Goal: Transaction & Acquisition: Purchase product/service

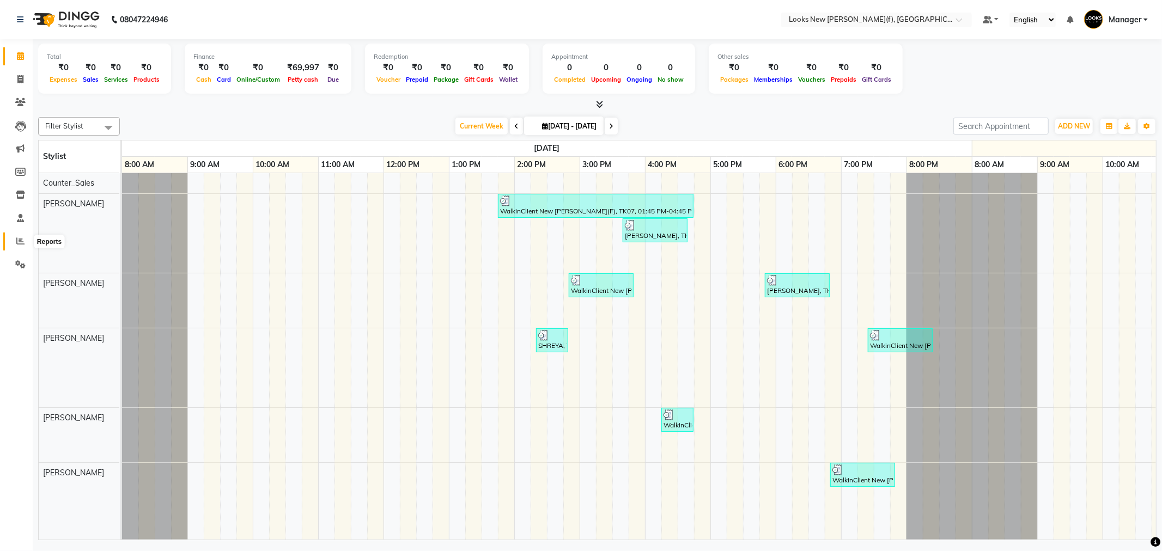
click at [20, 240] on icon at bounding box center [20, 241] width 8 height 8
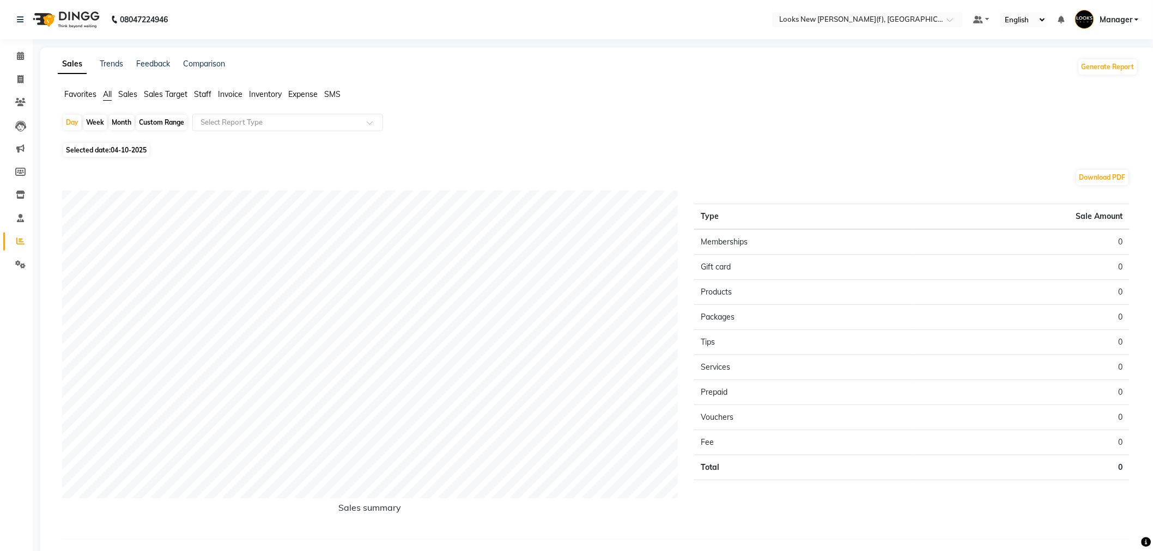
click at [125, 149] on span "04-10-2025" at bounding box center [129, 150] width 36 height 8
select select "10"
select select "2025"
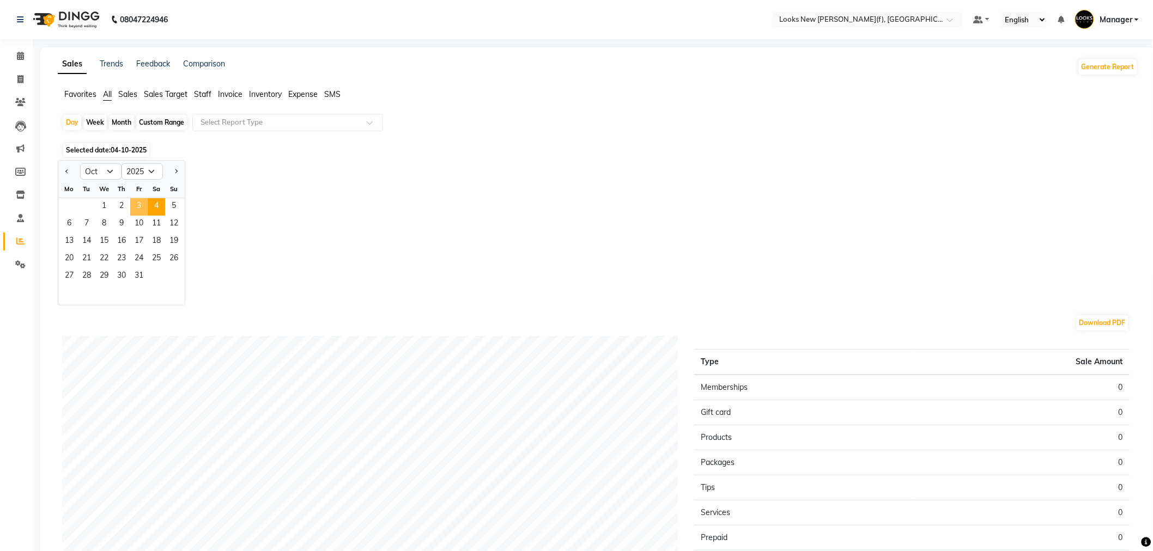
click at [140, 206] on span "3" at bounding box center [138, 206] width 17 height 17
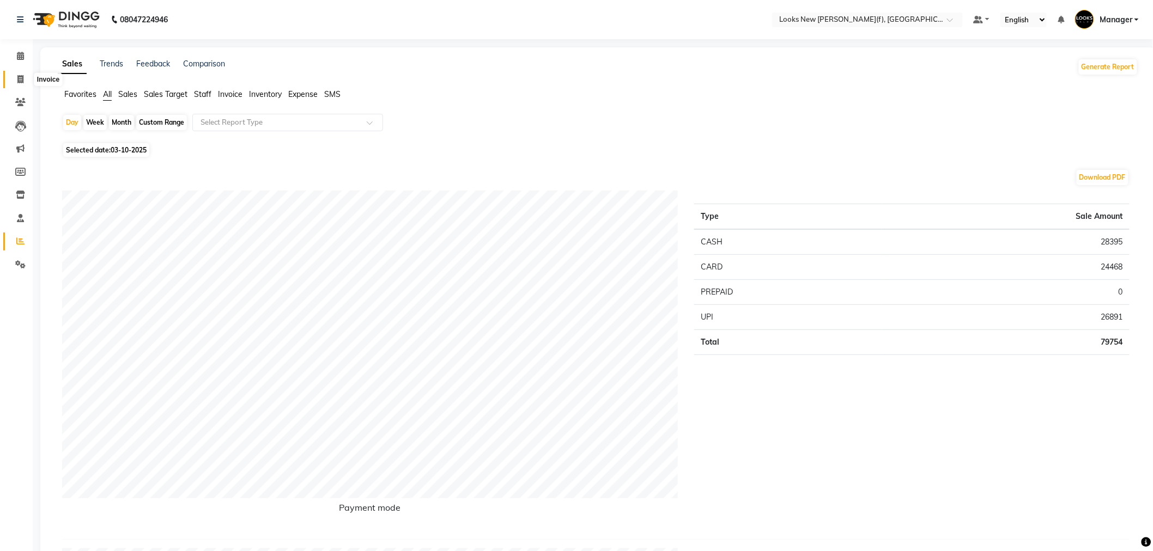
click at [20, 77] on icon at bounding box center [20, 79] width 6 height 8
select select "8659"
select select "service"
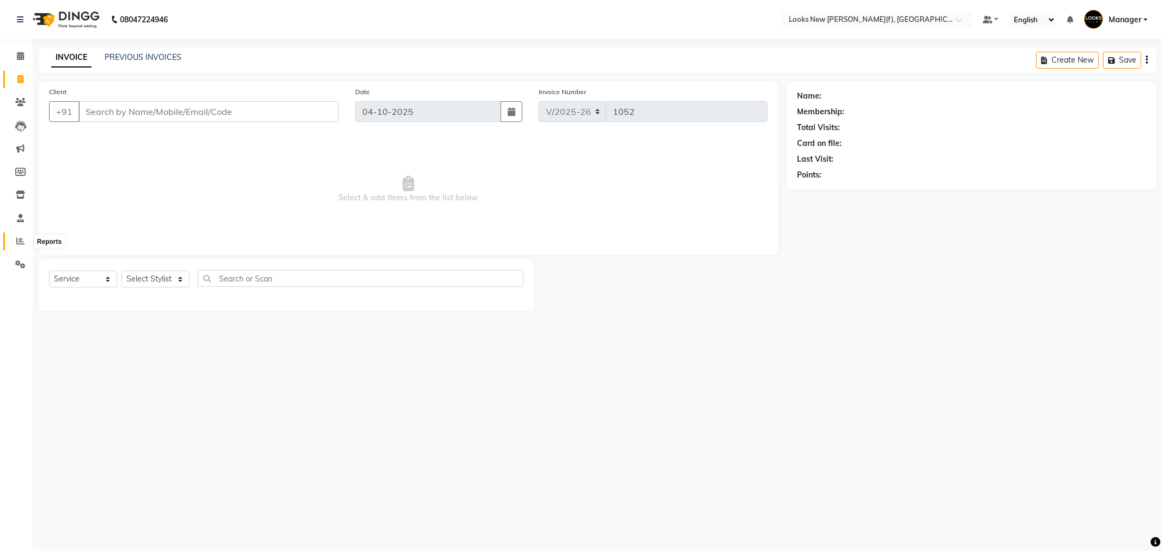
click at [22, 242] on icon at bounding box center [20, 241] width 8 height 8
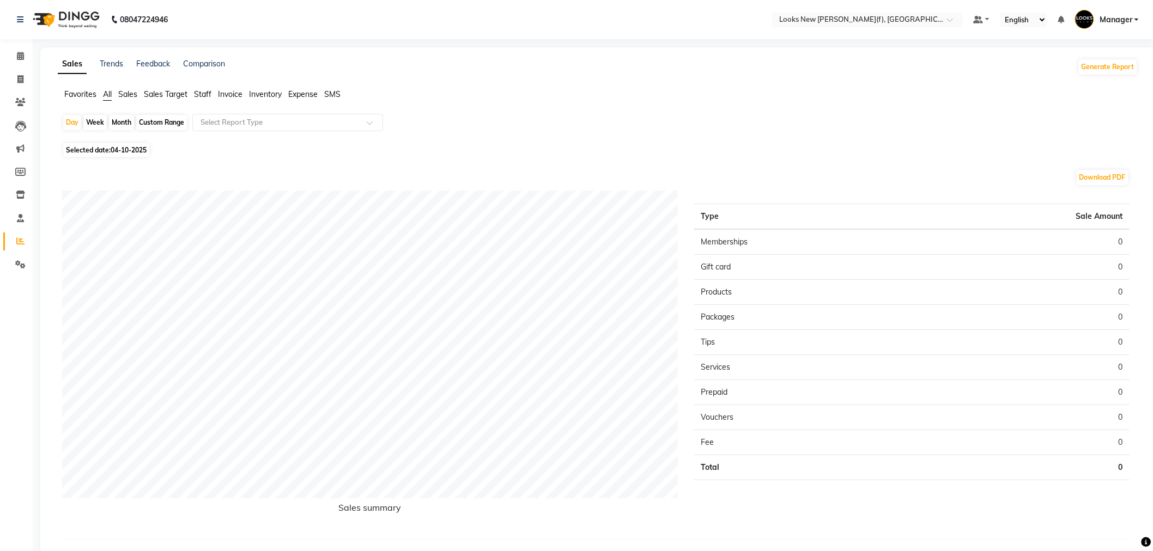
click at [116, 144] on span "Selected date: 04-10-2025" at bounding box center [106, 150] width 86 height 14
select select "10"
select select "2025"
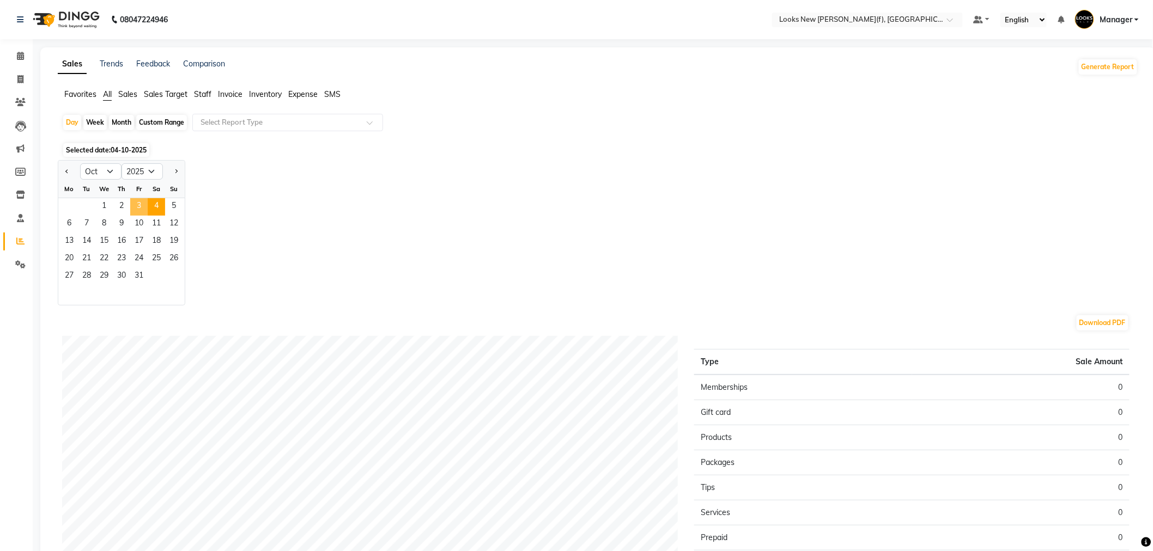
click at [140, 204] on span "3" at bounding box center [138, 206] width 17 height 17
click at [201, 92] on span "Staff" at bounding box center [202, 94] width 17 height 10
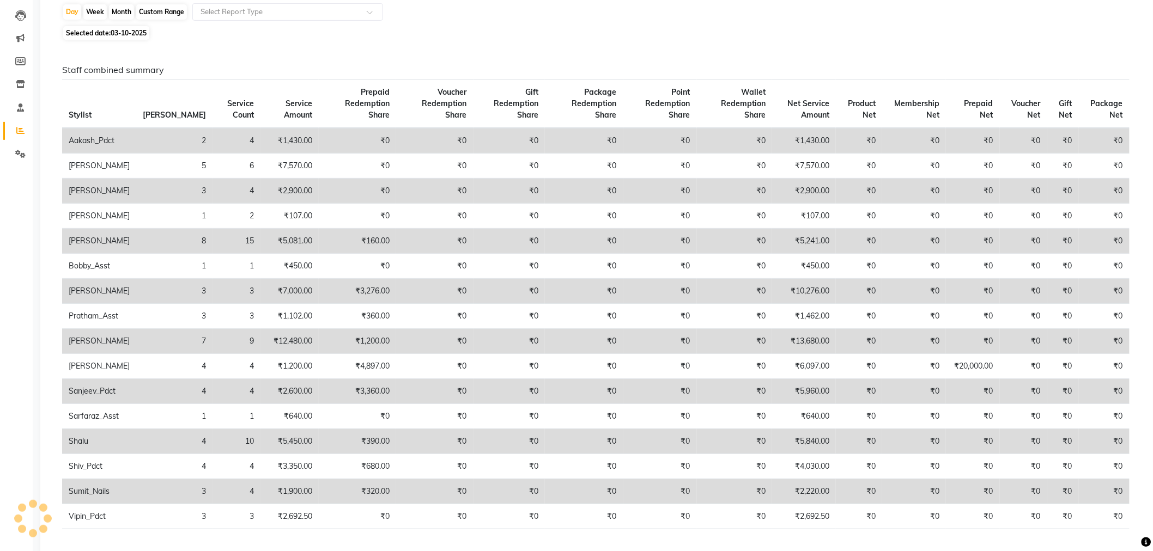
scroll to position [91, 0]
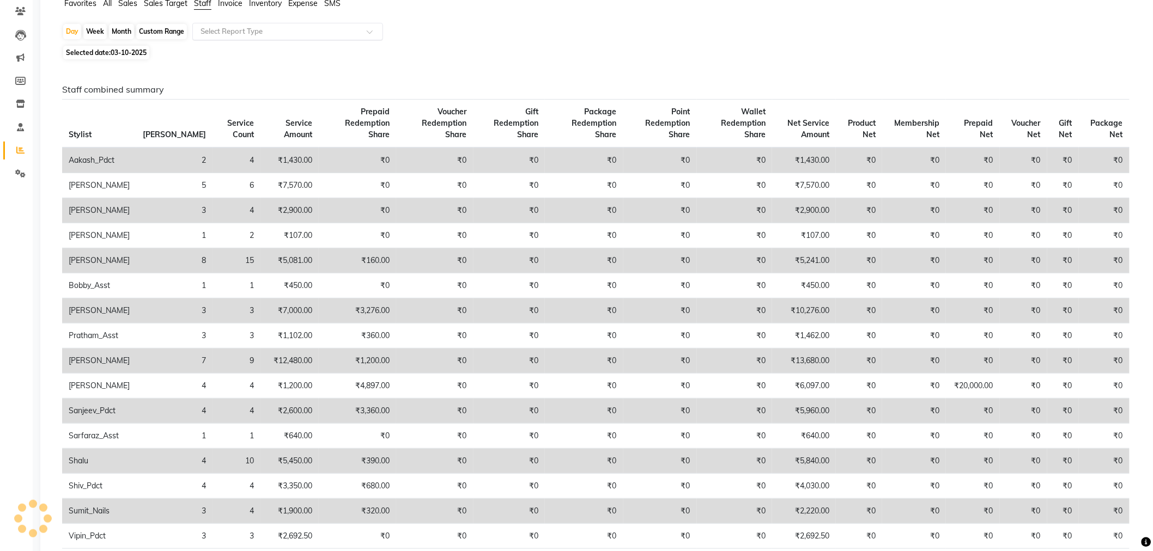
click at [294, 34] on input "text" at bounding box center [276, 31] width 157 height 11
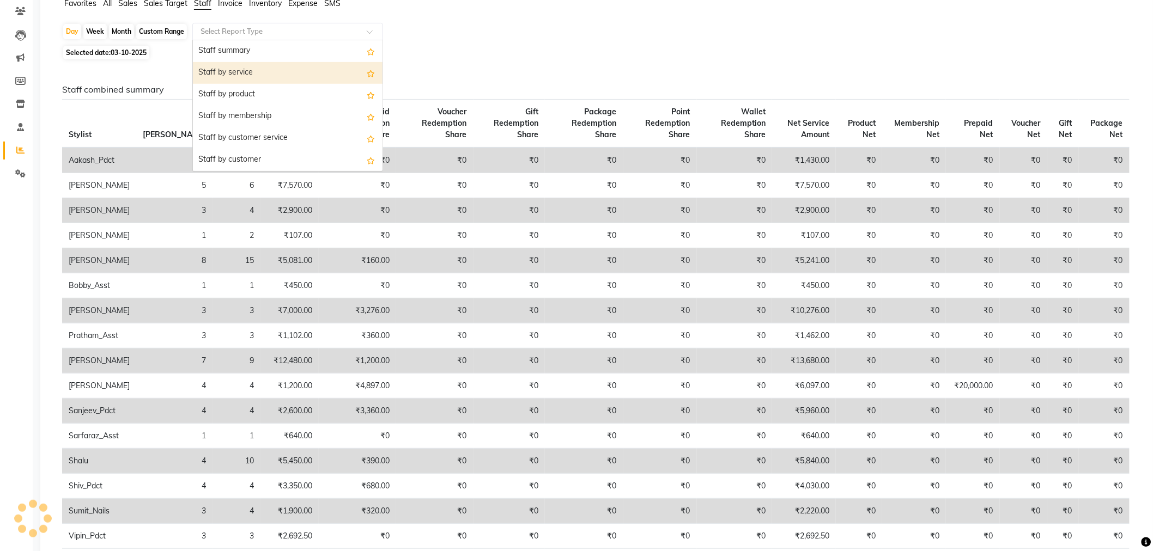
click at [289, 74] on div "Staff by service" at bounding box center [288, 73] width 190 height 22
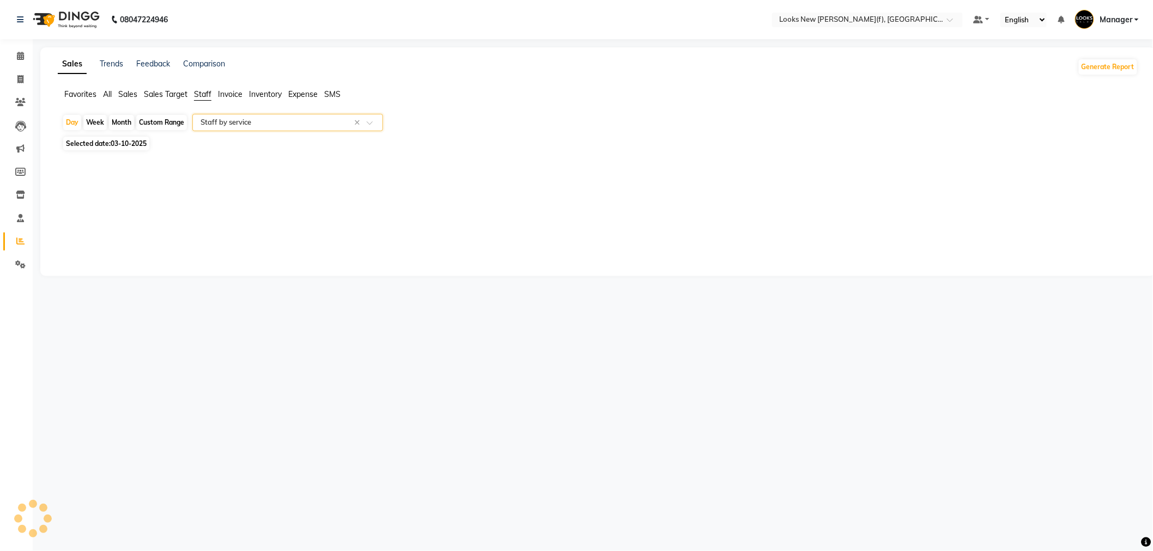
select select "full_report"
select select "pdf"
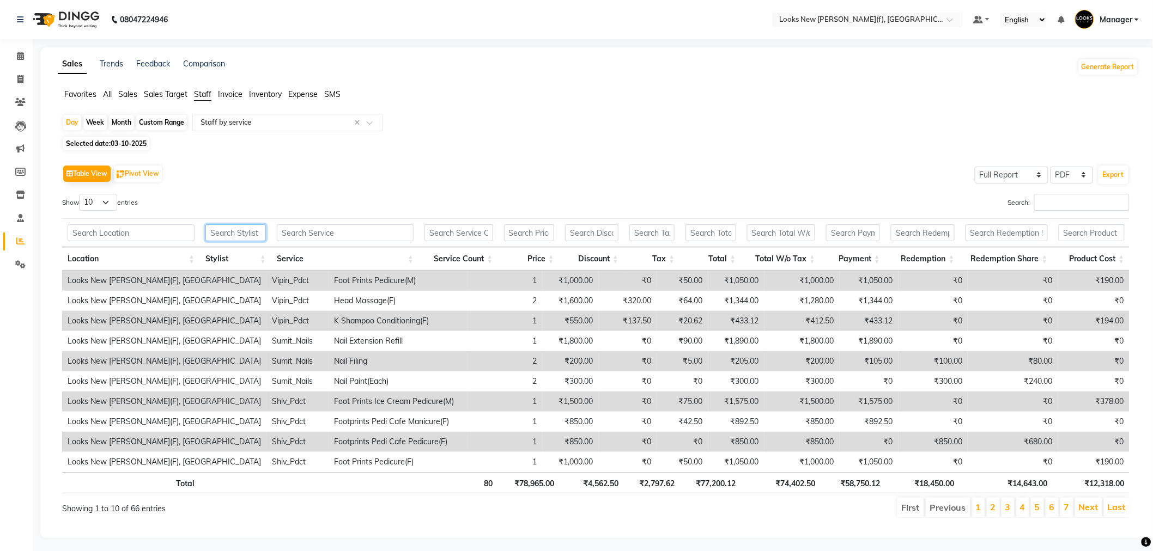
drag, startPoint x: 232, startPoint y: 237, endPoint x: 238, endPoint y: 238, distance: 6.1
click at [238, 238] on input "text" at bounding box center [235, 233] width 60 height 17
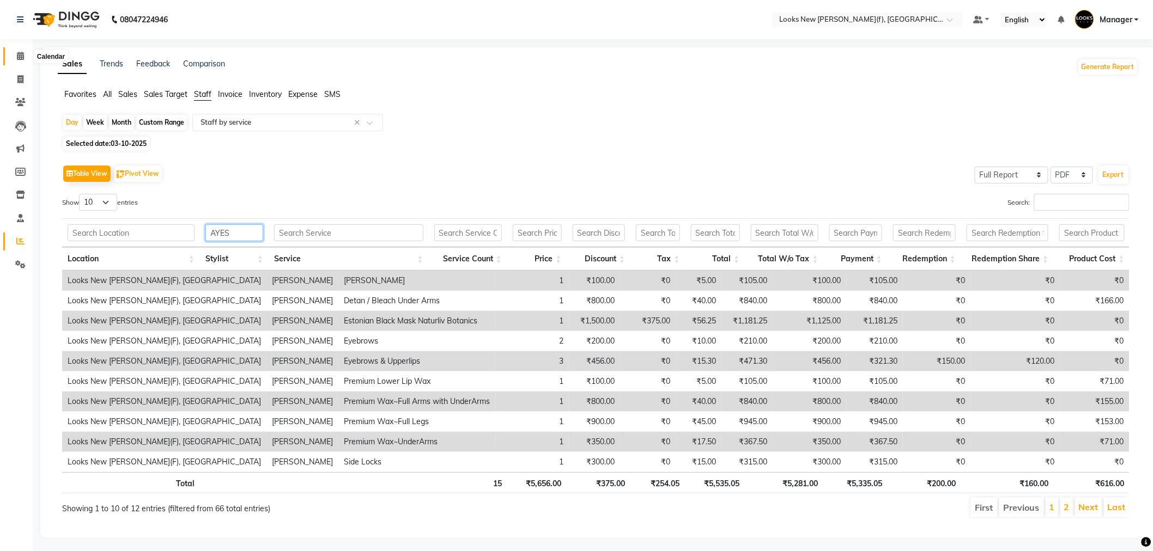
type input "AYES"
click at [22, 56] on icon at bounding box center [20, 56] width 7 height 8
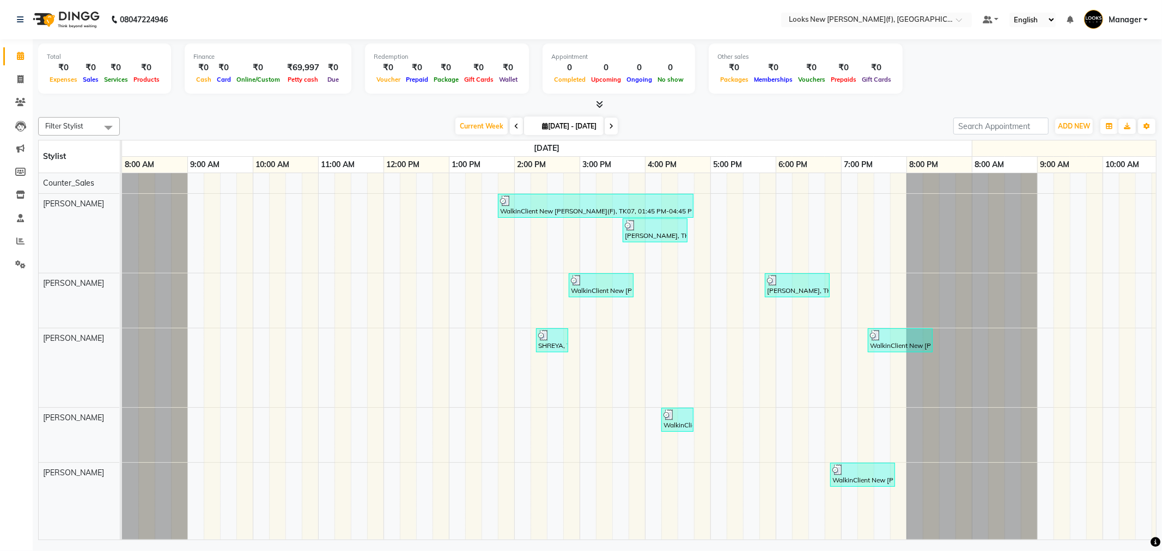
click at [13, 69] on li "Invoice" at bounding box center [16, 79] width 33 height 23
click at [24, 80] on span at bounding box center [20, 80] width 19 height 13
select select "service"
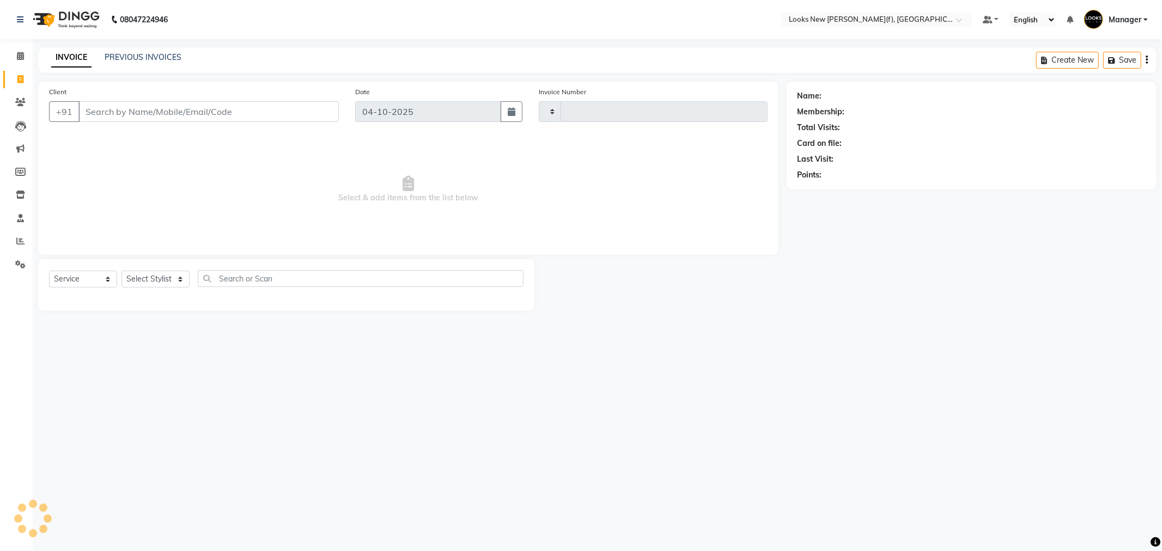
type input "1052"
select select "8659"
click at [138, 114] on input "Client" at bounding box center [208, 111] width 260 height 21
type input "1383800000001"
select select "1: Object"
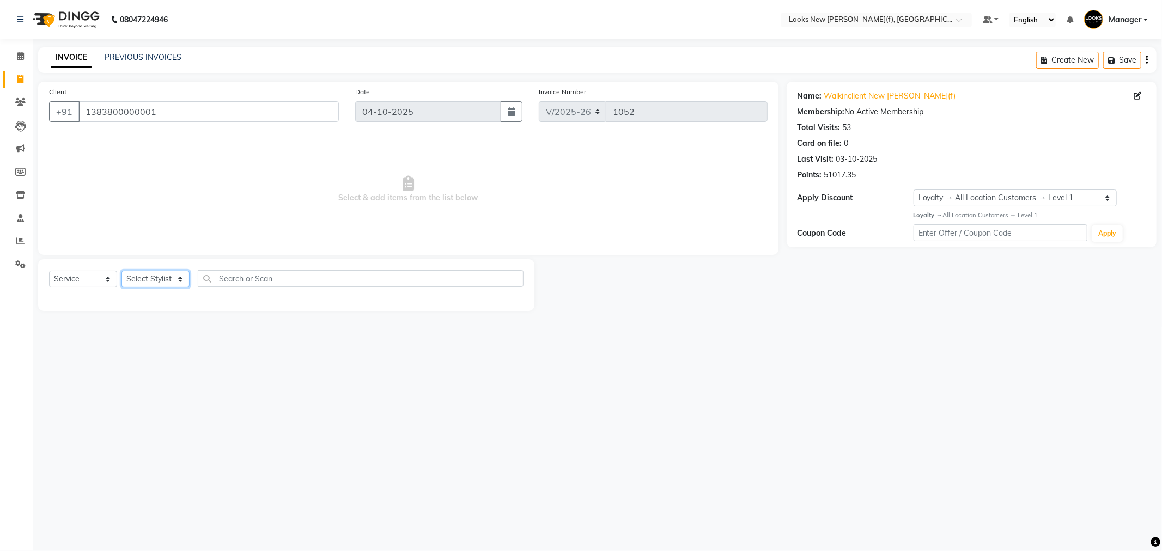
click at [166, 283] on select "Select Stylist Aakash_Pdct Afsar Ahmad Ashmita Ayesha Bobby_Asst Bobby_Khan Cou…" at bounding box center [156, 279] width 68 height 17
select select "87318"
click at [122, 271] on select "Select Stylist Aakash_Pdct Afsar Ahmad Ashmita Ayesha Bobby_Asst Bobby_Khan Cou…" at bounding box center [156, 279] width 68 height 17
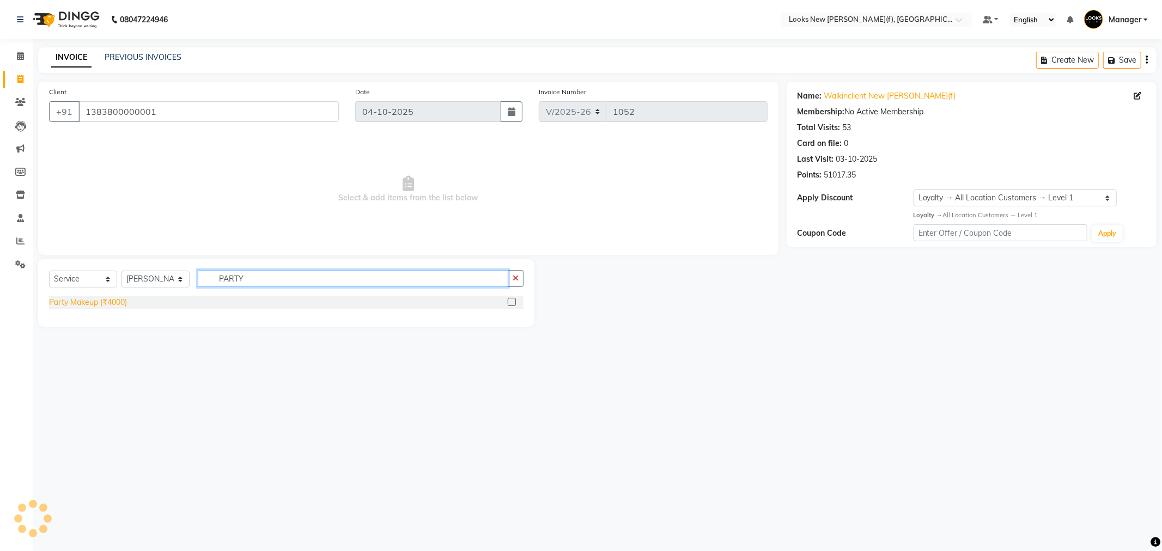
type input "PARTY"
click at [111, 300] on div "Party Makeup (₹4000)" at bounding box center [88, 302] width 78 height 11
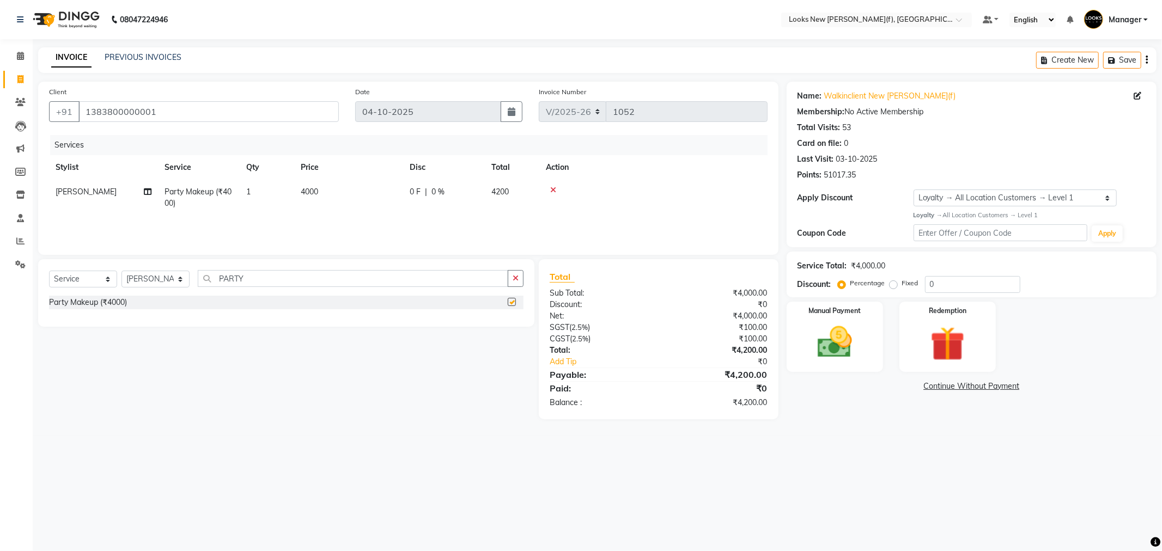
checkbox input "false"
click at [305, 187] on span "4000" at bounding box center [309, 192] width 17 height 10
select select "87318"
drag, startPoint x: 379, startPoint y: 190, endPoint x: 295, endPoint y: 191, distance: 83.9
click at [310, 192] on tr "Aakash_Pdct Afsar Ahmad Ashmita Ayesha Bobby_Asst Bobby_Khan Counter_Sales Kama…" at bounding box center [408, 200] width 719 height 41
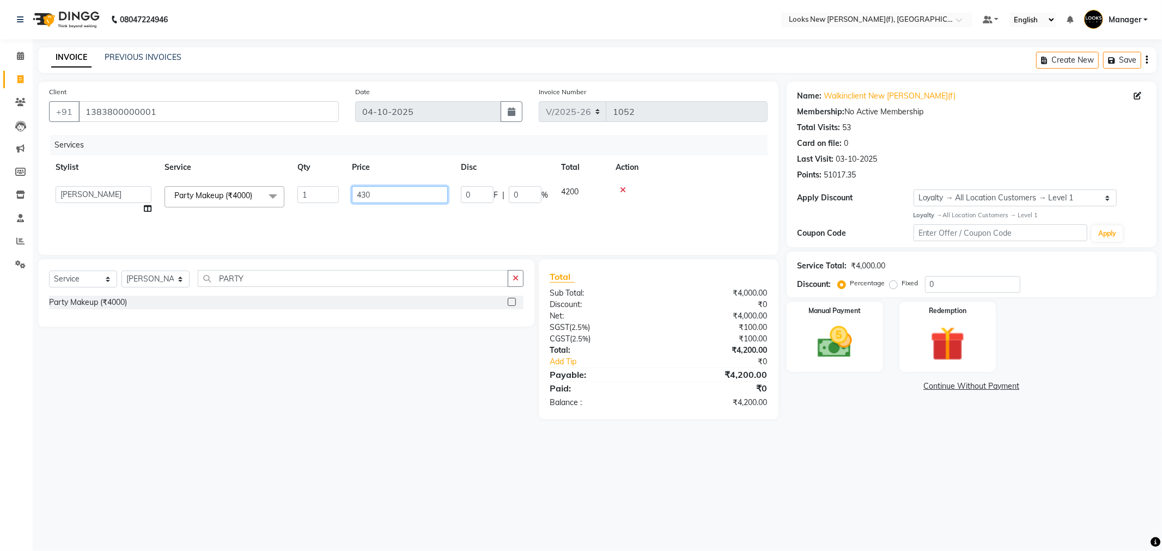
type input "4300"
click at [148, 292] on div "Select Service Product Membership Package Voucher Prepaid Gift Card Select Styl…" at bounding box center [286, 283] width 475 height 26
click at [159, 276] on select "Select Stylist Aakash_Pdct Afsar Ahmad Ashmita Ayesha Bobby_Asst Bobby_Khan Cou…" at bounding box center [156, 279] width 68 height 17
select select "87309"
click at [122, 271] on select "Select Stylist Aakash_Pdct Afsar Ahmad Ashmita Ayesha Bobby_Asst Bobby_Khan Cou…" at bounding box center [156, 279] width 68 height 17
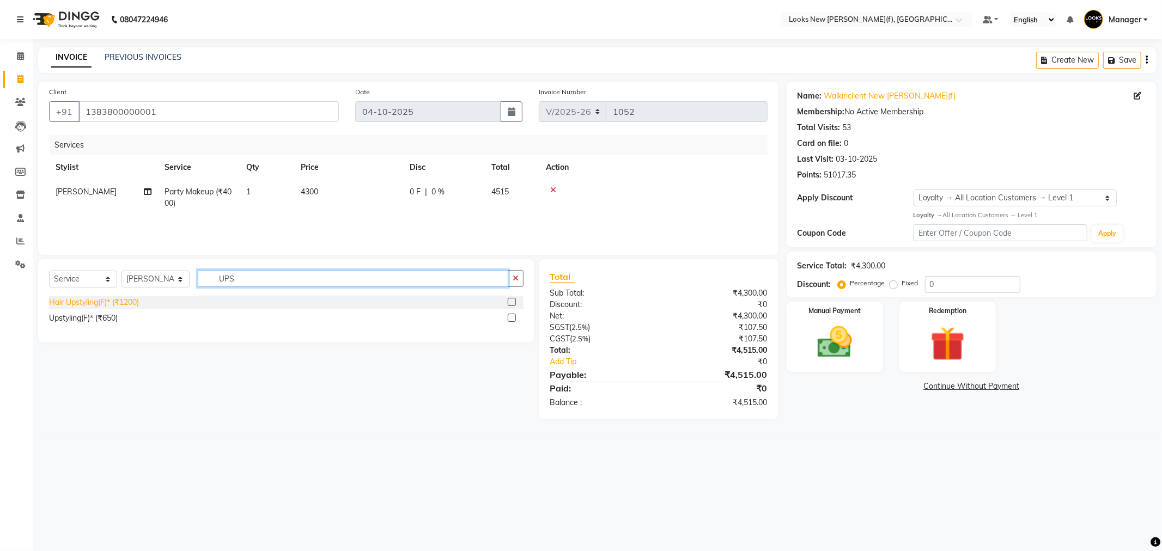
type input "UPS"
click at [104, 304] on div "Hair Upstyling(F)* (₹1200)" at bounding box center [94, 302] width 90 height 11
checkbox input "false"
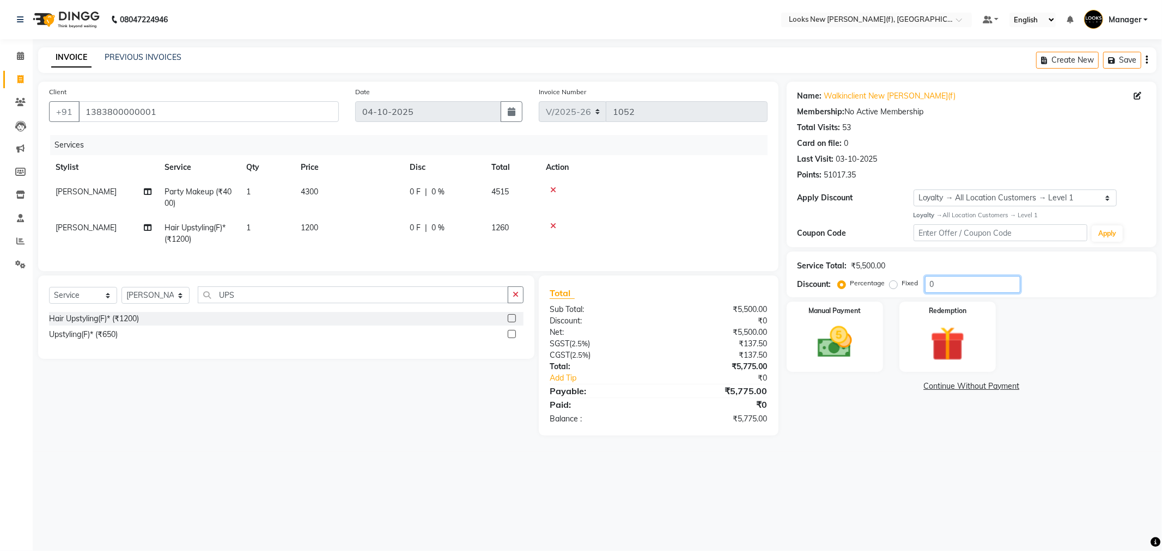
drag, startPoint x: 947, startPoint y: 279, endPoint x: 874, endPoint y: 275, distance: 73.1
click at [903, 281] on div "Percentage Fixed 0" at bounding box center [930, 284] width 180 height 17
type input "20"
click at [863, 436] on div "Name: Walkinclient New Rajinder Ngr(f) Membership: No Active Membership Total V…" at bounding box center [976, 259] width 378 height 354
click at [848, 334] on img at bounding box center [835, 342] width 58 height 41
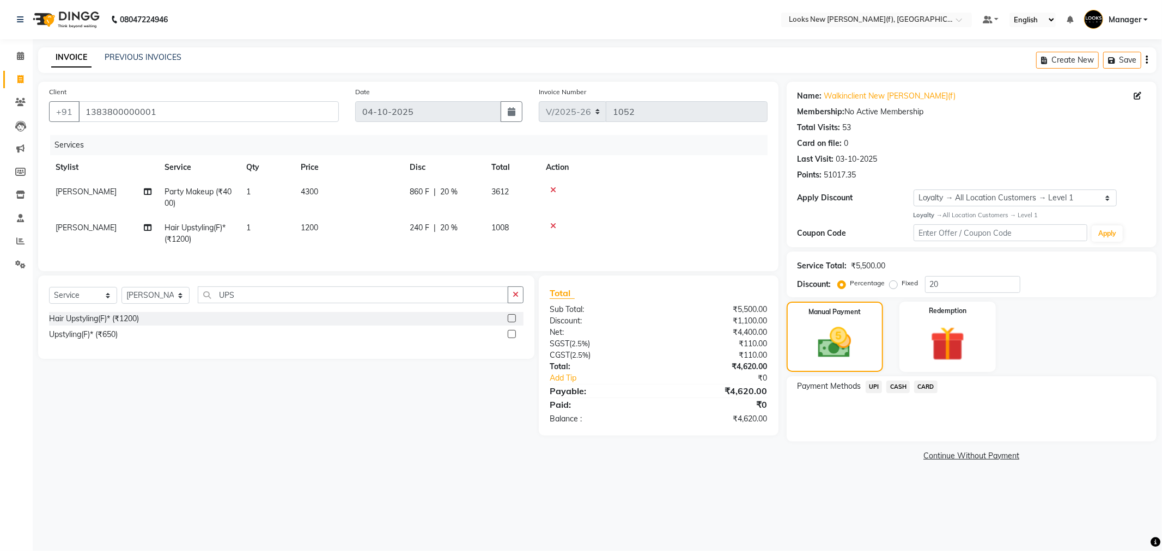
click at [874, 389] on span "UPI" at bounding box center [874, 387] width 17 height 13
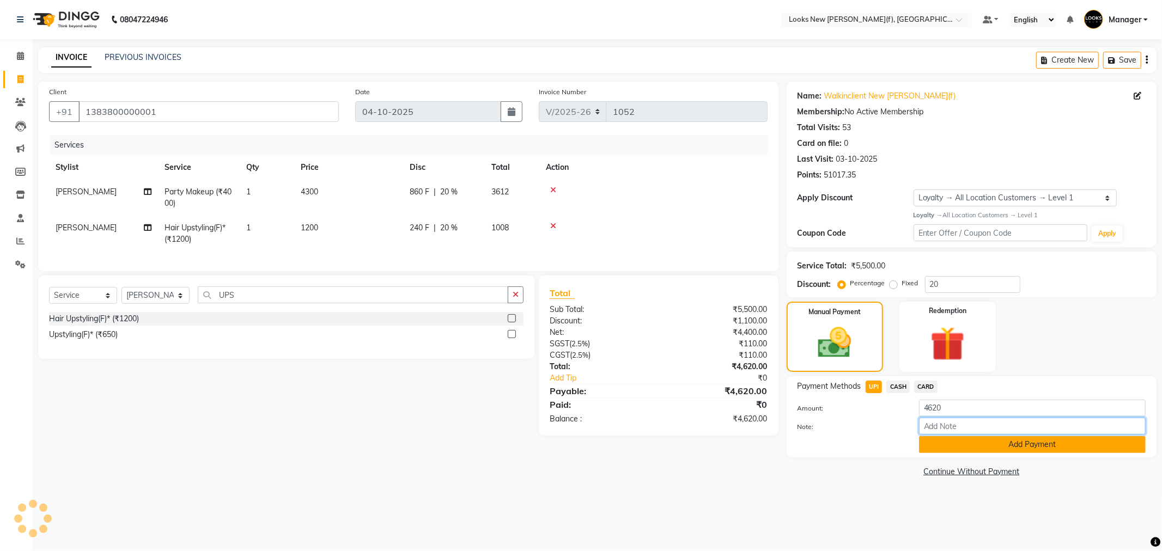
drag, startPoint x: 950, startPoint y: 432, endPoint x: 954, endPoint y: 445, distance: 13.5
click at [951, 432] on input "Note:" at bounding box center [1032, 426] width 227 height 17
click at [954, 445] on button "Add Payment" at bounding box center [1032, 444] width 227 height 17
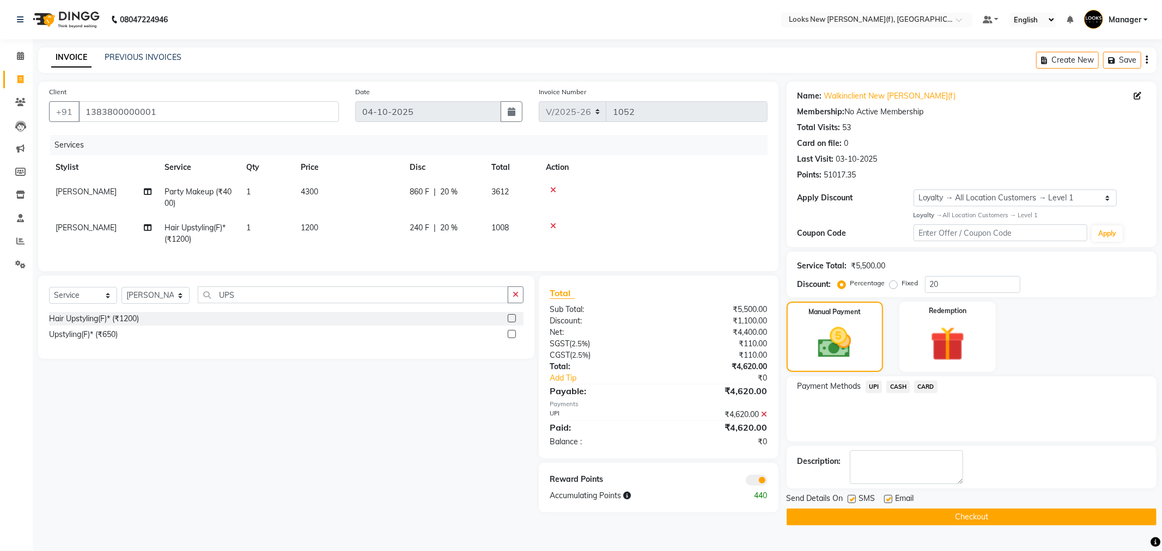
click at [890, 516] on button "Checkout" at bounding box center [972, 517] width 370 height 17
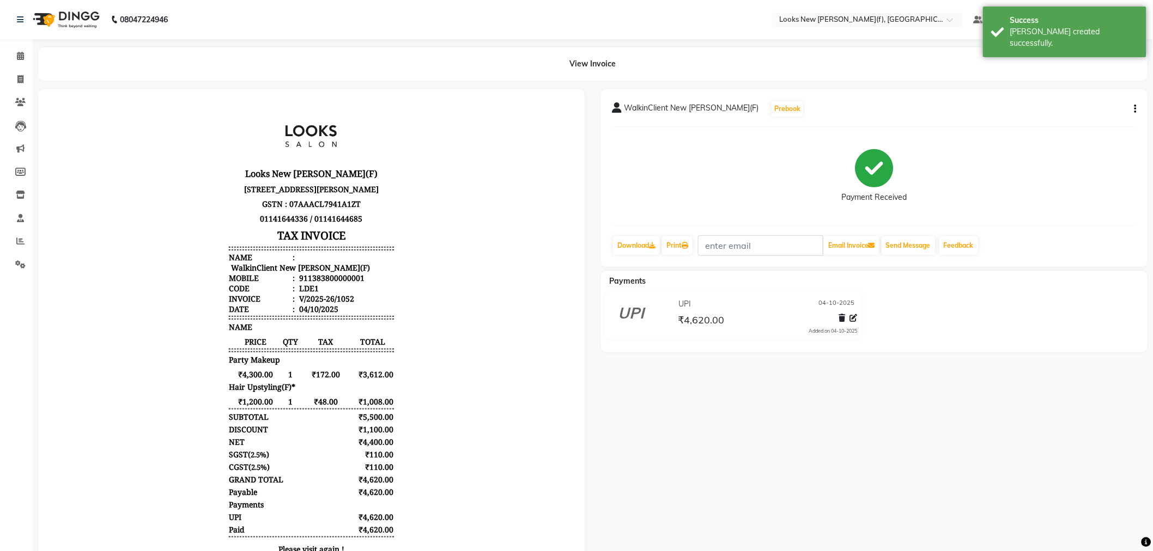
click at [86, 10] on img at bounding box center [65, 19] width 75 height 31
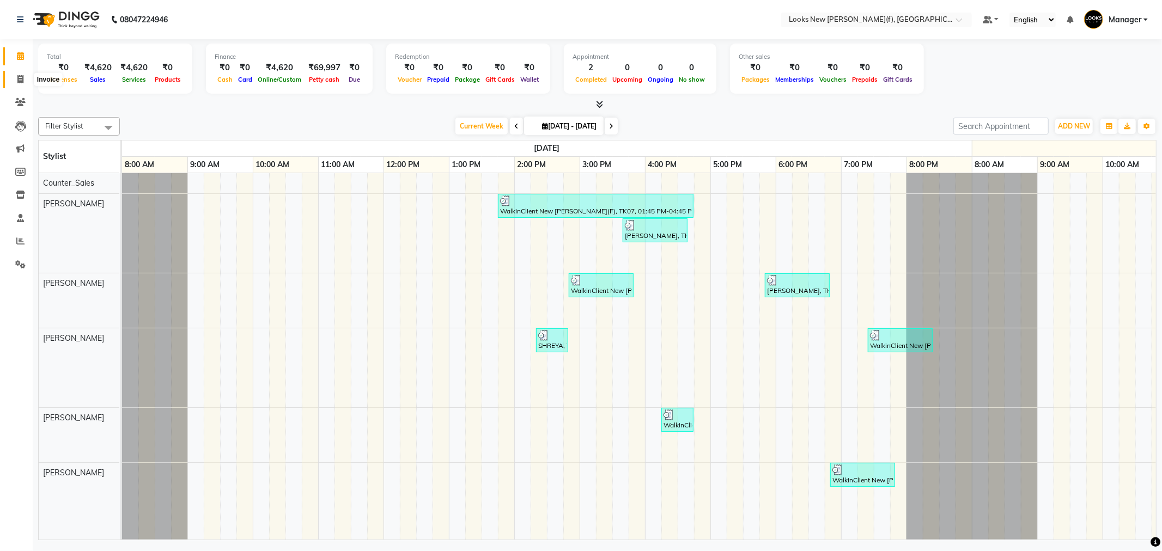
drag, startPoint x: 14, startPoint y: 75, endPoint x: 19, endPoint y: 78, distance: 5.6
click at [14, 75] on span at bounding box center [20, 80] width 19 height 13
select select "service"
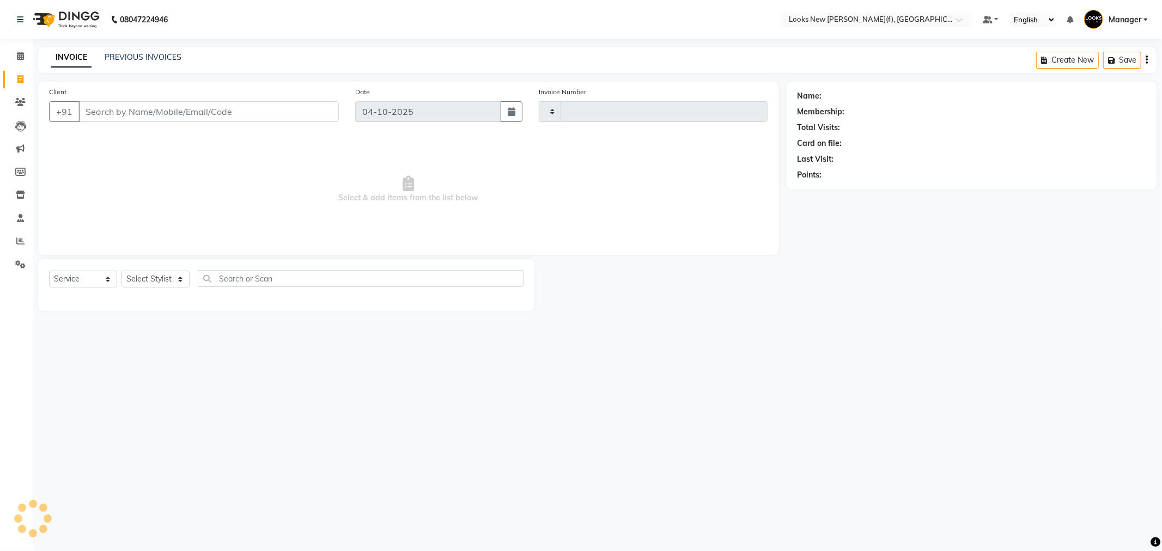
type input "1053"
select select "8659"
click at [122, 117] on input "Client" at bounding box center [208, 111] width 260 height 21
click at [161, 111] on input "Client" at bounding box center [208, 111] width 260 height 21
type input "9871453583"
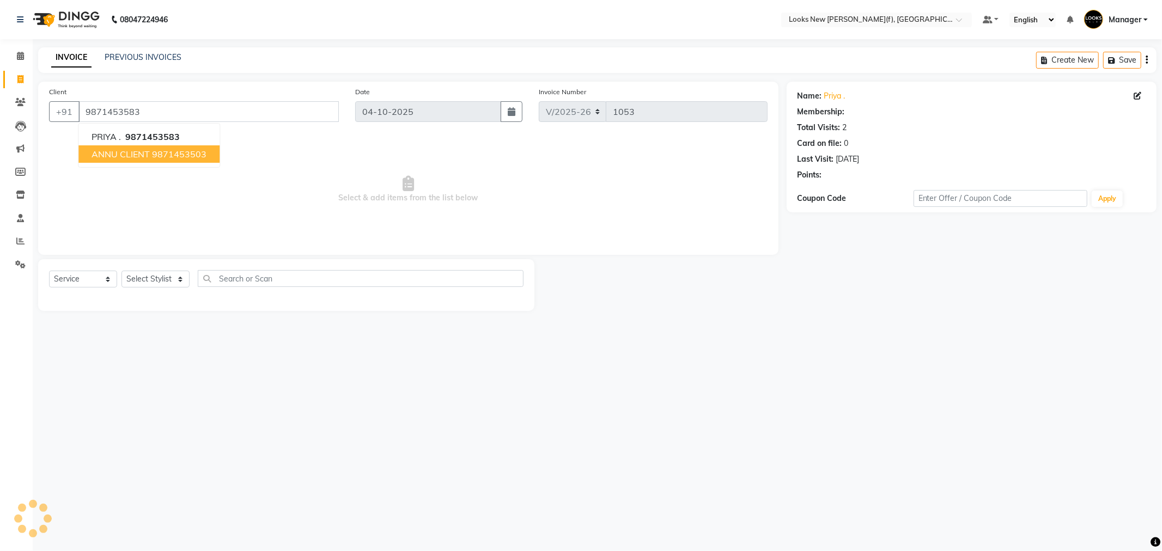
select select "1: Object"
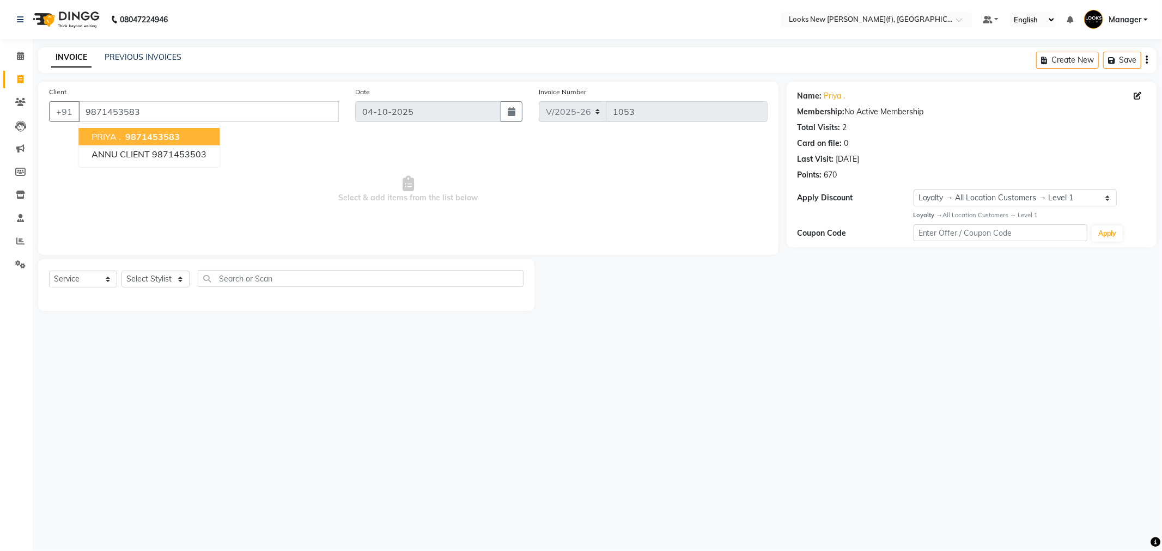
click at [837, 363] on div "08047224946 Select Location × Looks New Rajinder Nagar(f), Delhi Default Panel …" at bounding box center [581, 275] width 1162 height 551
click at [90, 277] on select "Select Service Product Membership Package Voucher Prepaid Gift Card" at bounding box center [83, 279] width 68 height 17
select select "P"
click at [49, 271] on select "Select Service Product Membership Package Voucher Prepaid Gift Card" at bounding box center [83, 279] width 68 height 17
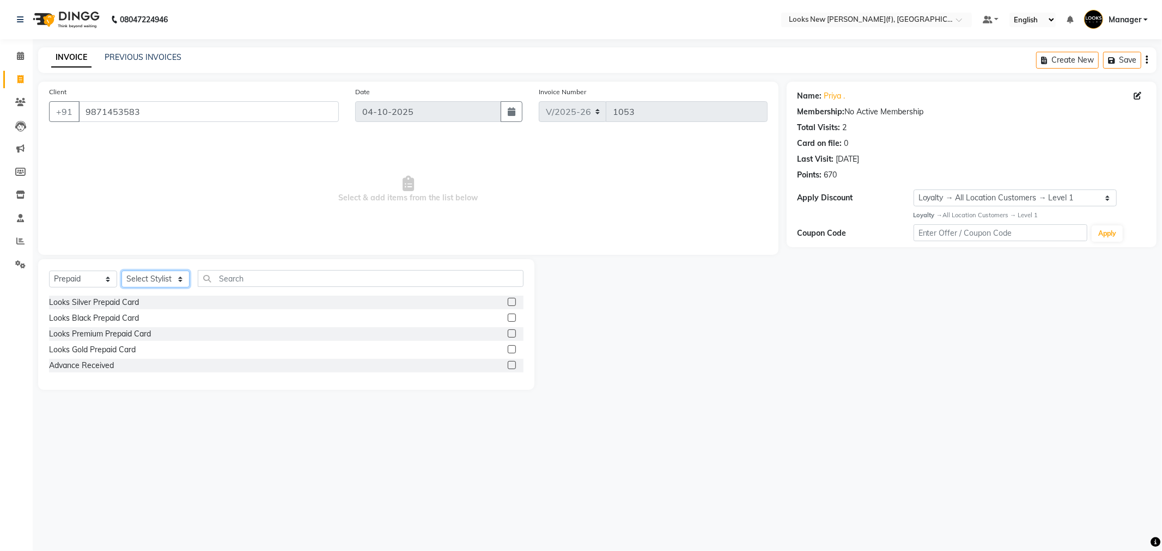
click at [148, 280] on select "Select Stylist Aakash_Pdct Afsar Ahmad Ashmita Ayesha Bobby_Asst Bobby_Khan Cou…" at bounding box center [156, 279] width 68 height 17
select select "87336"
click at [122, 271] on select "Select Stylist Aakash_Pdct Afsar Ahmad Ashmita Ayesha Bobby_Asst Bobby_Khan Cou…" at bounding box center [156, 279] width 68 height 17
click at [133, 330] on div "Looks Premium Prepaid Card" at bounding box center [100, 334] width 102 height 11
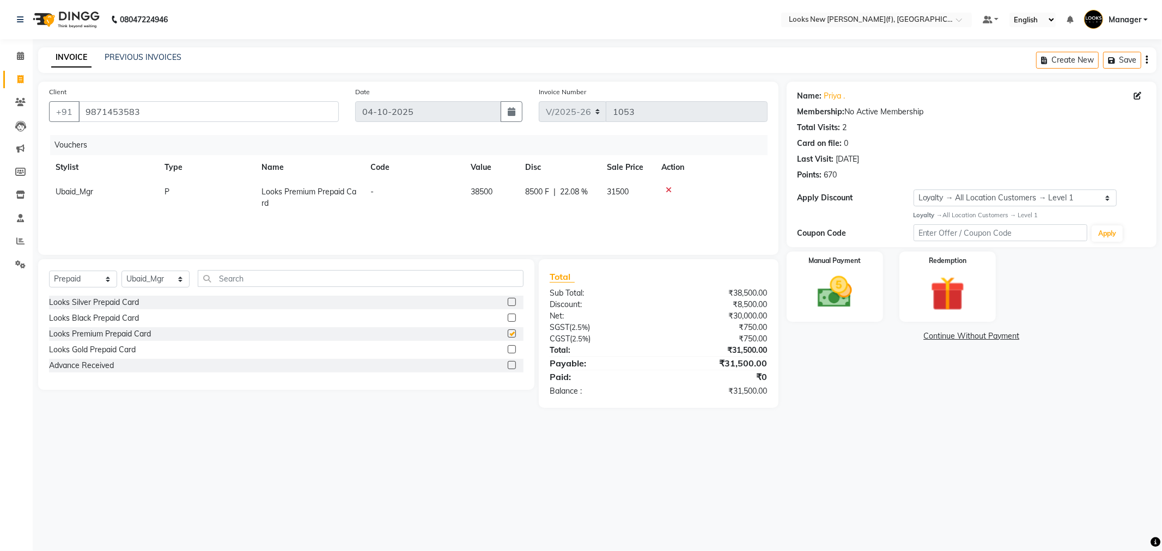
checkbox input "false"
click at [838, 286] on img at bounding box center [835, 292] width 58 height 41
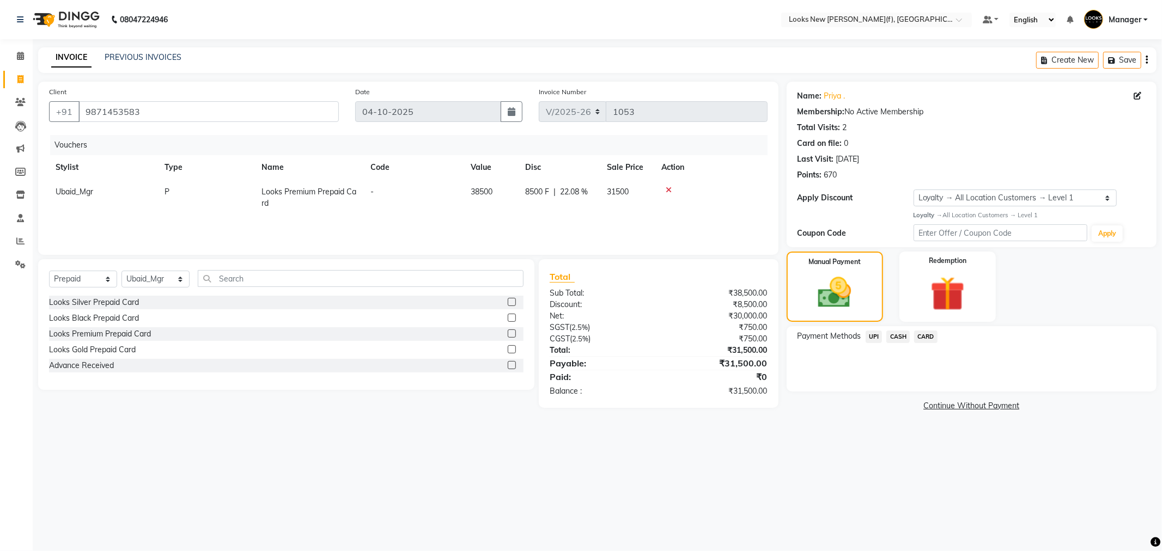
click at [917, 338] on span "CARD" at bounding box center [925, 337] width 23 height 13
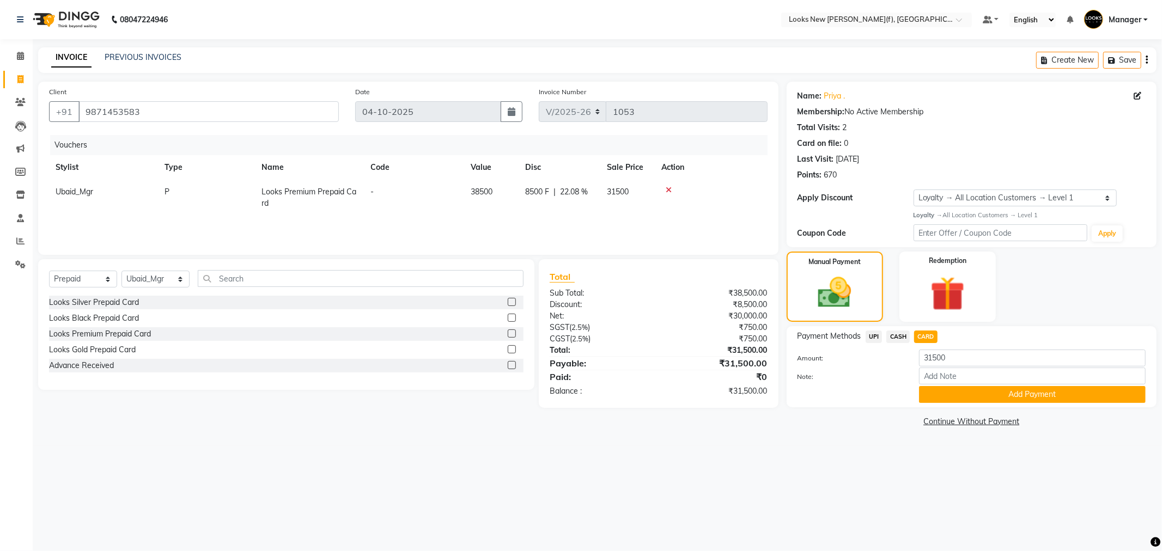
click at [939, 404] on div "Payment Methods UPI CASH CARD Amount: 31500 Note: Add Payment" at bounding box center [972, 366] width 370 height 81
click at [939, 397] on button "Add Payment" at bounding box center [1032, 394] width 227 height 17
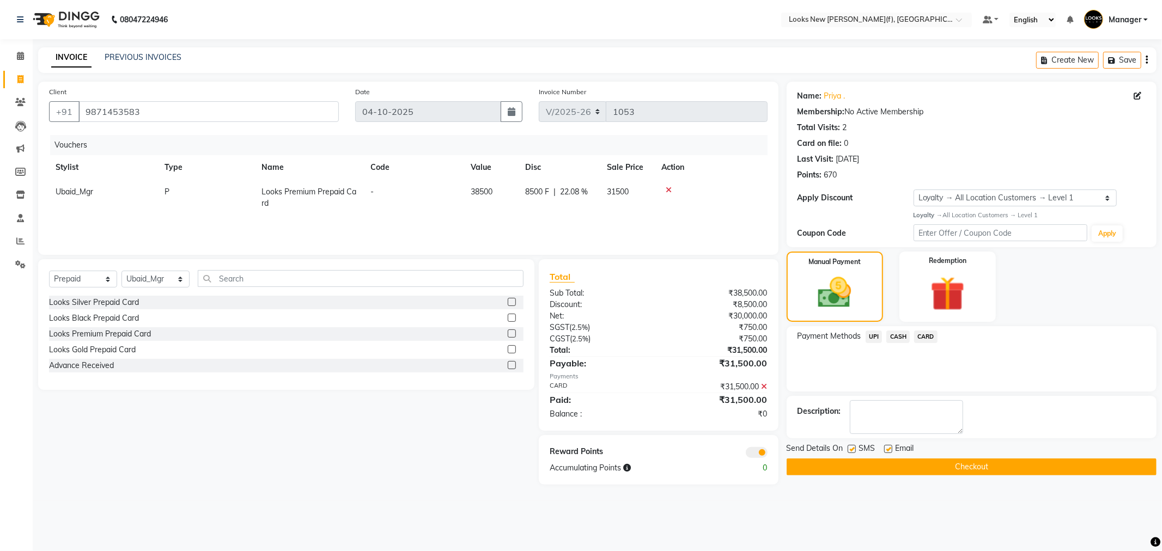
click at [845, 462] on button "Checkout" at bounding box center [972, 467] width 370 height 17
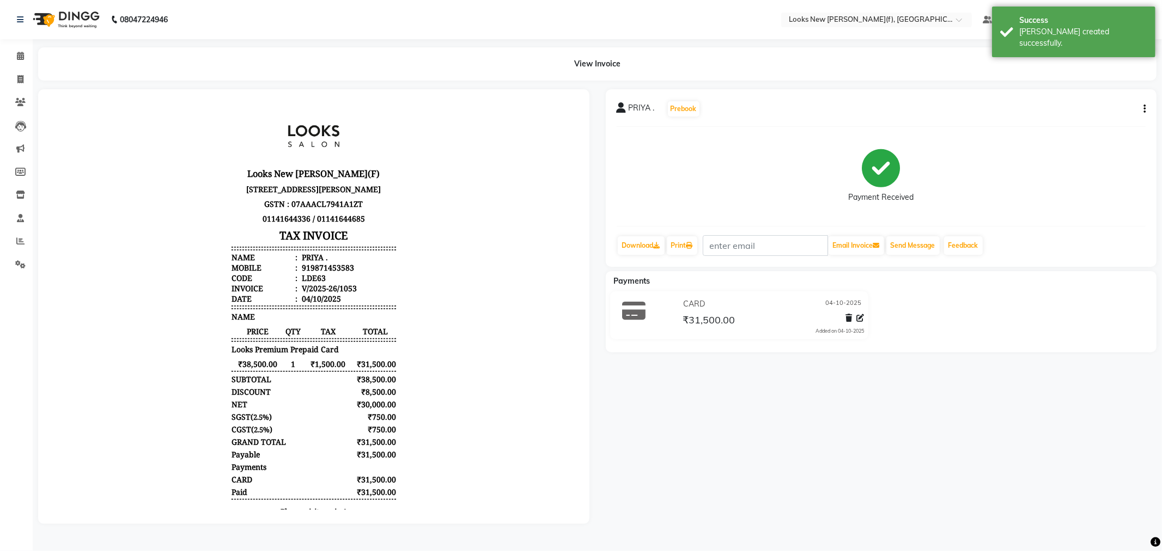
click at [83, 17] on img at bounding box center [65, 19] width 75 height 31
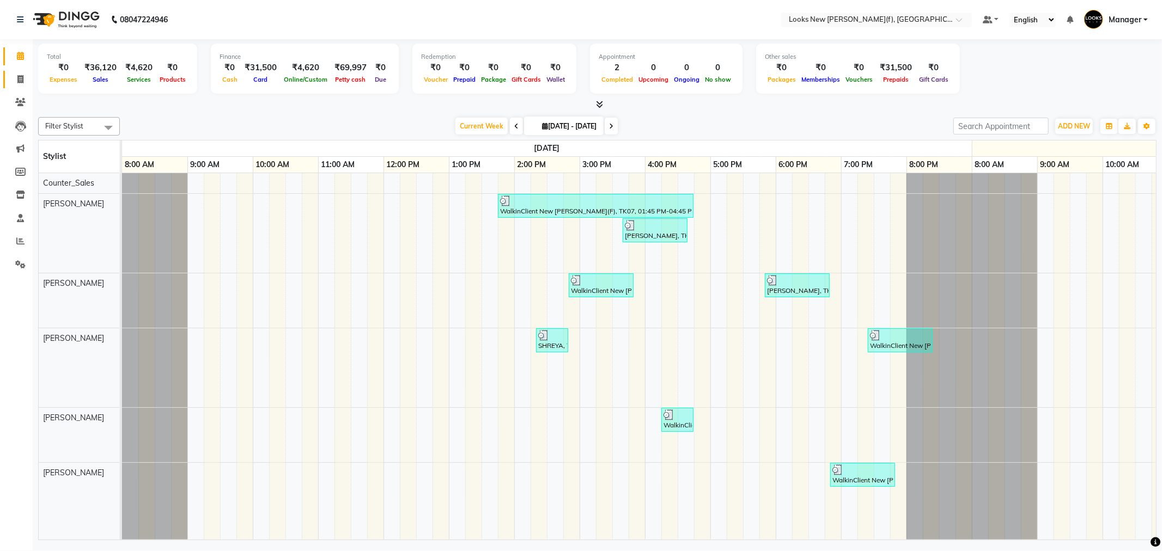
click at [18, 84] on span at bounding box center [20, 80] width 19 height 13
select select "service"
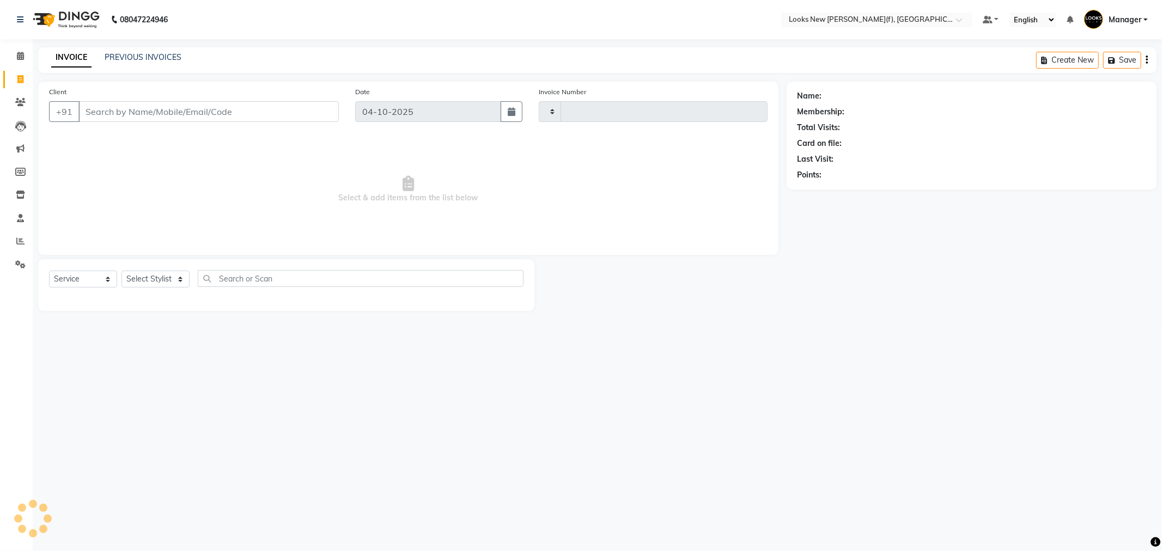
click at [138, 122] on div "+91" at bounding box center [194, 111] width 290 height 21
type input "138"
type input "1054"
type input "1383"
select select "8659"
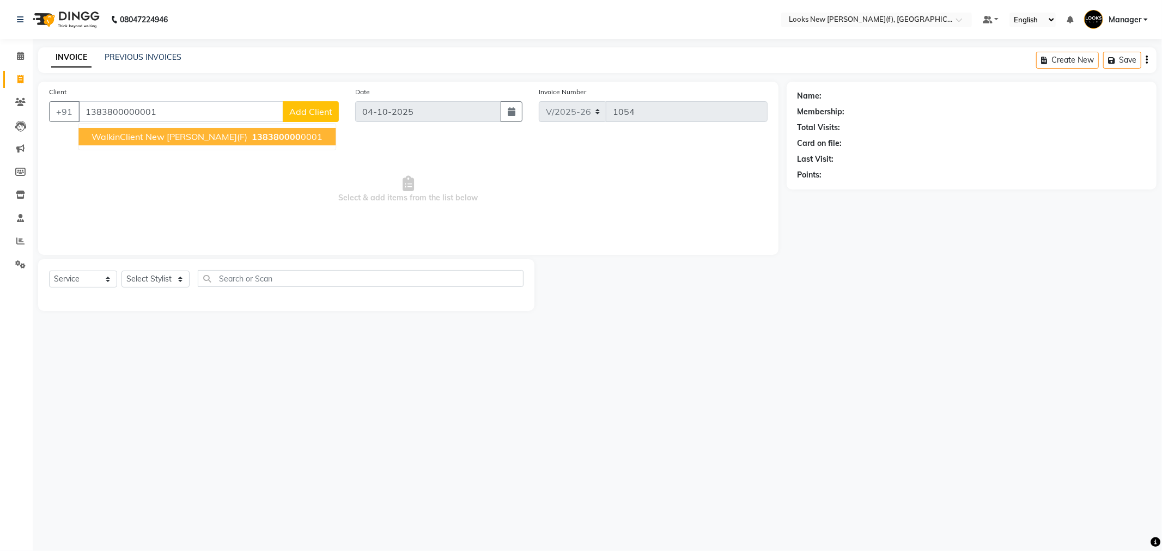
type input "1383800000001"
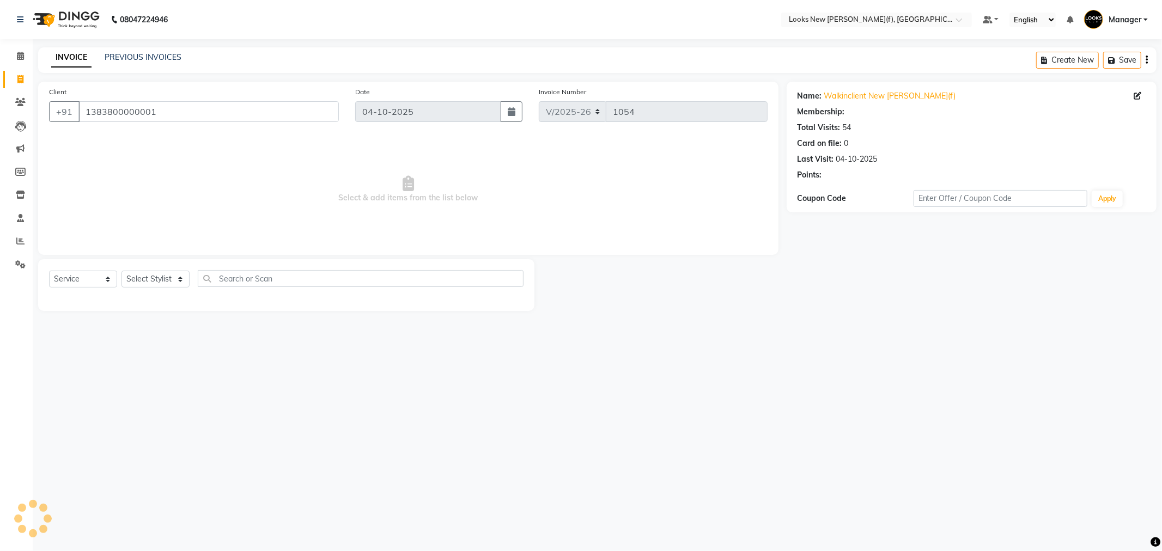
select select "1: Object"
click at [146, 281] on select "Select Stylist Aakash_Pdct Afsar Ahmad Ashmita Ayesha Bobby_Asst Bobby_Khan Cou…" at bounding box center [156, 279] width 68 height 17
select select "87309"
click at [122, 271] on select "Select Stylist Aakash_Pdct Afsar Ahmad Ashmita Ayesha Bobby_Asst Bobby_Khan Cou…" at bounding box center [156, 279] width 68 height 17
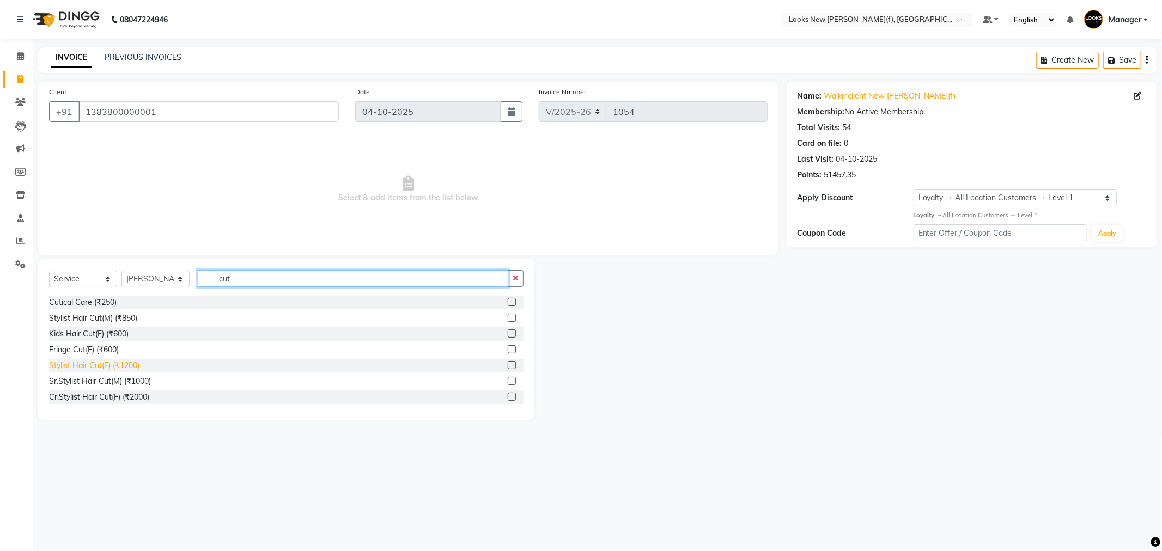
type input "cut"
click at [128, 369] on div "Stylist Hair Cut(F) (₹1200)" at bounding box center [94, 365] width 90 height 11
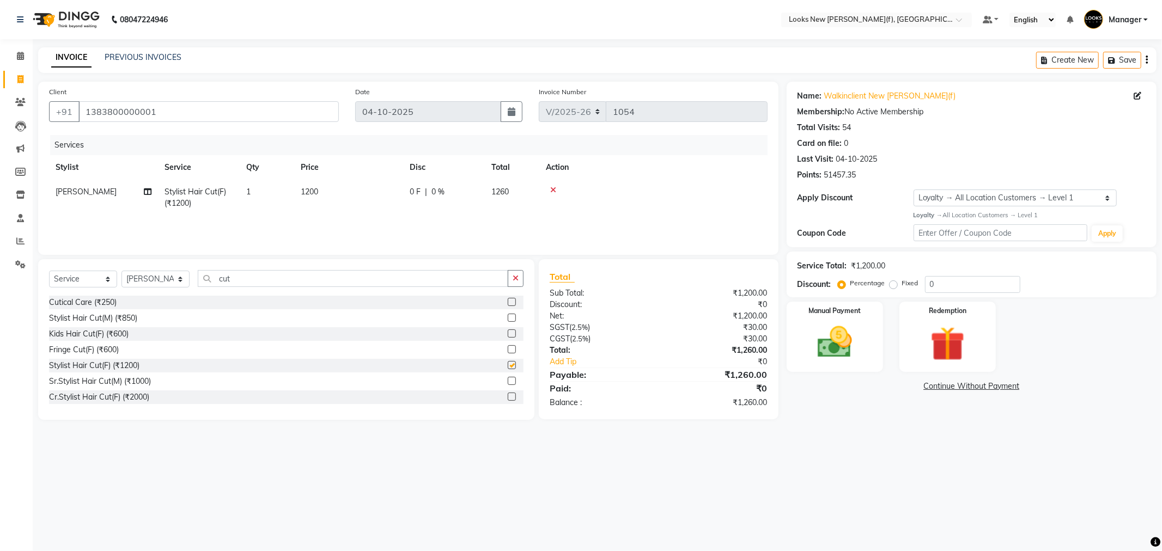
checkbox input "false"
drag, startPoint x: 233, startPoint y: 285, endPoint x: 191, endPoint y: 281, distance: 42.2
click at [205, 284] on input "cut" at bounding box center [353, 278] width 311 height 17
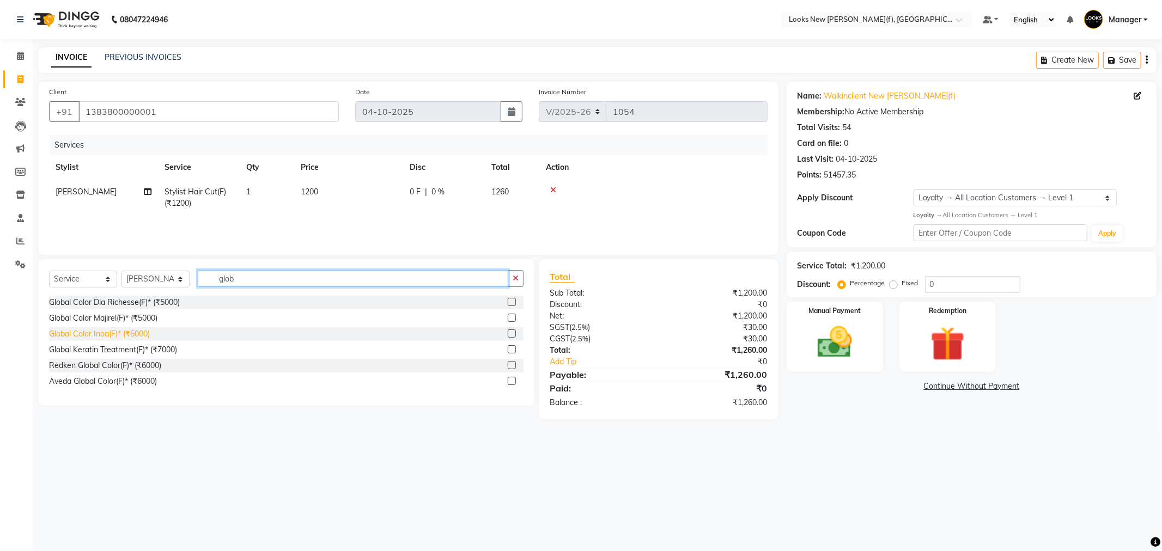
type input "glob"
click at [120, 335] on div "Global Color Inoa(F)* (₹5000)" at bounding box center [99, 334] width 101 height 11
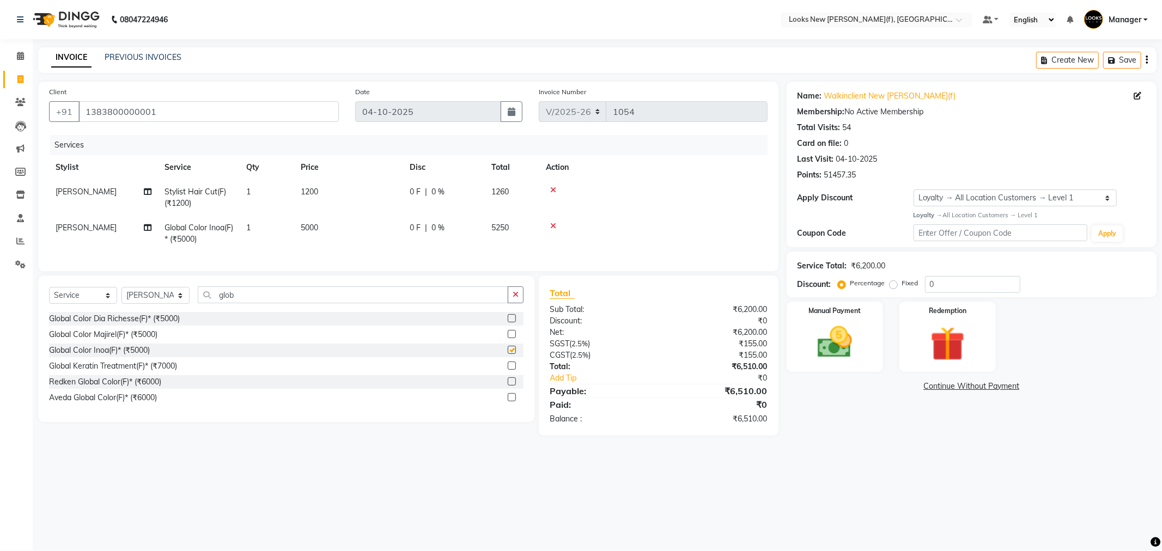
checkbox input "false"
click at [326, 231] on td "5000" at bounding box center [348, 234] width 109 height 36
select select "87309"
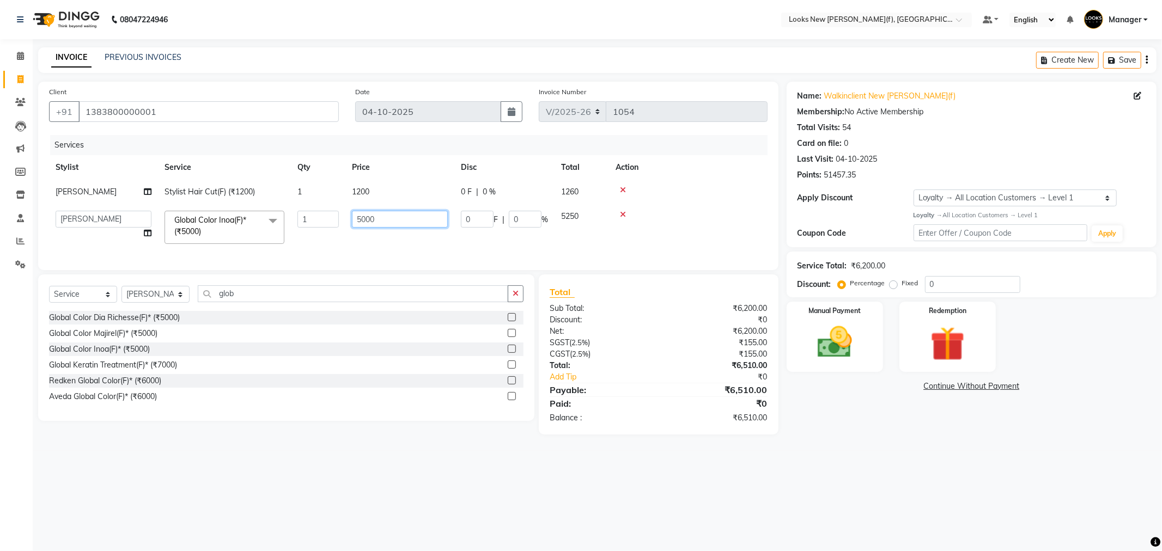
drag, startPoint x: 373, startPoint y: 217, endPoint x: 193, endPoint y: 220, distance: 179.8
click at [241, 224] on tr "Aakash_Pdct Afsar Ahmad Ashmita Ayesha Bobby_Asst Bobby_Khan Counter_Sales Kama…" at bounding box center [408, 227] width 719 height 46
type input "6000"
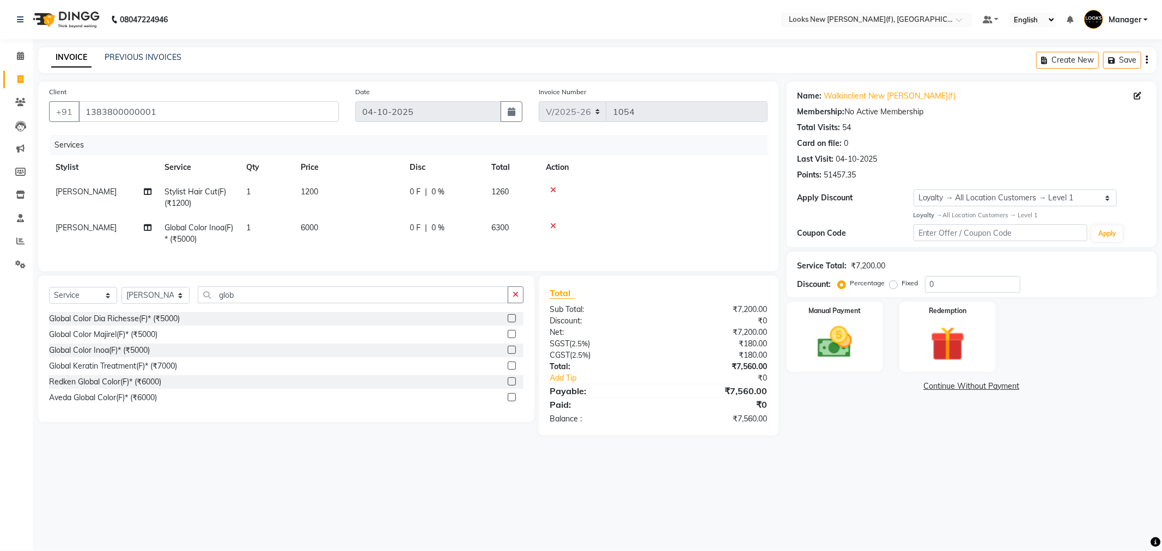
click at [850, 490] on div "08047224946 Select Location × Looks New Rajinder Nagar(f), Delhi Default Panel …" at bounding box center [581, 275] width 1162 height 551
click at [159, 304] on select "Select Stylist Aakash_Pdct Afsar Ahmad Ashmita Ayesha Bobby_Asst Bobby_Khan Cou…" at bounding box center [156, 295] width 68 height 17
select select "87318"
click at [122, 296] on select "Select Stylist Aakash_Pdct Afsar Ahmad Ashmita Ayesha Bobby_Asst Bobby_Khan Cou…" at bounding box center [156, 295] width 68 height 17
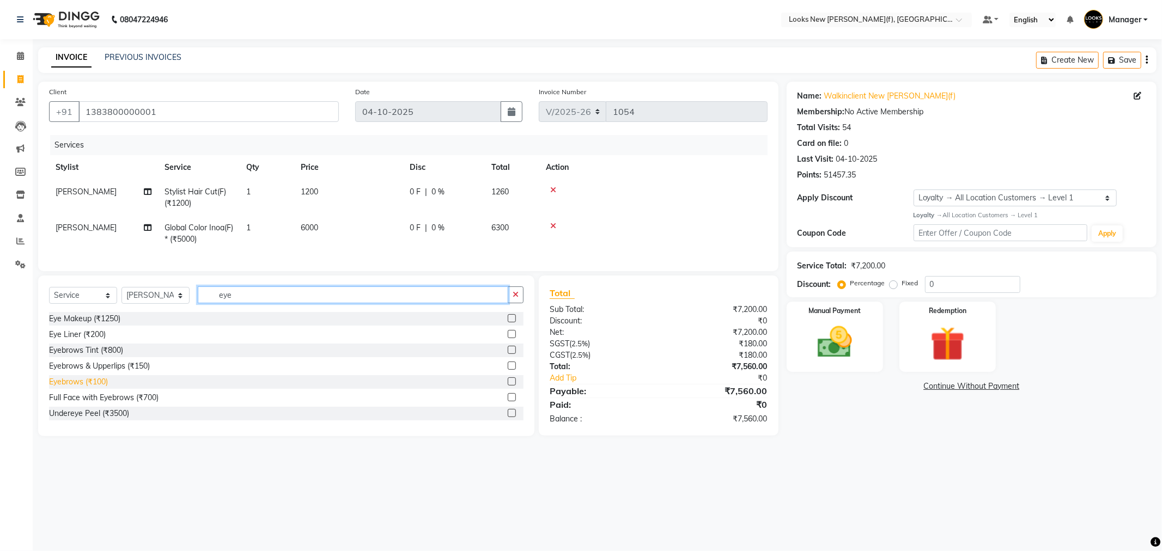
type input "eye"
click at [101, 387] on div "Eyebrows (₹100)" at bounding box center [78, 382] width 59 height 11
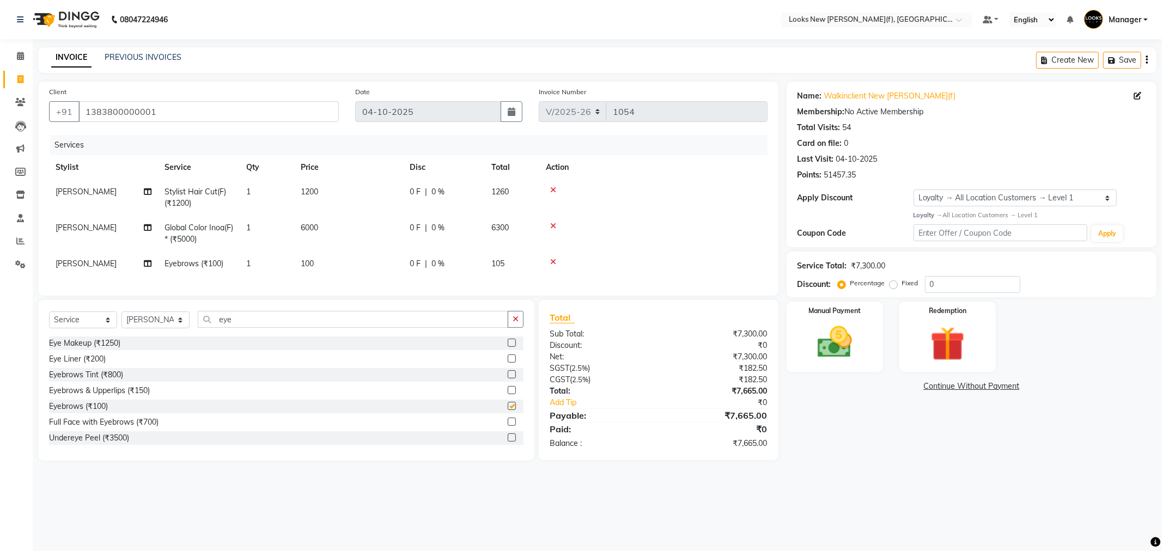
checkbox input "false"
click at [436, 193] on span "0 %" at bounding box center [438, 191] width 13 height 11
select select "87309"
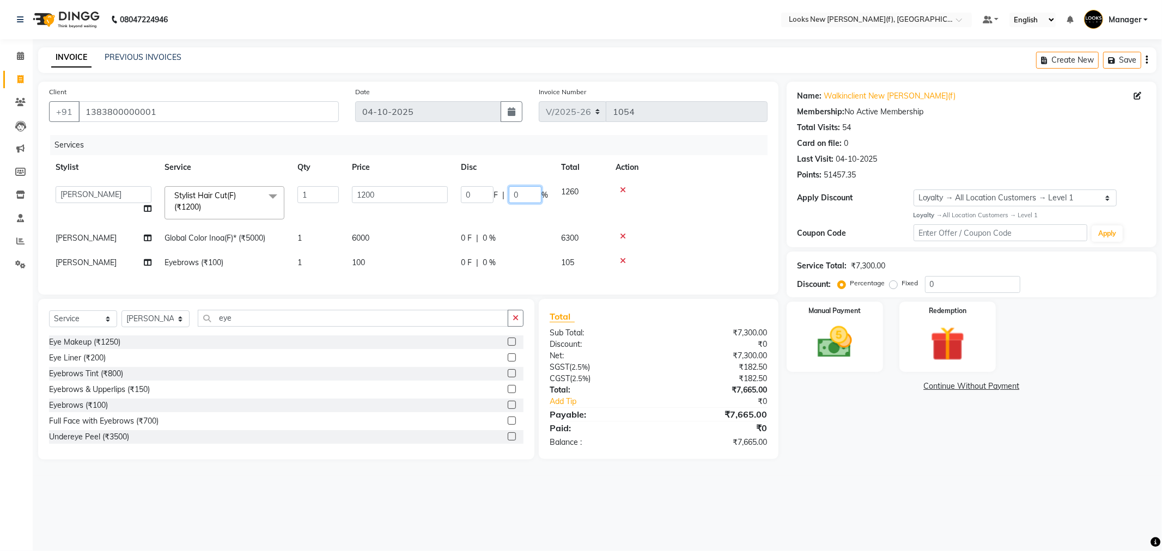
drag, startPoint x: 521, startPoint y: 193, endPoint x: 432, endPoint y: 184, distance: 90.4
click at [447, 186] on tr "Aakash_Pdct Afsar Ahmad Ashmita Ayesha Bobby_Asst Bobby_Khan Counter_Sales Kama…" at bounding box center [408, 203] width 719 height 46
type input "30"
click at [487, 227] on tr "Rachel Global Color Inoa(F)* (₹5000) 1 6000 0 F | 0 % 6300" at bounding box center [408, 238] width 719 height 25
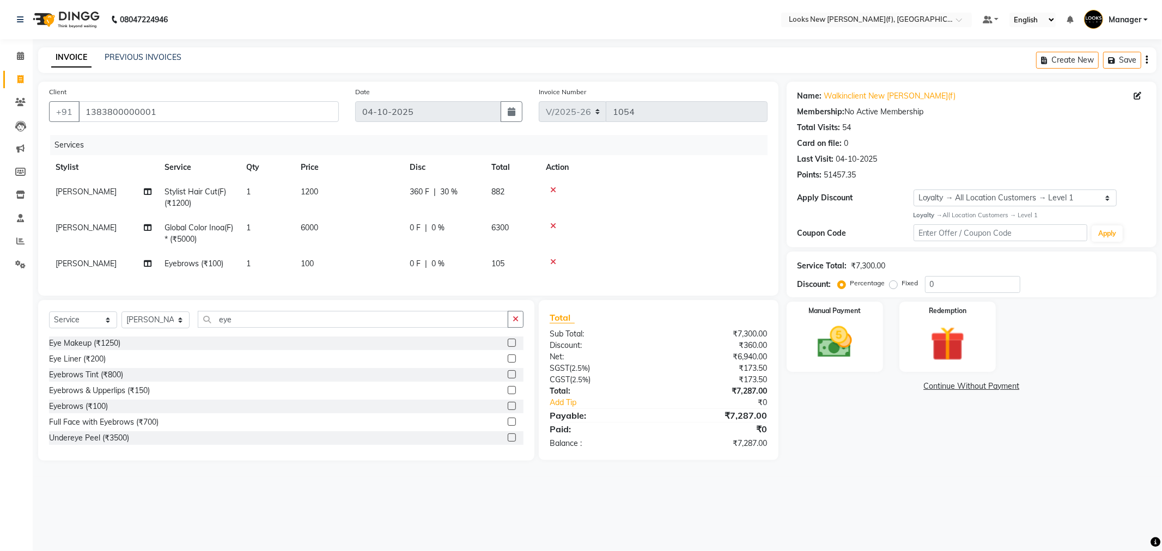
click at [447, 223] on div "0 F | 0 %" at bounding box center [444, 227] width 69 height 11
select select "87309"
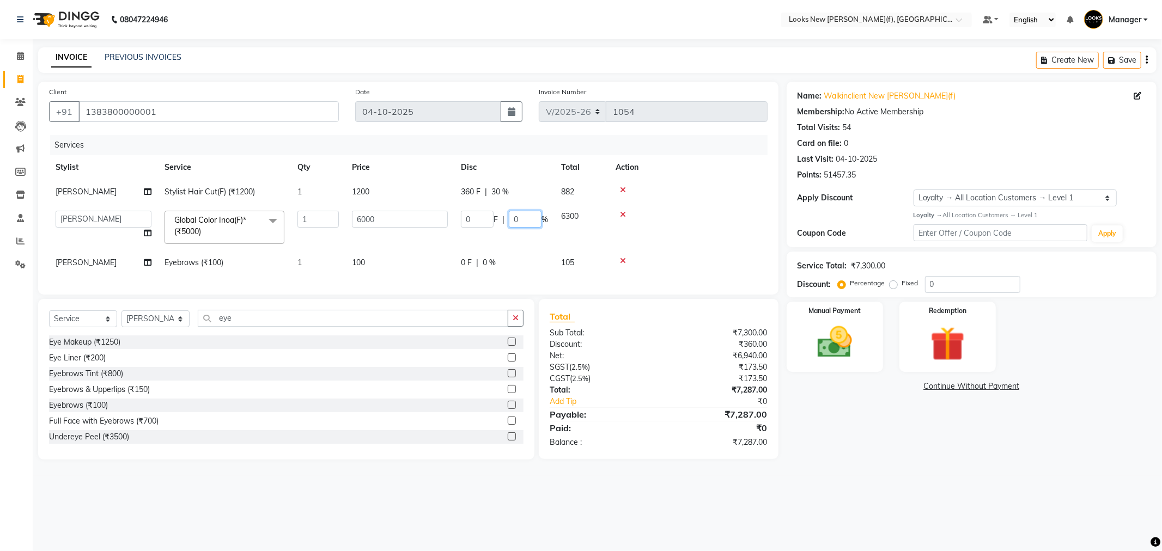
drag, startPoint x: 519, startPoint y: 216, endPoint x: 458, endPoint y: 222, distance: 61.9
click at [478, 222] on div "0 F | 0 %" at bounding box center [504, 219] width 87 height 17
type input "6"
type input "0"
type input "30"
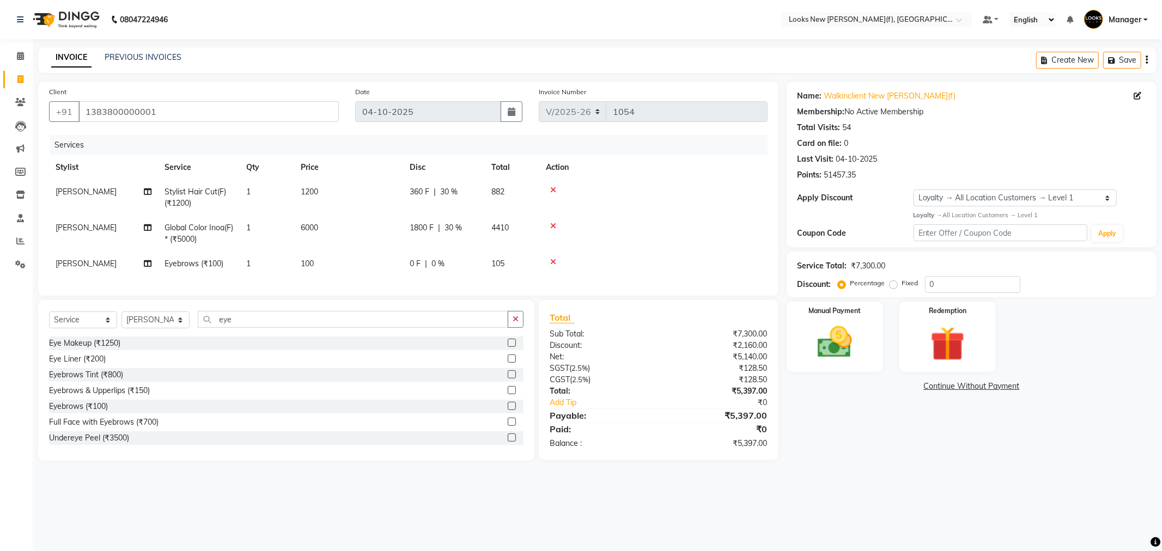
click at [858, 459] on div "Name: Walkinclient New Rajinder Ngr(f) Membership: No Active Membership Total V…" at bounding box center [976, 271] width 378 height 379
click at [333, 230] on td "6000" at bounding box center [348, 234] width 109 height 36
select select "87309"
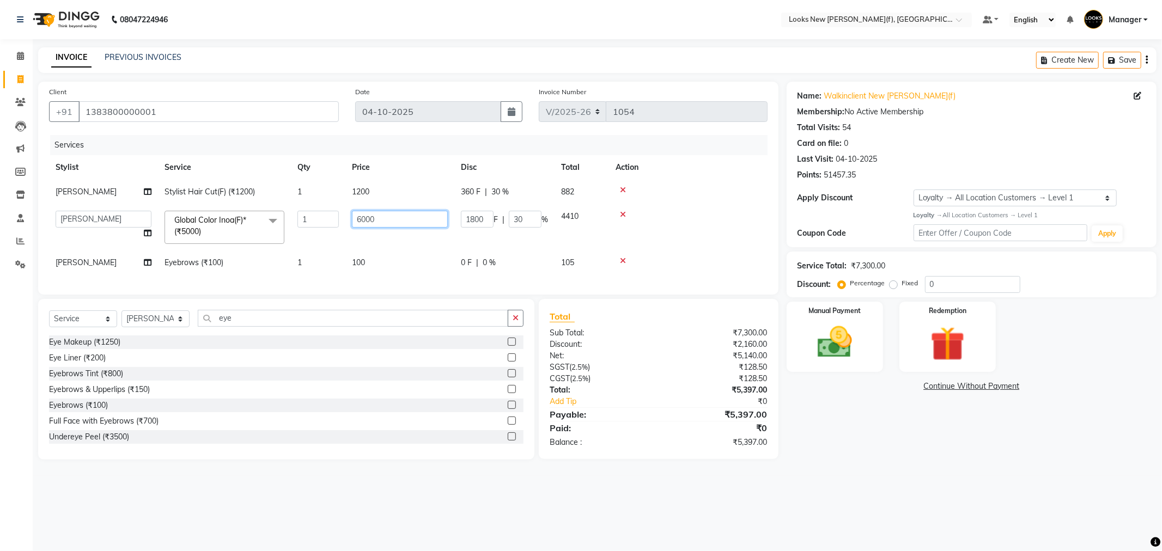
click at [263, 219] on tr "Aakash_Pdct Afsar Ahmad Ashmita Ayesha Bobby_Asst Bobby_Khan Counter_Sales Kama…" at bounding box center [408, 227] width 719 height 46
type input "9000"
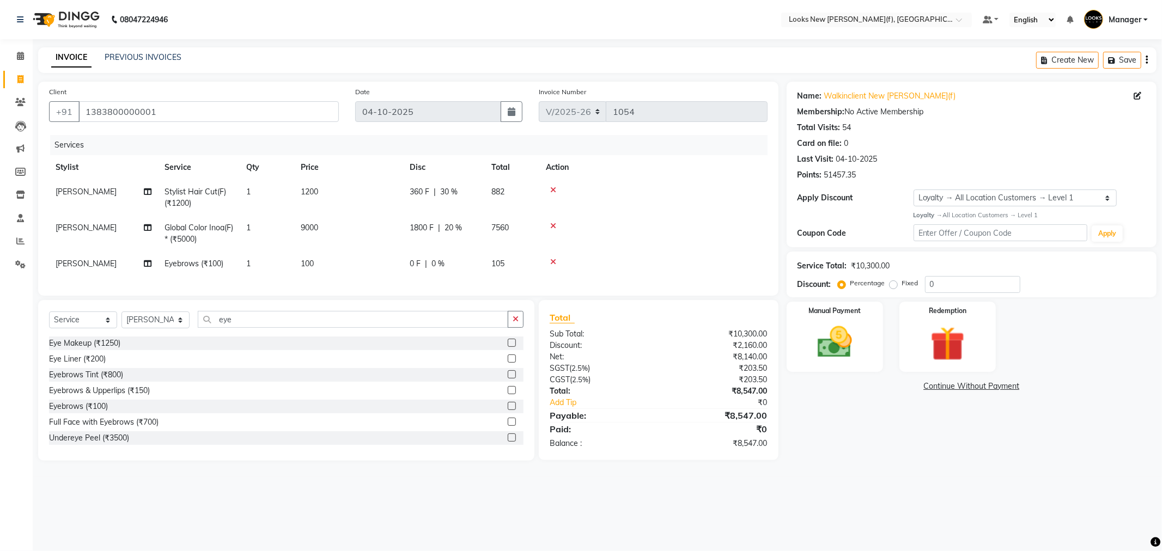
click at [884, 461] on div "Name: Walkinclient New Rajinder Ngr(f) Membership: No Active Membership Total V…" at bounding box center [976, 271] width 378 height 379
click at [460, 227] on span "20 %" at bounding box center [453, 227] width 17 height 11
select select "87309"
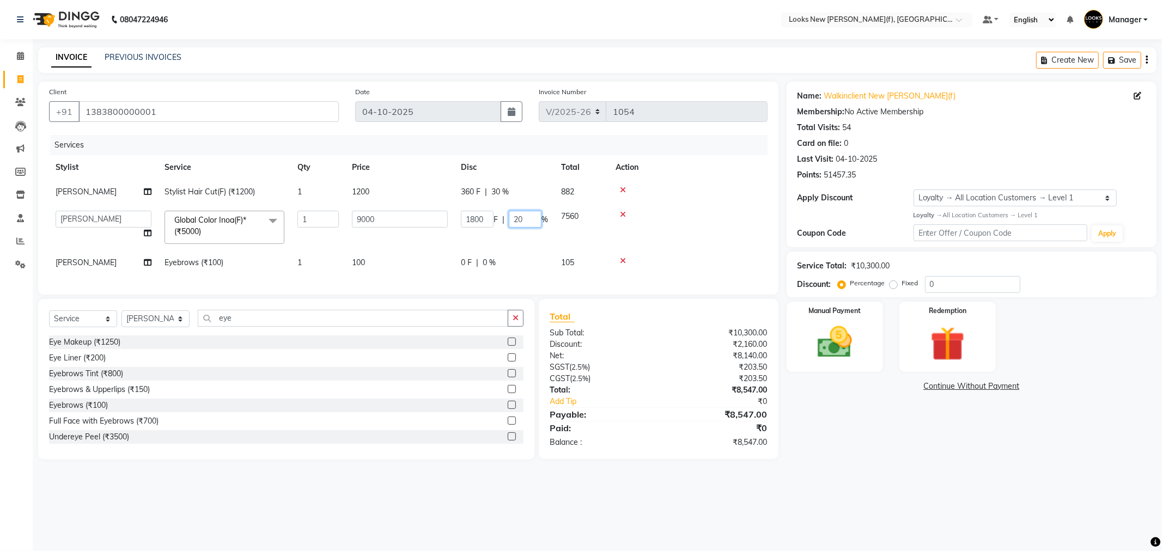
drag, startPoint x: 505, startPoint y: 217, endPoint x: 473, endPoint y: 225, distance: 32.6
click at [499, 219] on div "1800 F | 20 %" at bounding box center [504, 219] width 87 height 17
type input "30"
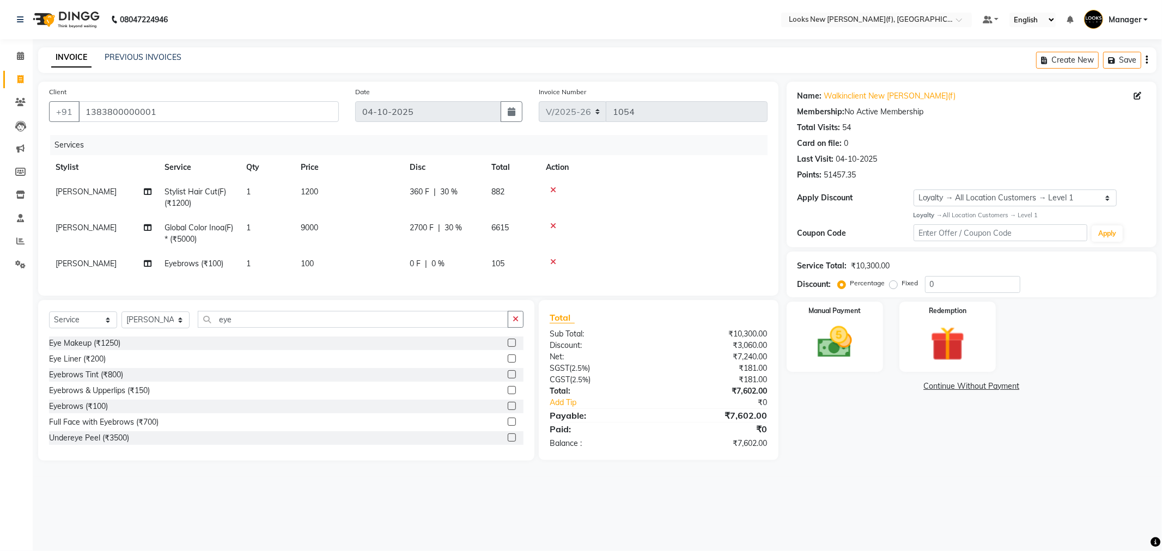
click at [902, 429] on div "Name: Walkinclient New Rajinder Ngr(f) Membership: No Active Membership Total V…" at bounding box center [976, 271] width 378 height 379
click at [323, 226] on td "9000" at bounding box center [348, 234] width 109 height 36
select select "87309"
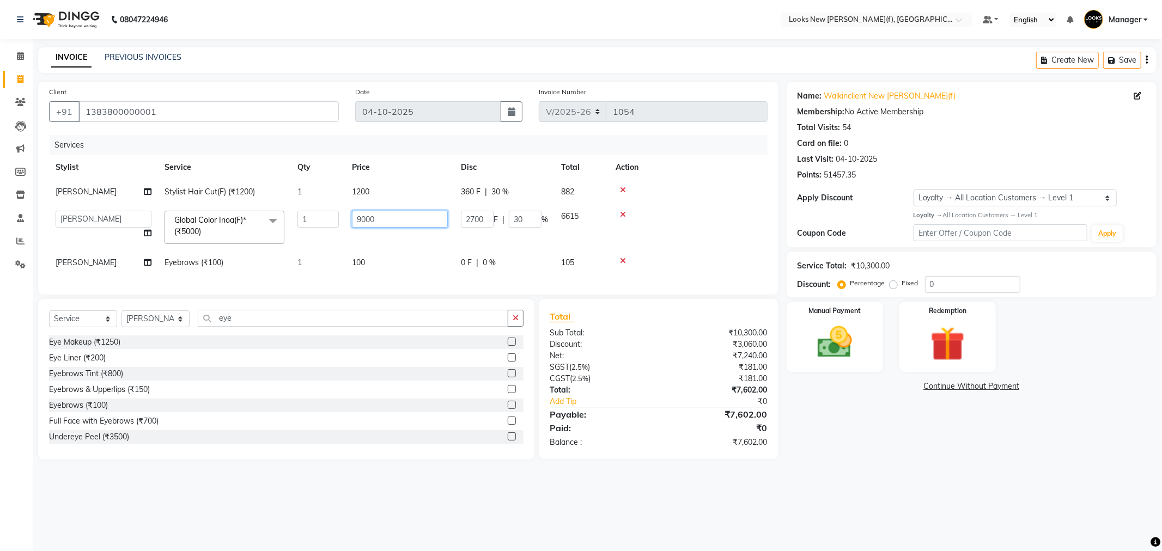
drag, startPoint x: 387, startPoint y: 219, endPoint x: 285, endPoint y: 225, distance: 102.6
click at [296, 222] on tr "Aakash_Pdct Afsar Ahmad Ashmita Ayesha Bobby_Asst Bobby_Khan Counter_Sales Kama…" at bounding box center [408, 227] width 719 height 46
type input "8800"
click at [823, 444] on div "Name: Walkinclient New Rajinder Ngr(f) Membership: No Active Membership Total V…" at bounding box center [976, 271] width 378 height 378
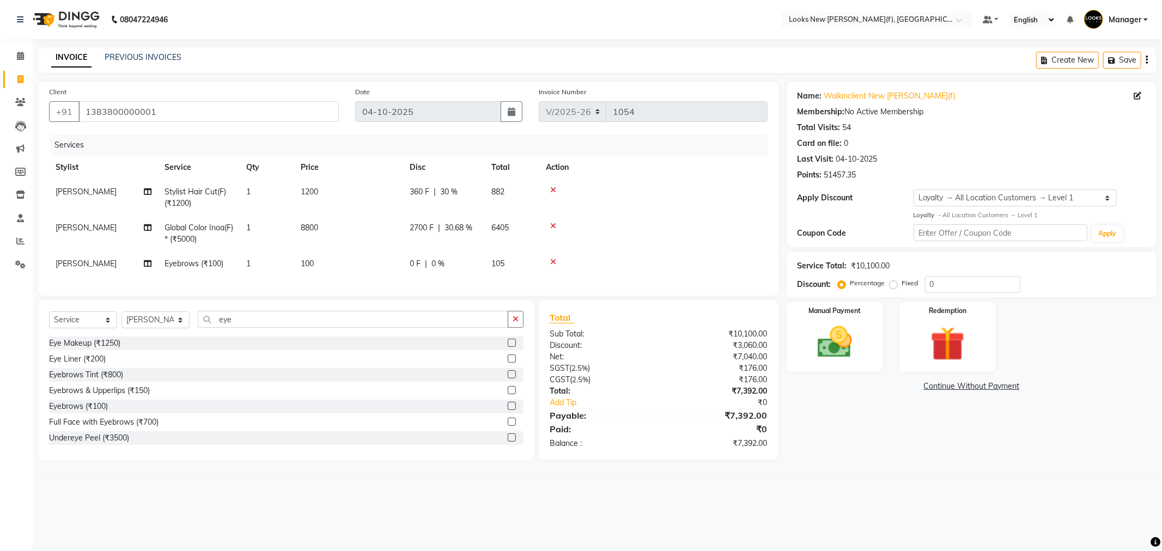
click at [325, 228] on td "8800" at bounding box center [348, 234] width 109 height 36
select select "87309"
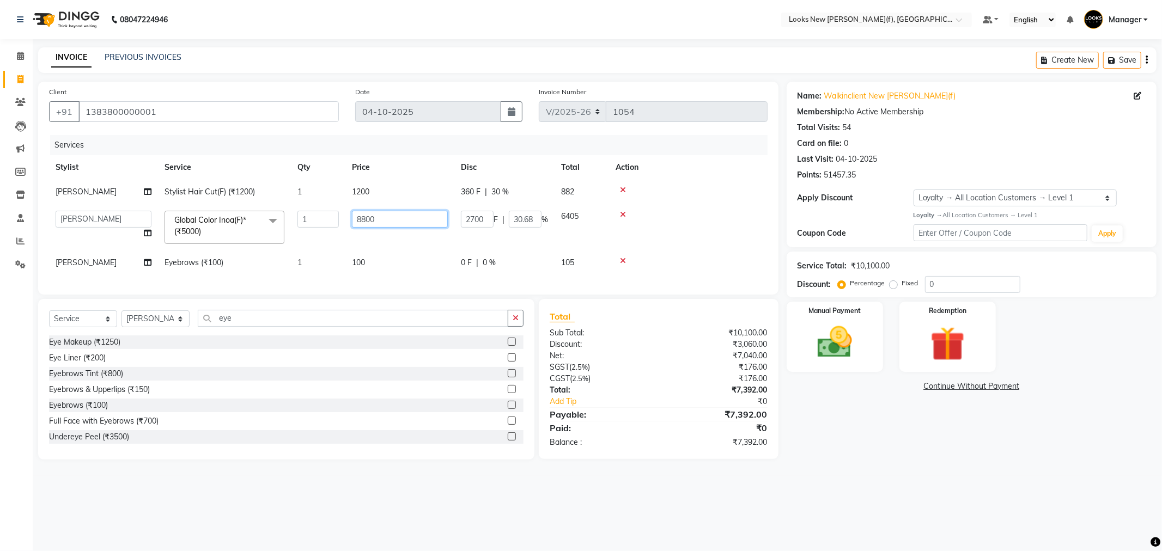
click at [335, 226] on tr "Aakash_Pdct Afsar Ahmad Ashmita Ayesha Bobby_Asst Bobby_Khan Counter_Sales Kama…" at bounding box center [408, 227] width 719 height 46
type input "8900"
click at [797, 476] on main "INVOICE PREVIOUS INVOICES Create New Save Client +91 1383800000001 Date 04-10-2…" at bounding box center [598, 261] width 1130 height 429
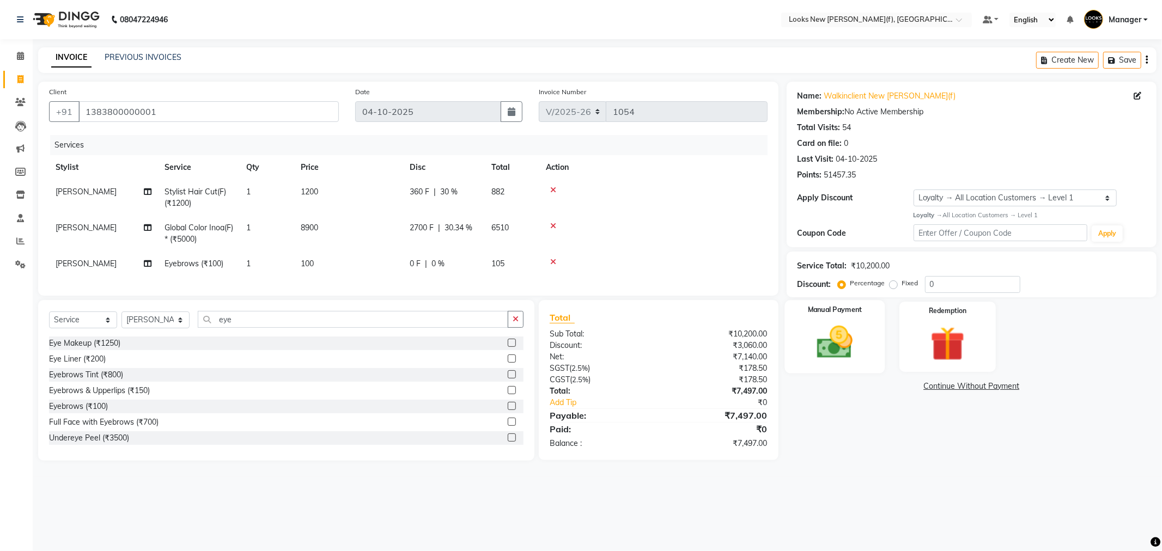
click at [854, 349] on img at bounding box center [835, 342] width 58 height 41
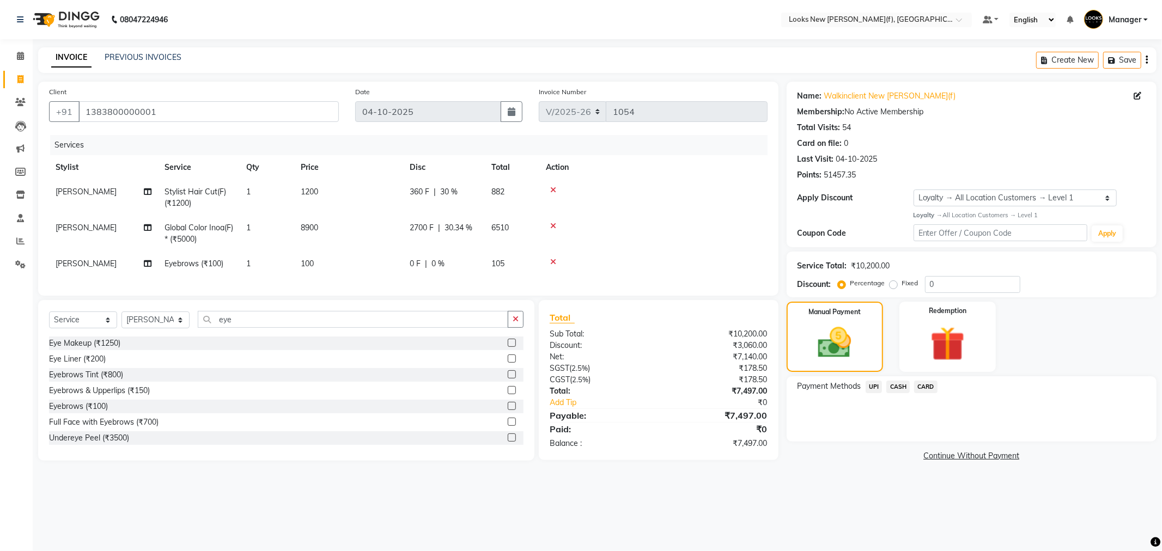
click at [875, 384] on span "UPI" at bounding box center [874, 387] width 17 height 13
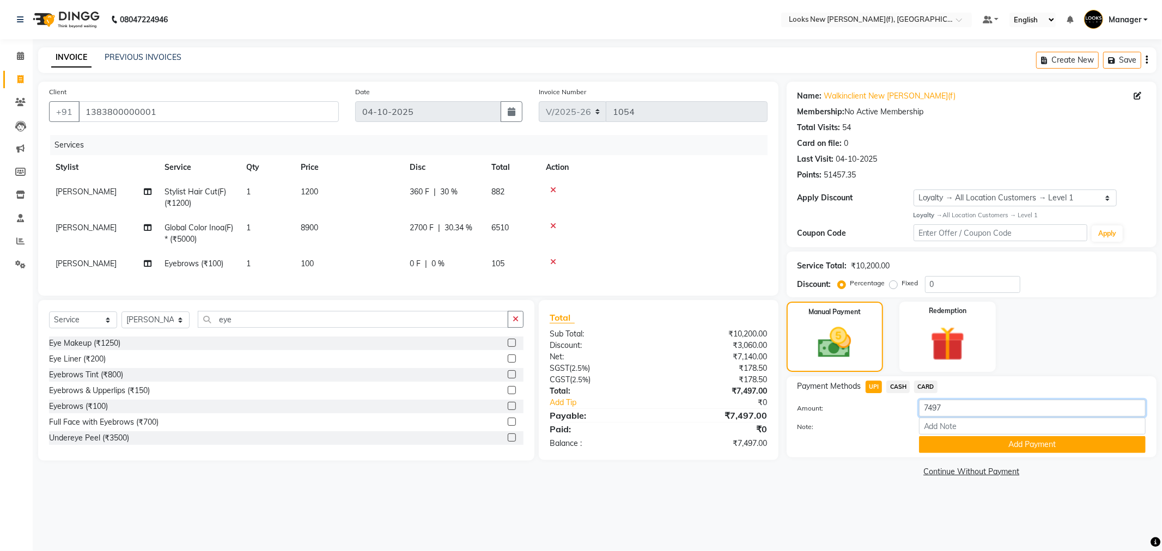
drag, startPoint x: 961, startPoint y: 413, endPoint x: 857, endPoint y: 399, distance: 105.0
click at [883, 410] on div "Amount: 7497" at bounding box center [972, 409] width 365 height 19
type input "2000"
click at [1005, 437] on button "Add Payment" at bounding box center [1032, 444] width 227 height 17
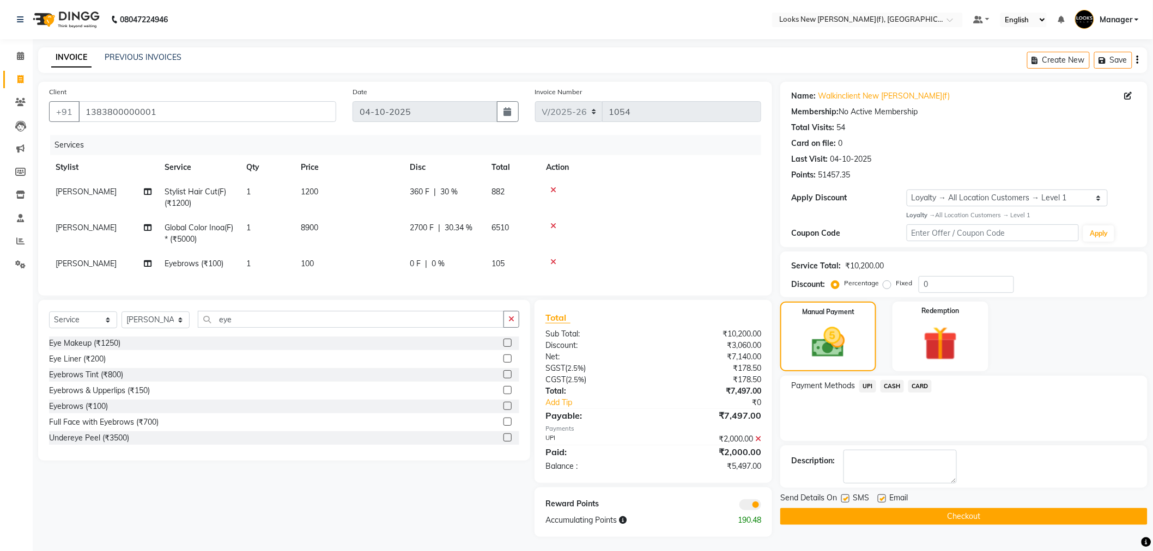
click at [892, 388] on span "CASH" at bounding box center [892, 386] width 23 height 13
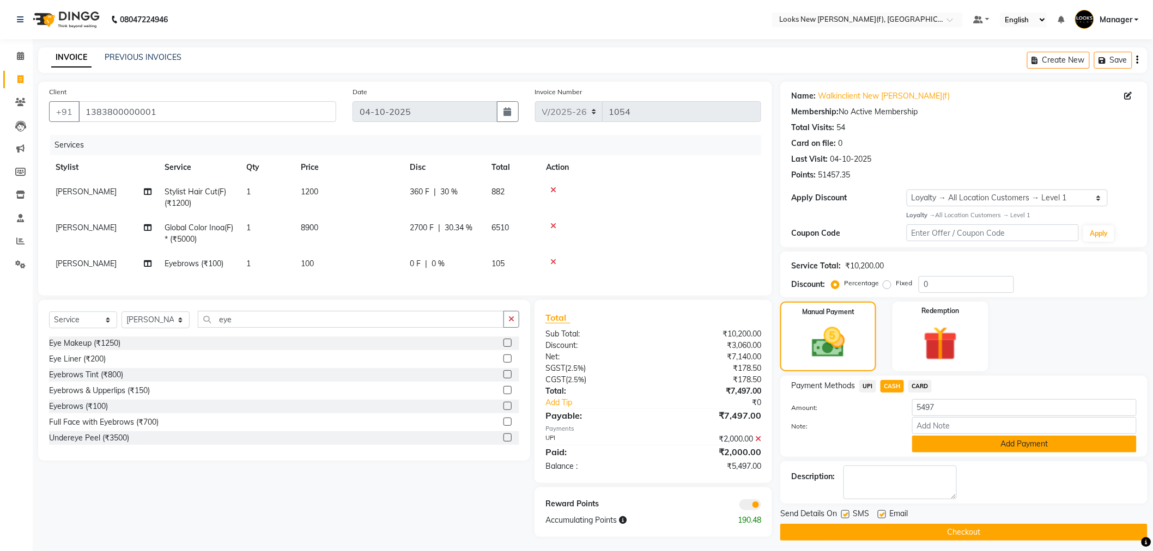
click at [957, 447] on button "Add Payment" at bounding box center [1024, 444] width 225 height 17
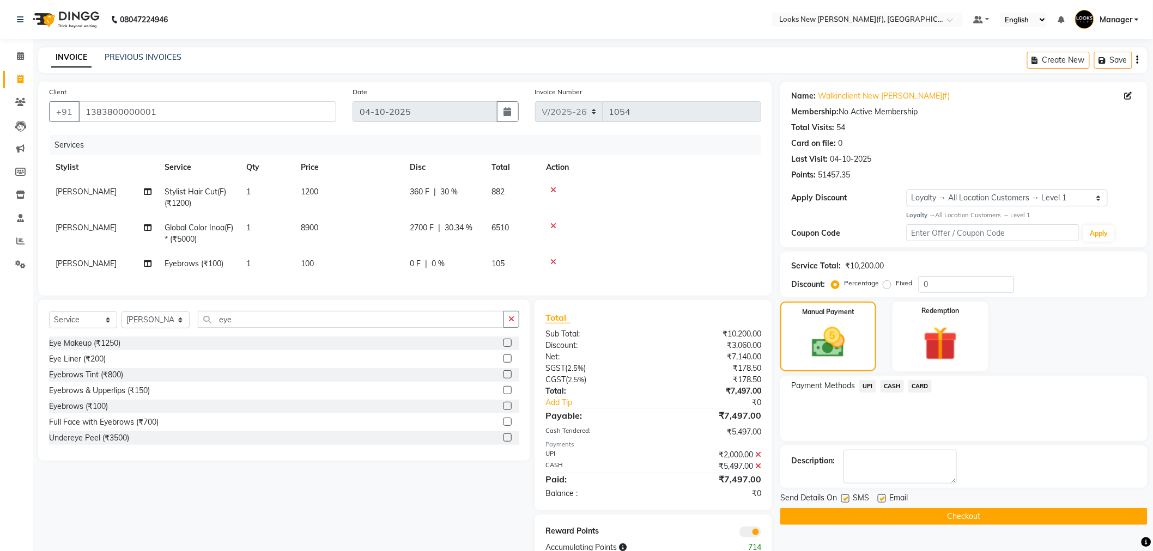
scroll to position [39, 0]
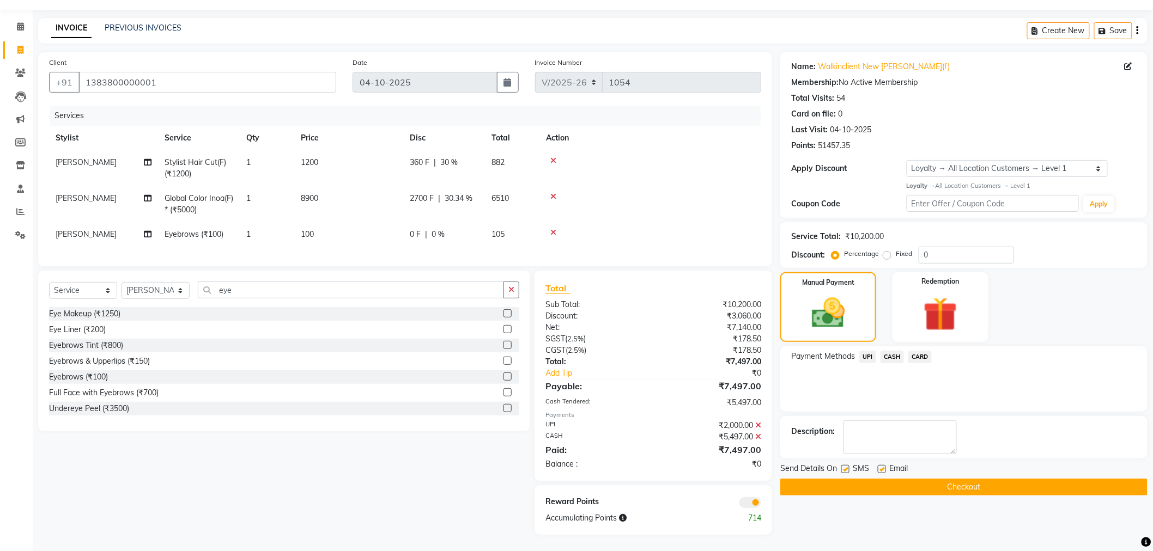
click at [942, 479] on button "Checkout" at bounding box center [963, 487] width 367 height 17
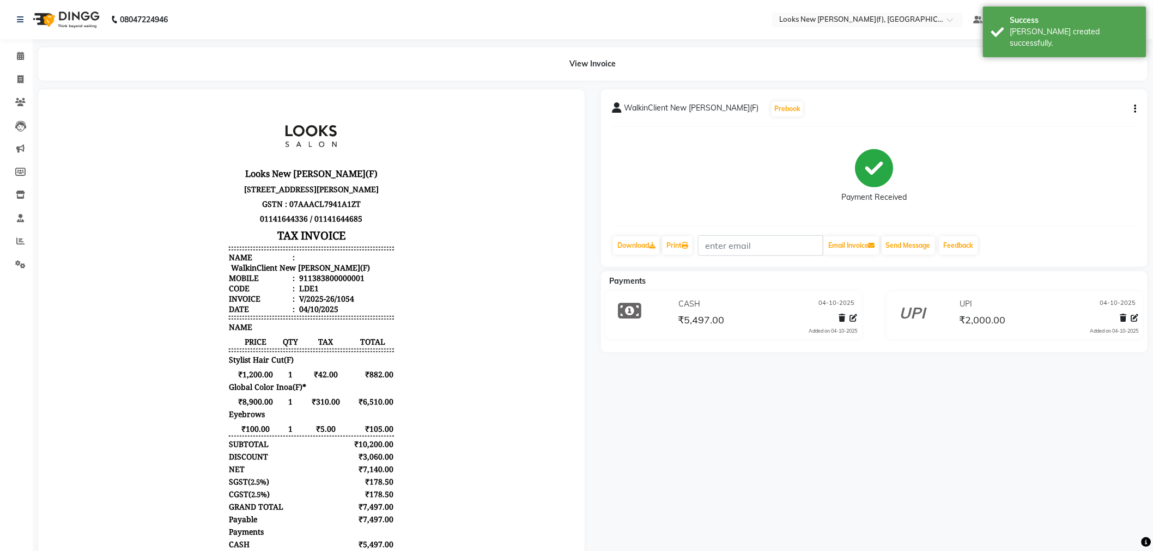
click at [68, 23] on img at bounding box center [65, 19] width 75 height 31
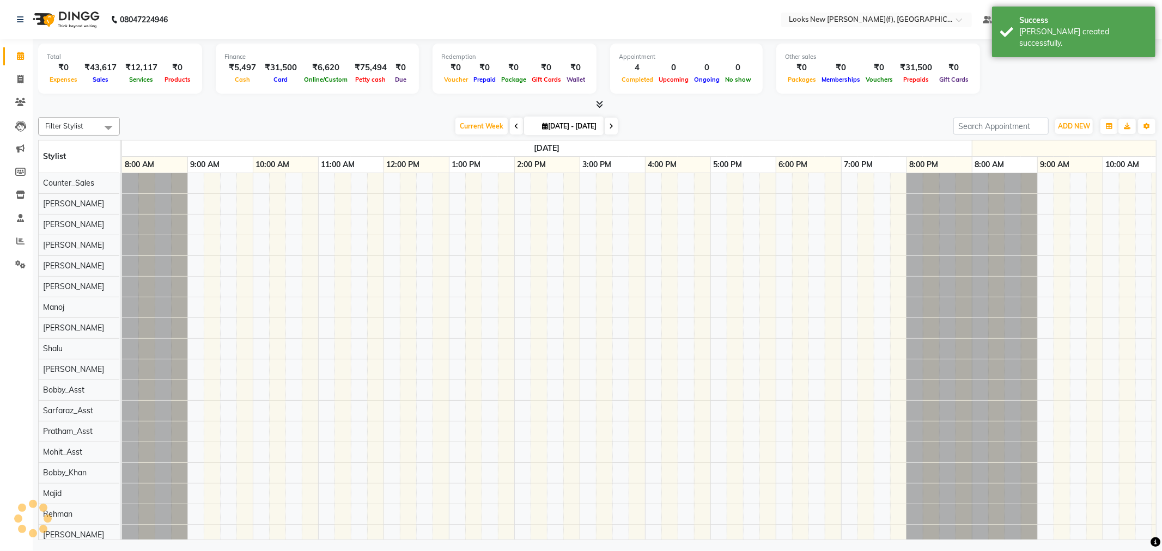
scroll to position [0, 328]
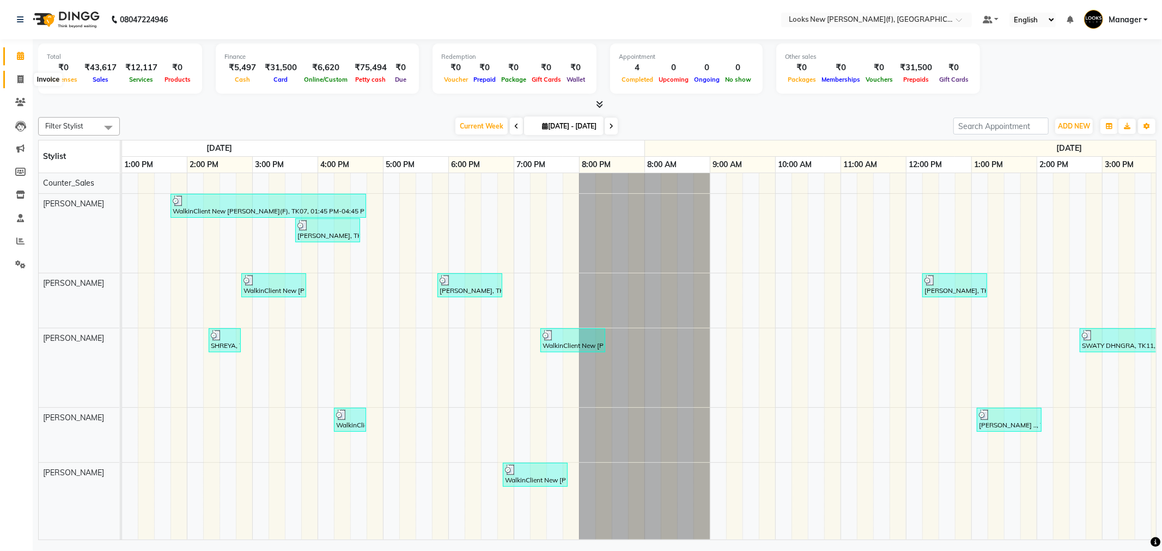
click at [13, 75] on span at bounding box center [20, 80] width 19 height 13
select select "service"
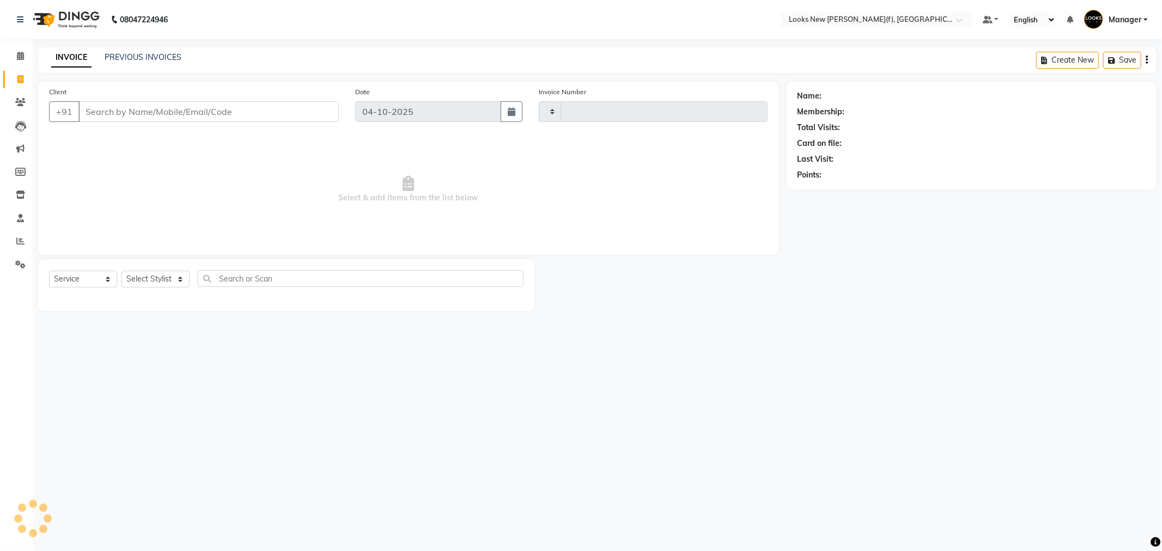
type input "1055"
select select "8659"
click at [153, 60] on link "PREVIOUS INVOICES" at bounding box center [143, 57] width 77 height 10
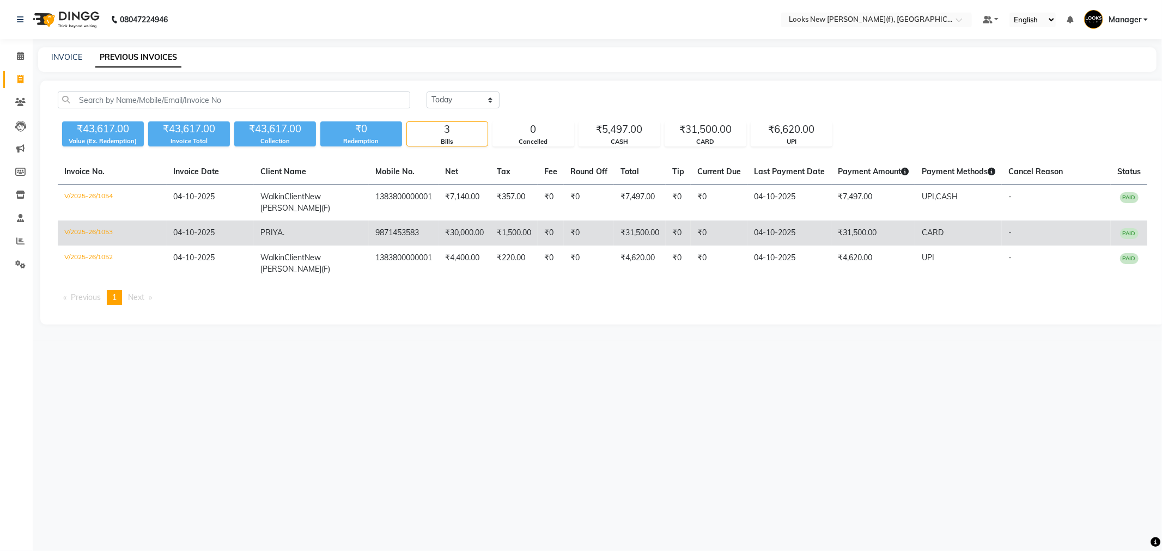
click at [797, 231] on td "04-10-2025" at bounding box center [790, 233] width 84 height 25
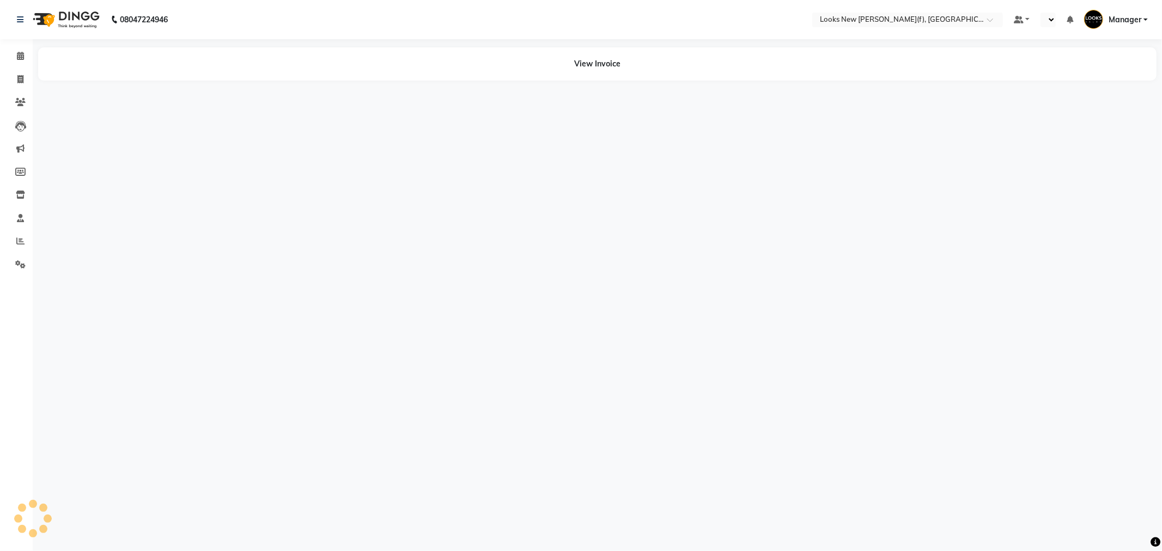
select select "en"
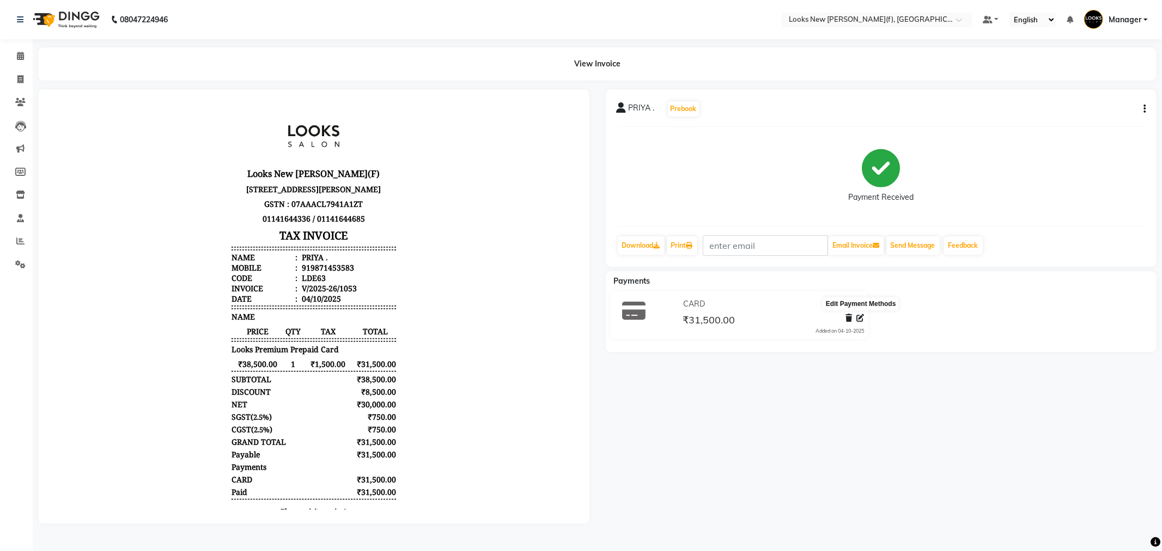
click at [861, 320] on icon at bounding box center [861, 318] width 8 height 8
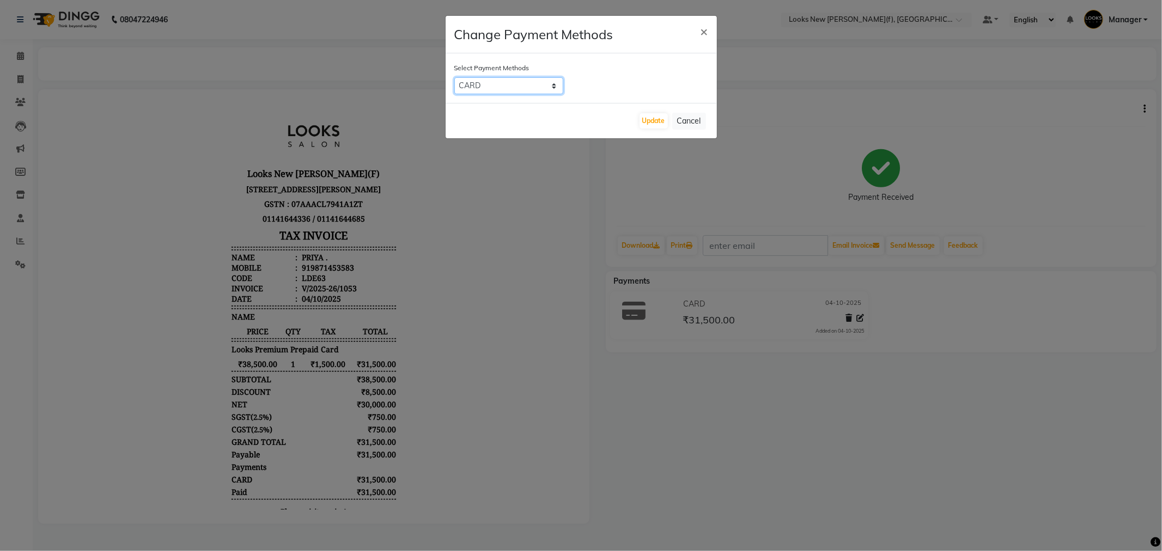
click at [537, 85] on select "UPI CASH CARD" at bounding box center [508, 85] width 109 height 17
select select "1"
click at [454, 77] on select "UPI CASH CARD" at bounding box center [508, 85] width 109 height 17
click at [650, 122] on button "Update" at bounding box center [654, 120] width 28 height 15
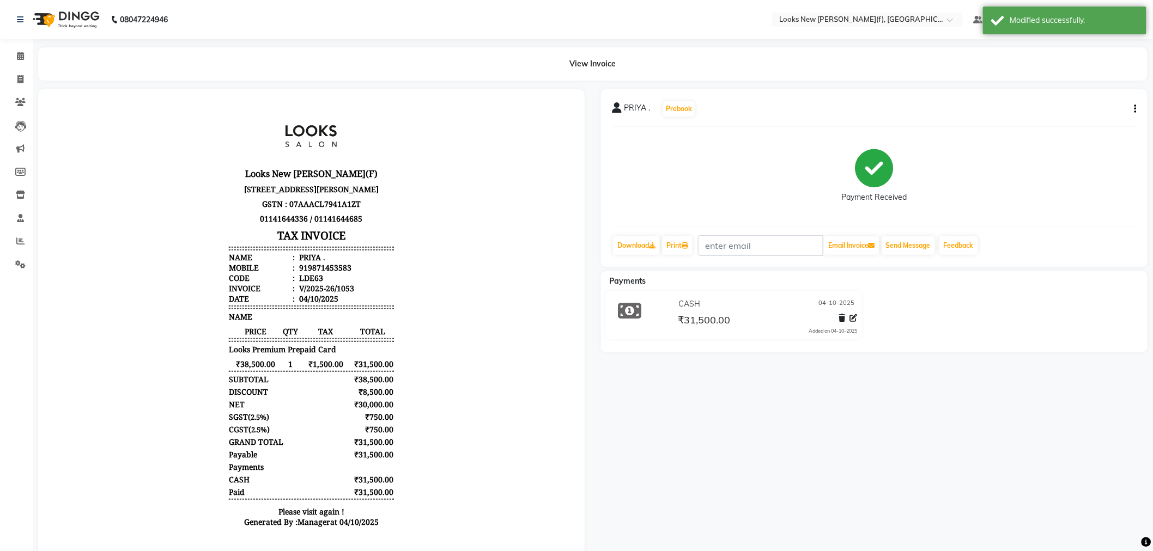
click at [1139, 109] on div "PRIYA . Prebook Payment Received Download Print Email Invoice Send Message Feed…" at bounding box center [874, 178] width 547 height 178
click at [1127, 110] on div "PRIYA . Prebook" at bounding box center [874, 108] width 525 height 17
click at [1134, 110] on button "button" at bounding box center [1133, 109] width 7 height 11
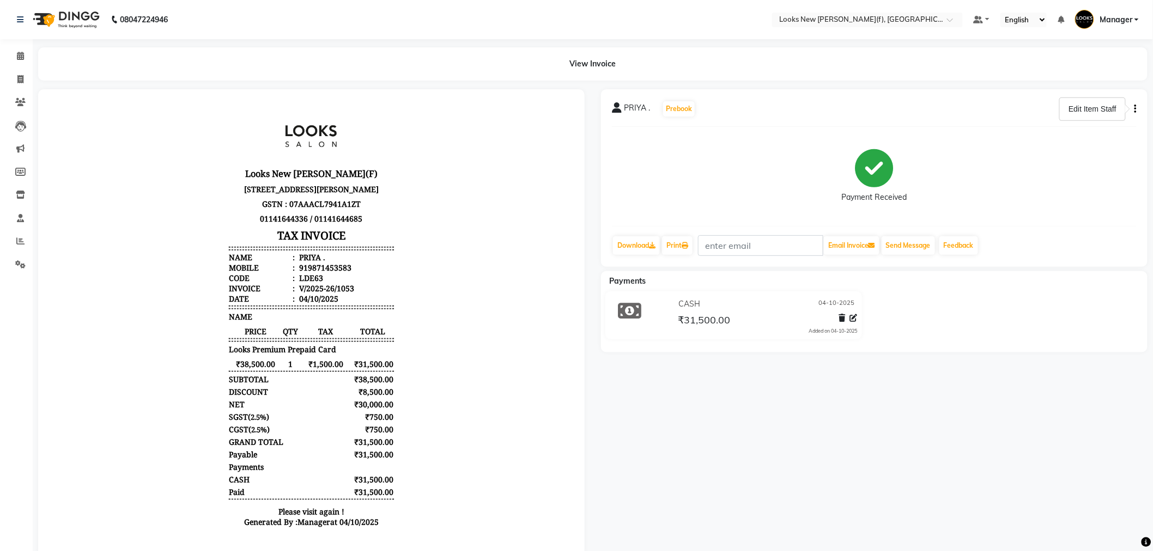
click at [1060, 284] on div "Payments" at bounding box center [878, 281] width 555 height 11
click at [72, 22] on img at bounding box center [65, 19] width 75 height 31
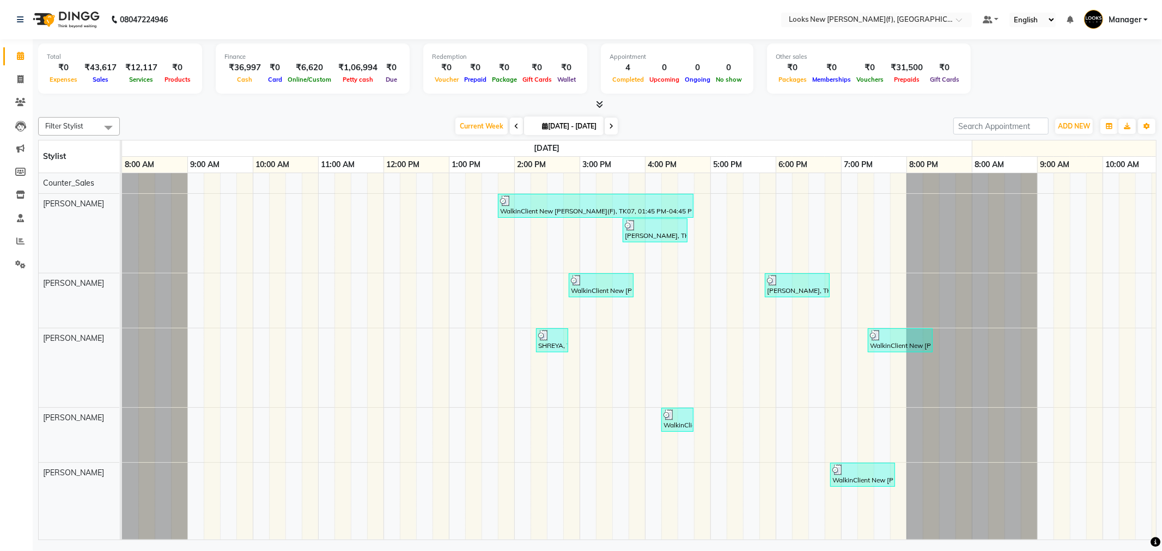
click at [80, 18] on img at bounding box center [65, 19] width 75 height 31
click at [28, 75] on span at bounding box center [20, 80] width 19 height 13
select select "8659"
select select "service"
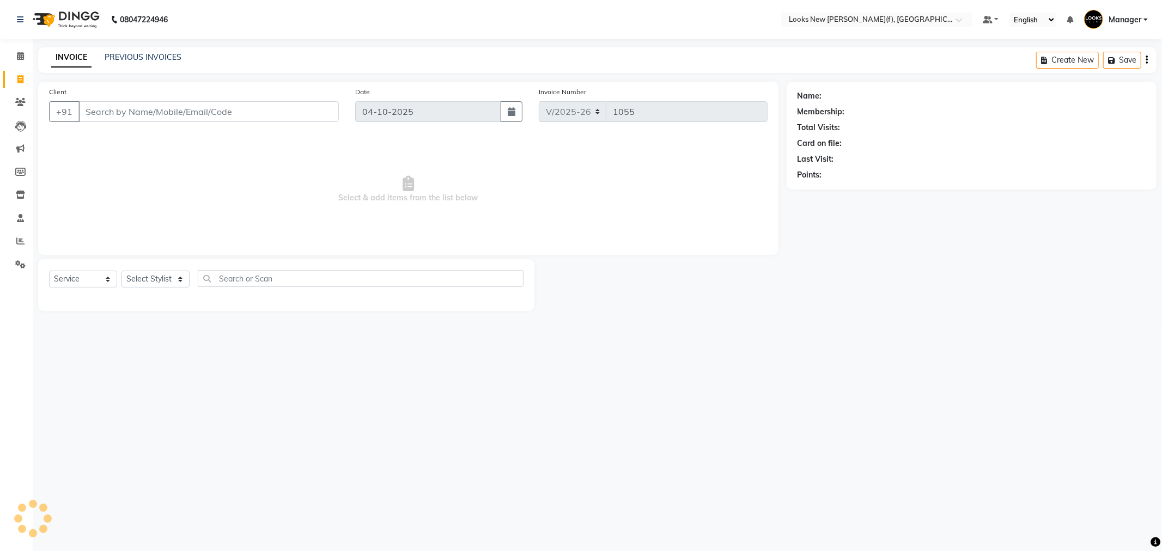
click at [132, 108] on input "Client" at bounding box center [208, 111] width 260 height 21
type input "9711598705"
select select "1: Object"
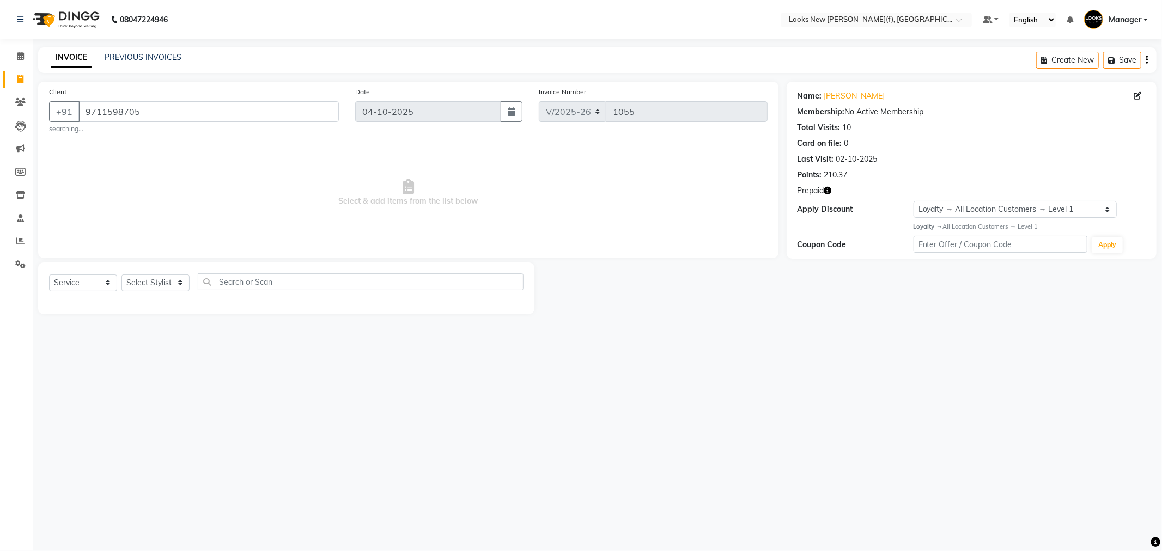
click at [541, 328] on main "INVOICE PREVIOUS INVOICES Create New Save Client +91 9711598705 searching... Da…" at bounding box center [598, 188] width 1130 height 283
click at [830, 194] on icon "button" at bounding box center [828, 191] width 8 height 8
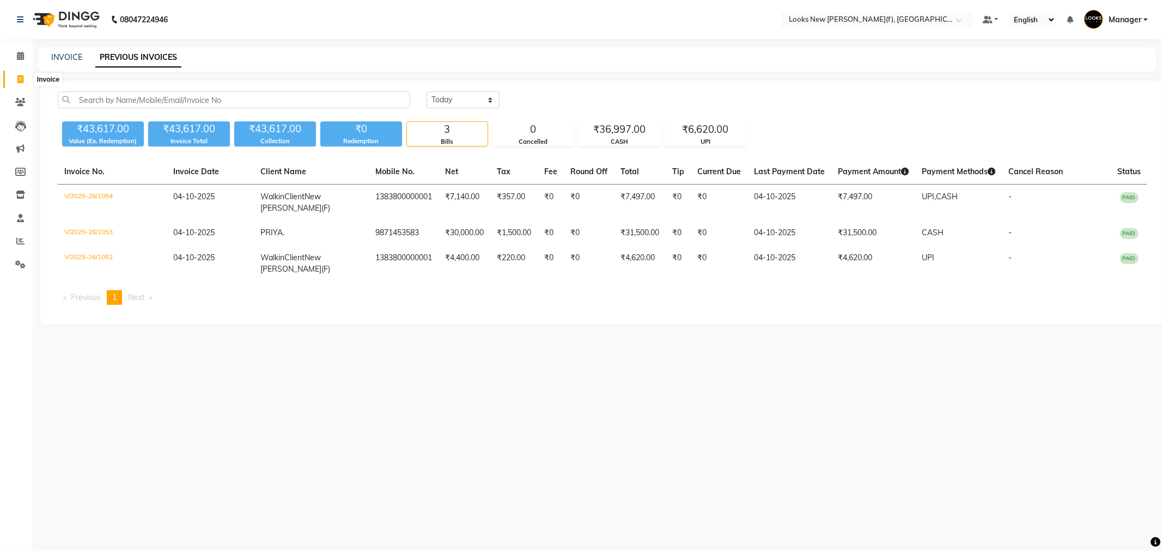
click at [17, 79] on icon at bounding box center [20, 79] width 6 height 8
select select "service"
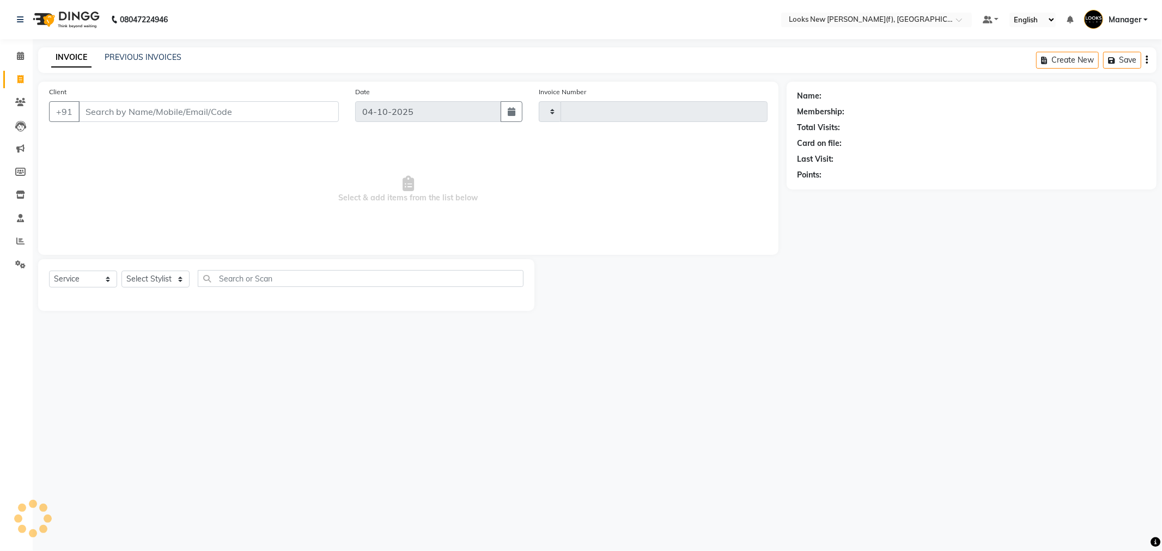
type input "1055"
select select "8659"
click at [112, 115] on input "Client" at bounding box center [208, 111] width 260 height 21
click at [139, 275] on select "Select Stylist Aakash_Pdct [PERSON_NAME] [PERSON_NAME] [PERSON_NAME] Counter_Sa…" at bounding box center [156, 279] width 68 height 17
select select "87312"
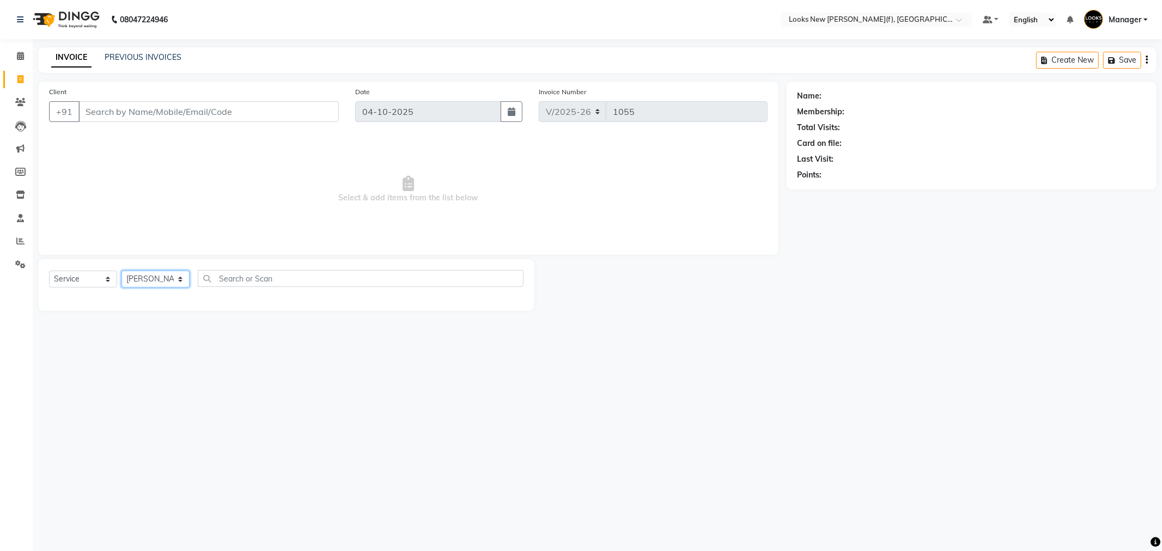
click at [122, 271] on select "Select Stylist Aakash_Pdct [PERSON_NAME] [PERSON_NAME] [PERSON_NAME] Counter_Sa…" at bounding box center [156, 279] width 68 height 17
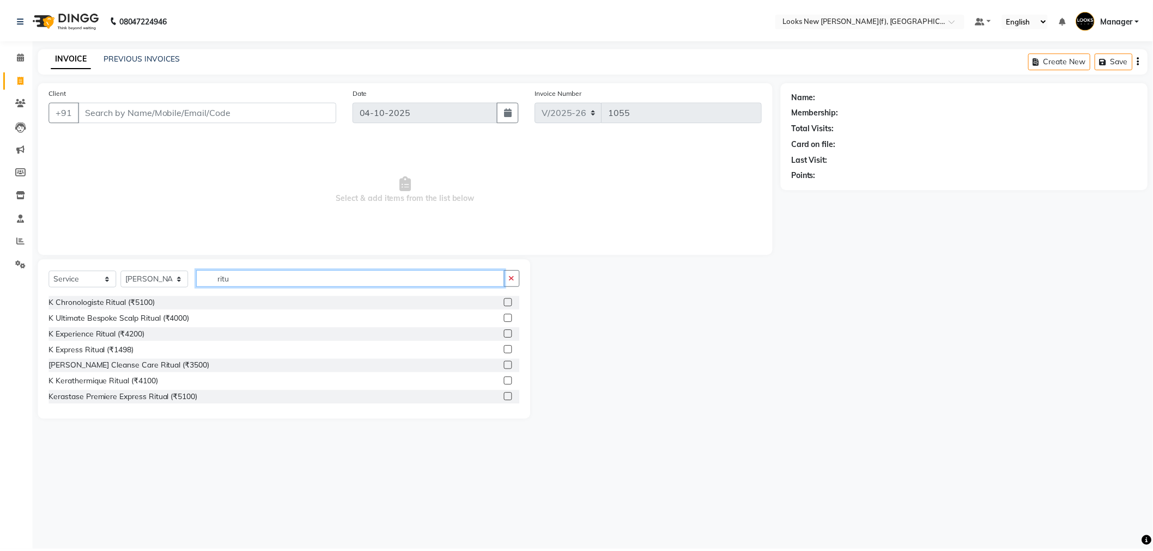
scroll to position [60, 0]
type input "ritu"
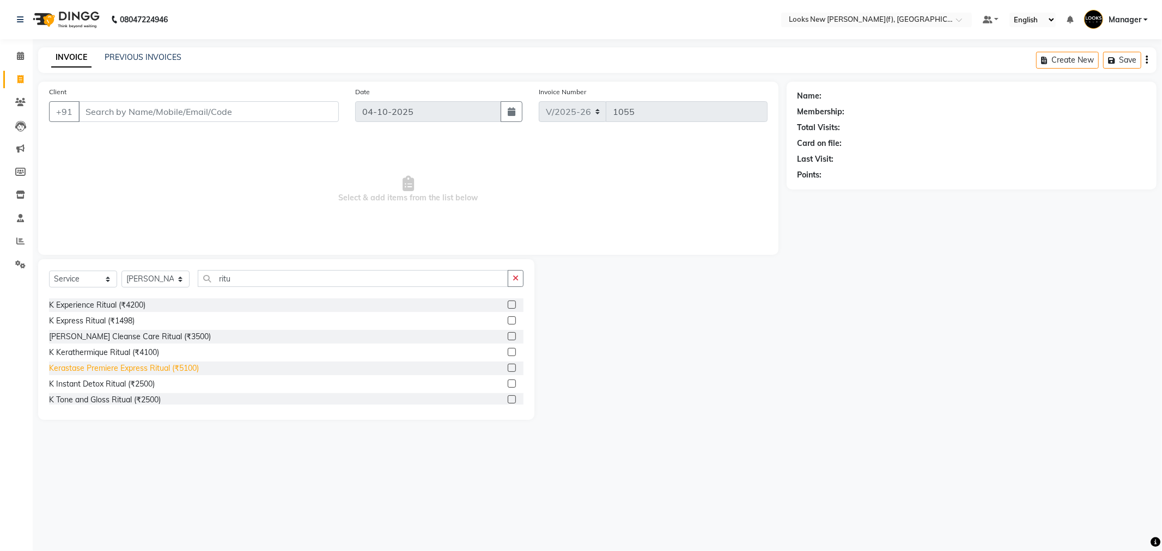
click at [150, 369] on div "Kerastase Premiere Express Ritual (₹5100)" at bounding box center [124, 368] width 150 height 11
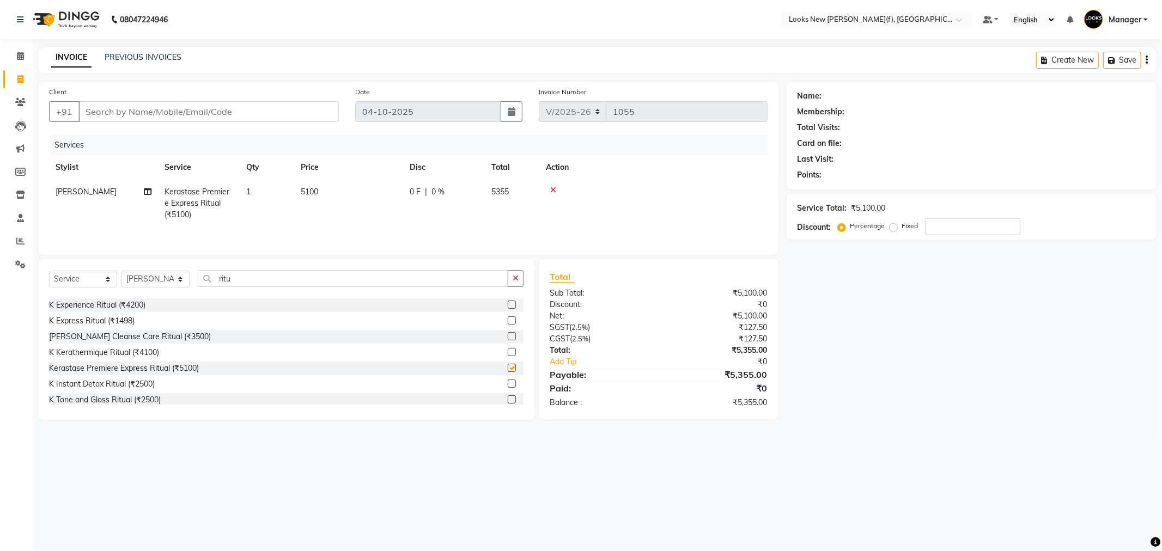
checkbox input "false"
click at [304, 195] on span "5100" at bounding box center [309, 192] width 17 height 10
select select "87312"
drag, startPoint x: 393, startPoint y: 191, endPoint x: 211, endPoint y: 182, distance: 181.7
click at [258, 191] on tr "Aakash_Pdct Afsar Ahmad Ashmita Ayesha Bobby_Asst Bobby_Khan Counter_Sales Kama…" at bounding box center [408, 203] width 719 height 46
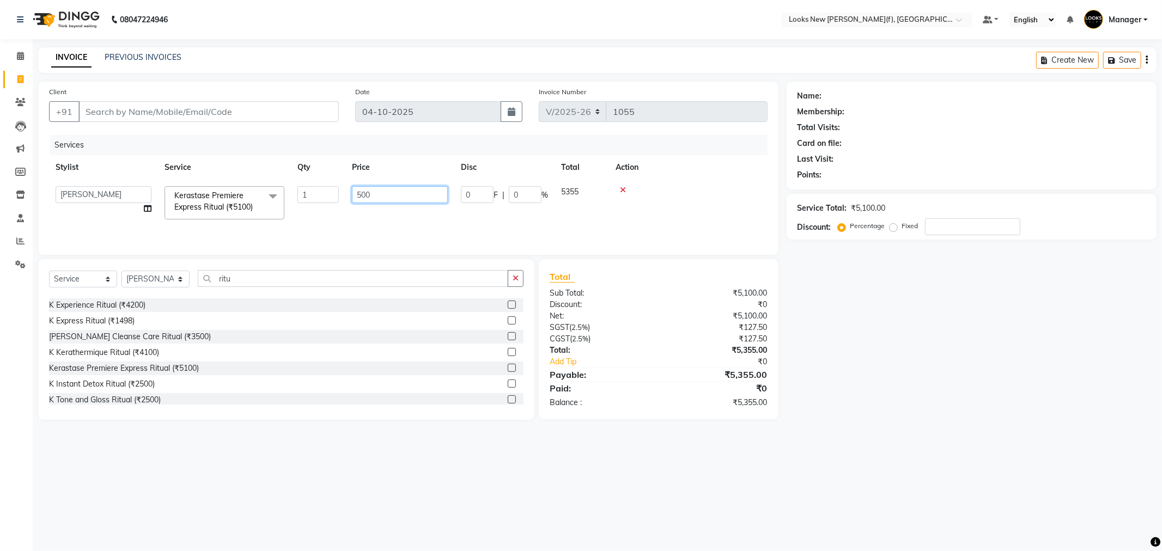
type input "5000"
click at [275, 106] on input "Client" at bounding box center [208, 111] width 260 height 21
type input "9"
type input "0"
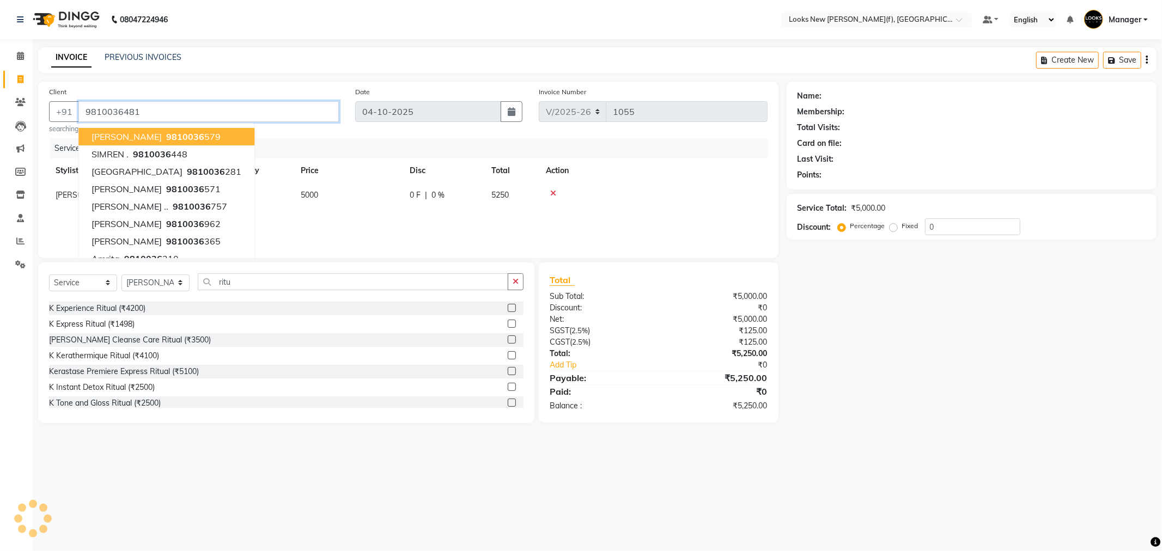
type input "9810036481"
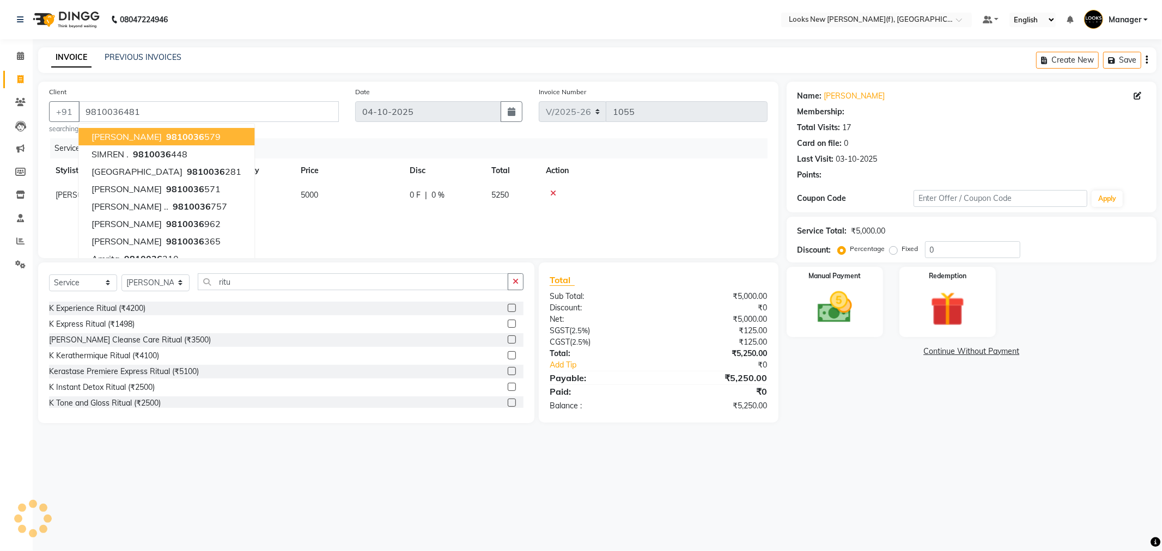
select select "1: Object"
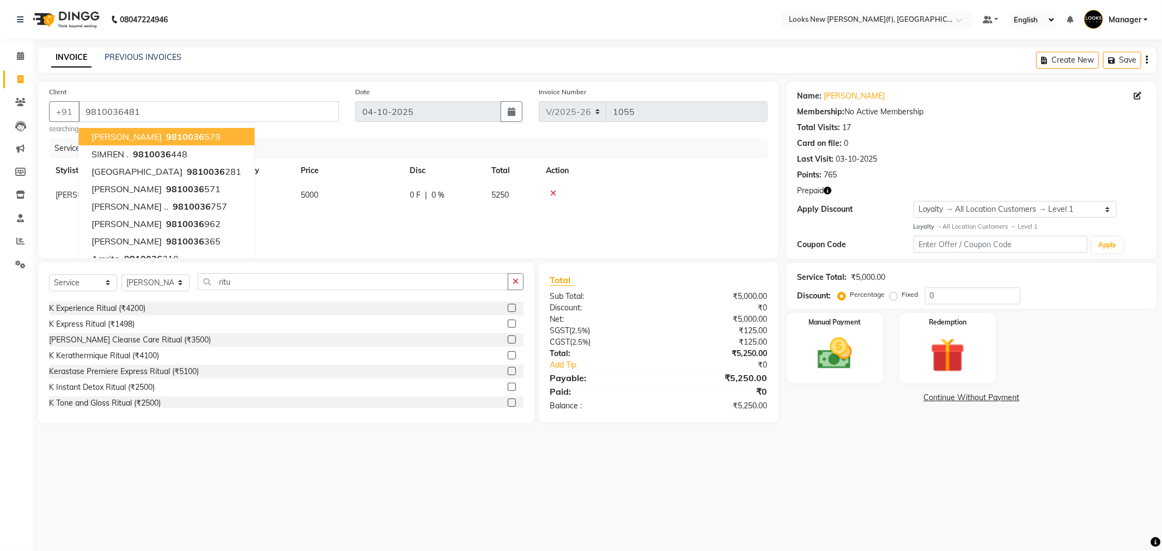
click at [832, 453] on div "08047224946 Select Location × Looks New Rajinder Nagar(f), Delhi Default Panel …" at bounding box center [581, 275] width 1162 height 551
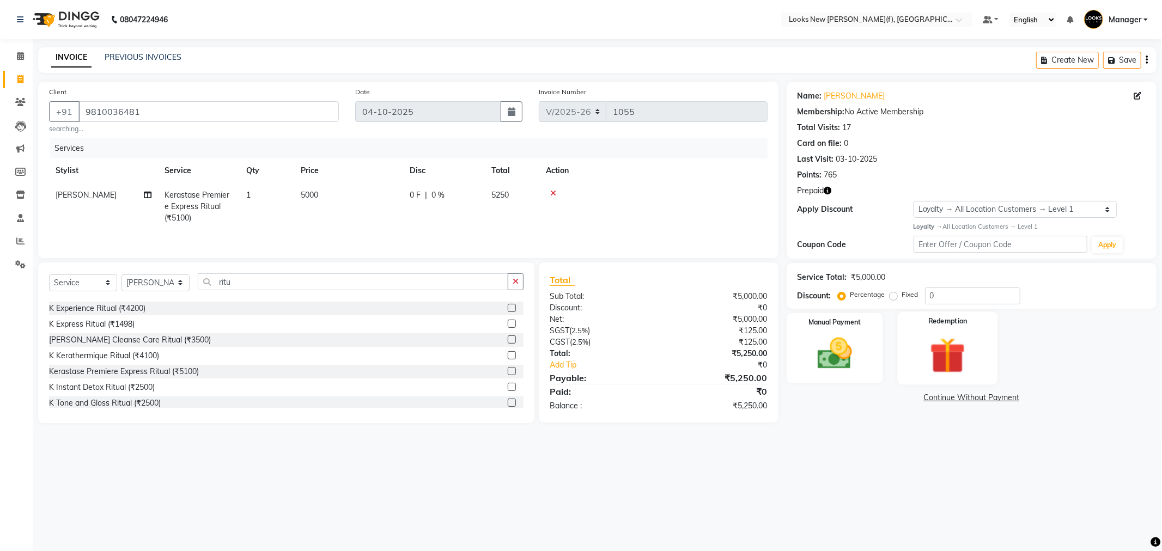
click at [921, 362] on img at bounding box center [948, 355] width 58 height 45
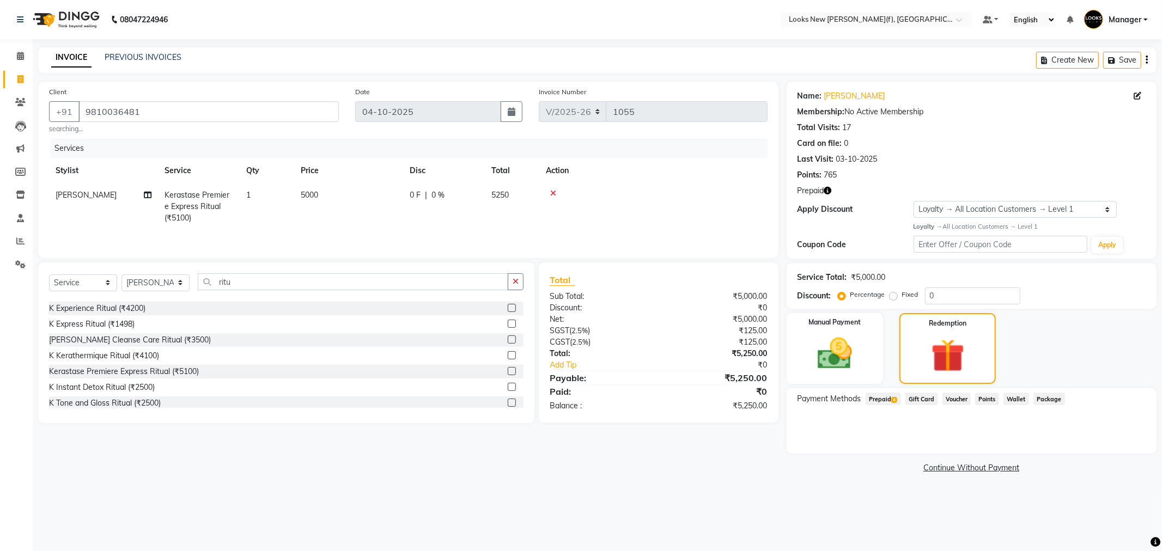
click at [877, 398] on span "Prepaid 4" at bounding box center [883, 399] width 35 height 13
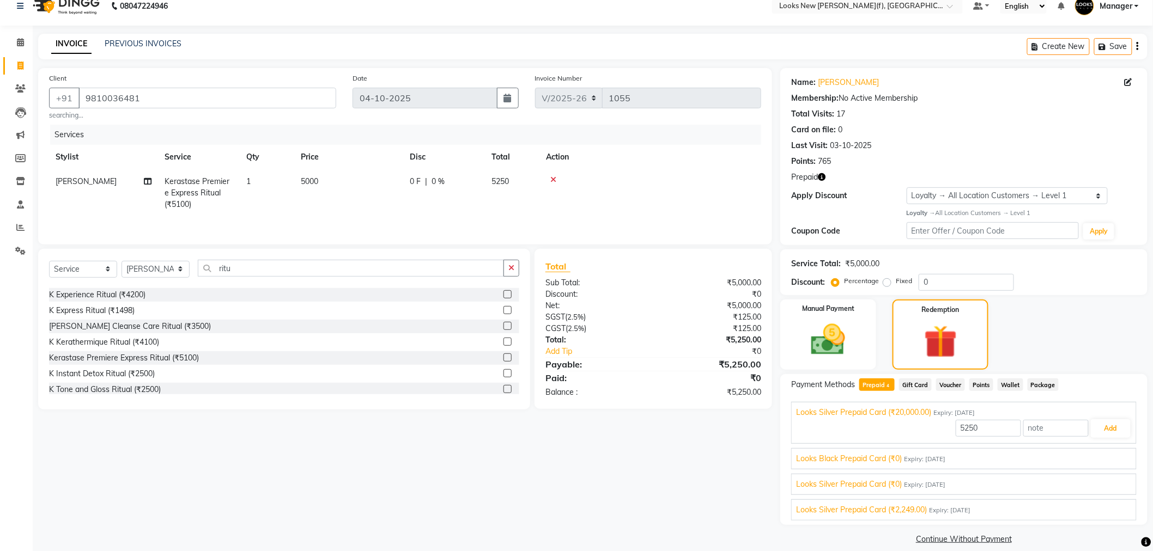
scroll to position [26, 0]
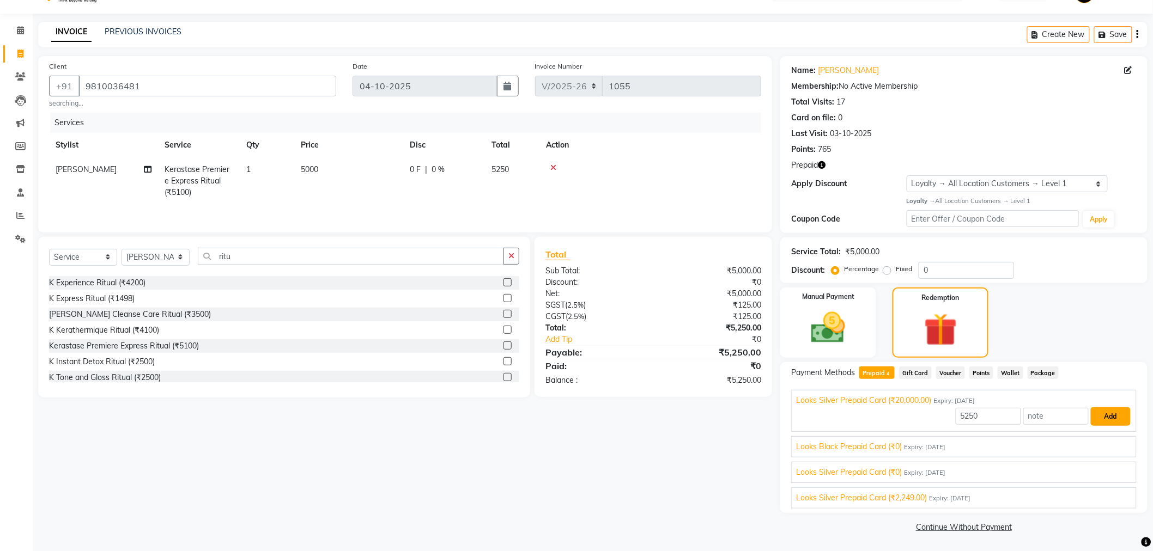
click at [1109, 417] on button "Add" at bounding box center [1111, 417] width 40 height 19
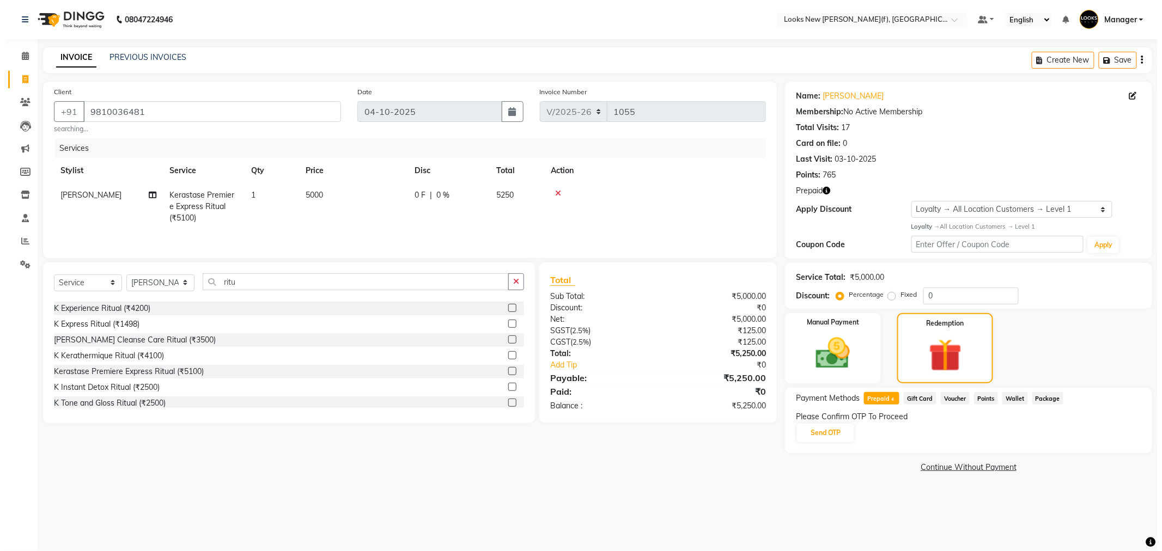
scroll to position [0, 0]
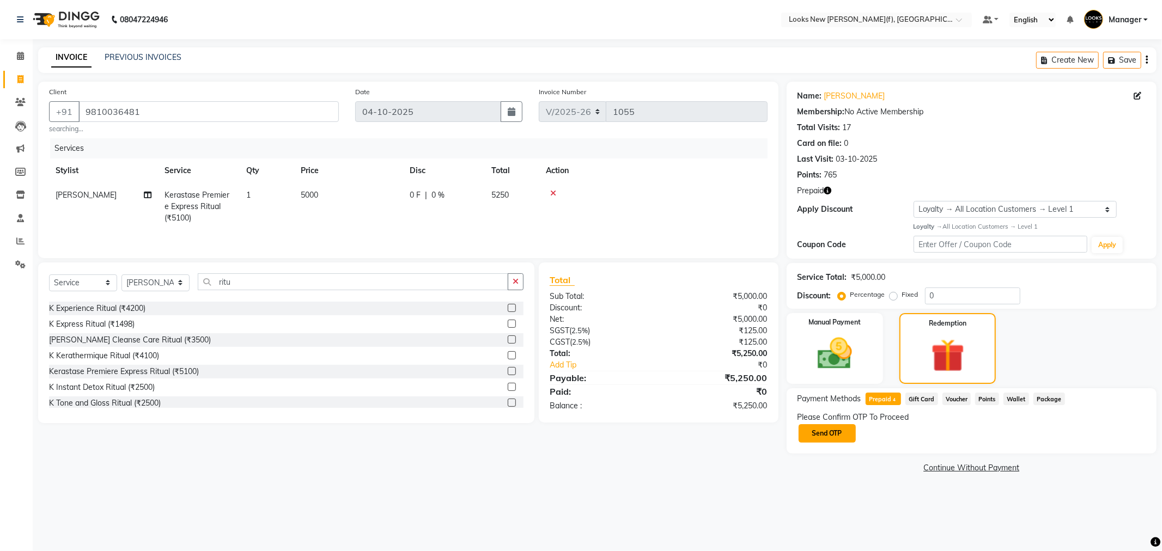
click at [827, 435] on button "Send OTP" at bounding box center [827, 433] width 57 height 19
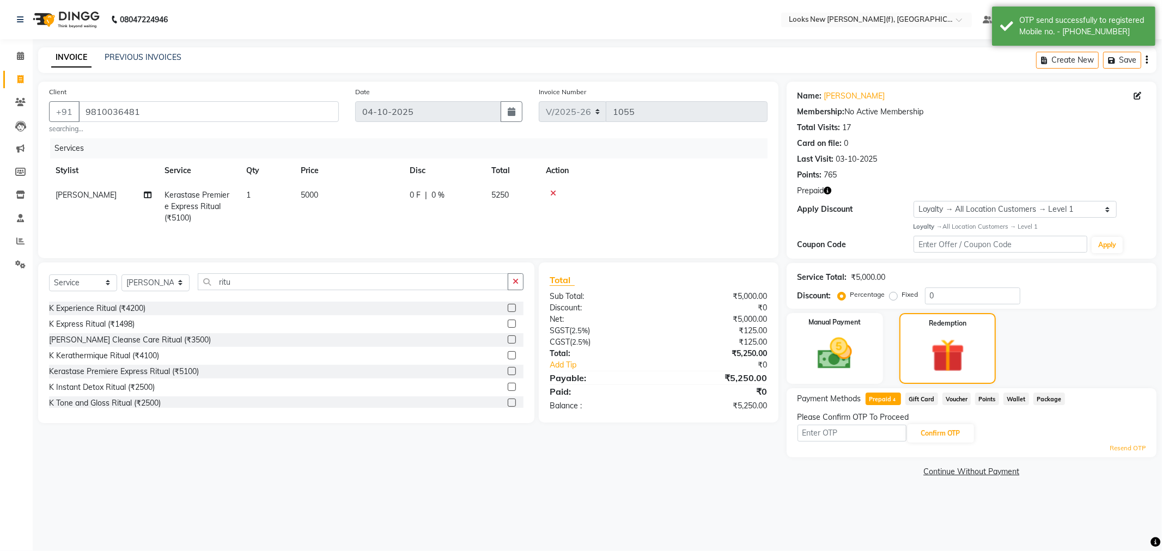
click at [851, 433] on input "text" at bounding box center [852, 433] width 109 height 17
click at [820, 489] on main "INVOICE PREVIOUS INVOICES Create New Save Client +91 9810036481 searching... Da…" at bounding box center [598, 271] width 1130 height 449
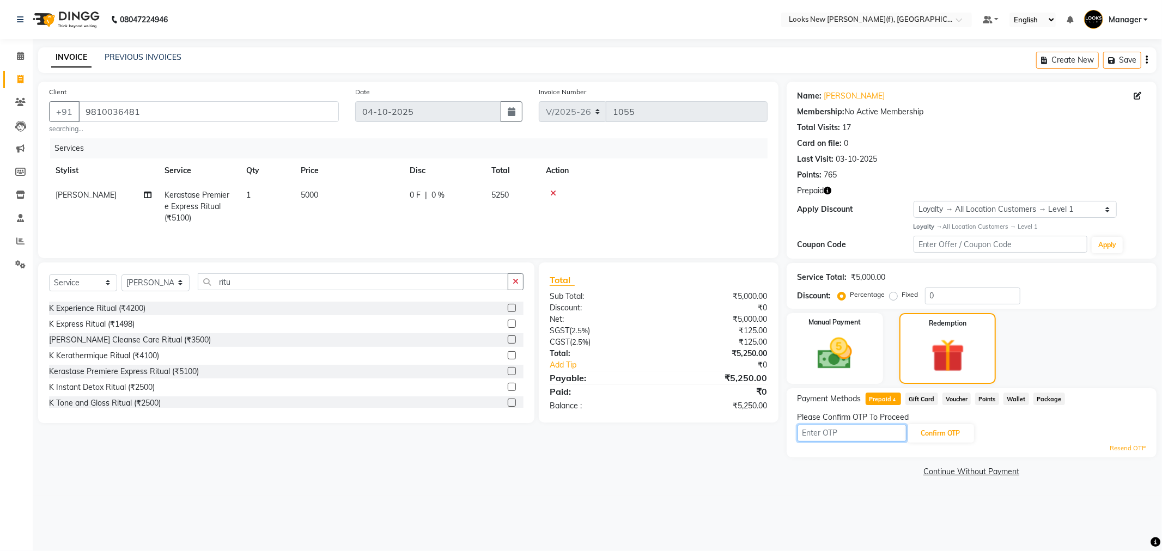
click at [819, 438] on input "text" at bounding box center [852, 433] width 109 height 17
click at [857, 442] on div "Confirm OTP" at bounding box center [972, 433] width 348 height 21
click at [848, 429] on input "text" at bounding box center [852, 433] width 109 height 17
click at [857, 432] on input "text" at bounding box center [852, 433] width 109 height 17
type input "2"
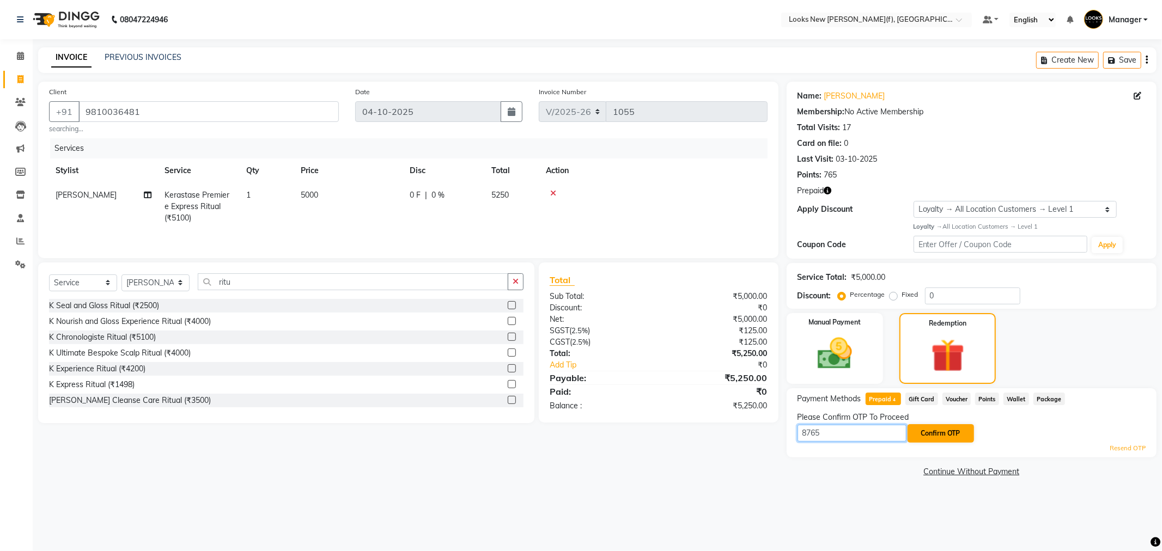
type input "8765"
click at [950, 433] on button "Confirm OTP" at bounding box center [941, 433] width 66 height 19
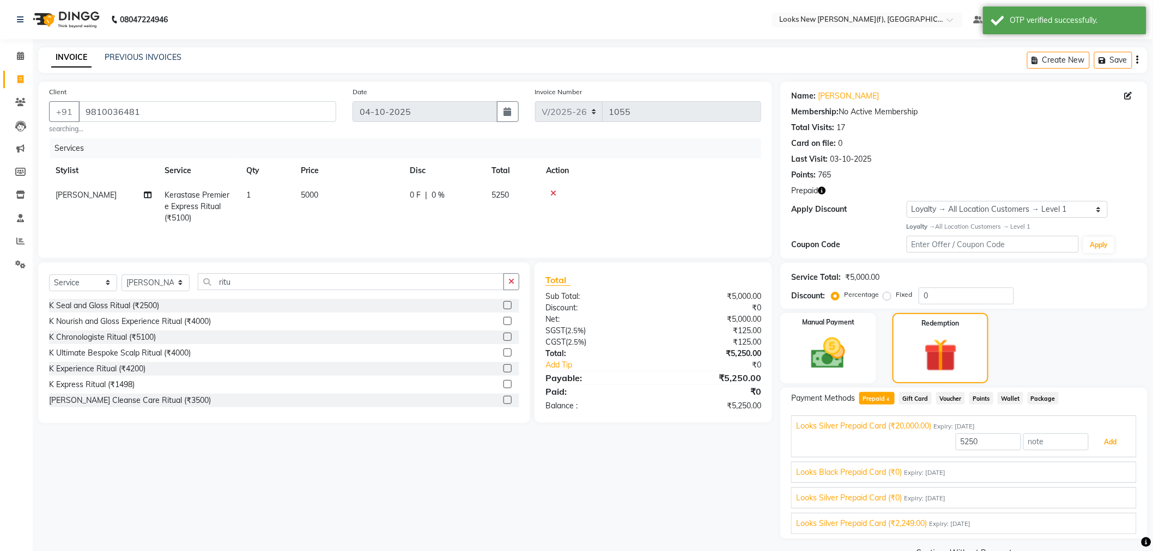
drag, startPoint x: 1125, startPoint y: 442, endPoint x: 1102, endPoint y: 448, distance: 23.1
click at [1125, 442] on button "Add" at bounding box center [1111, 442] width 40 height 19
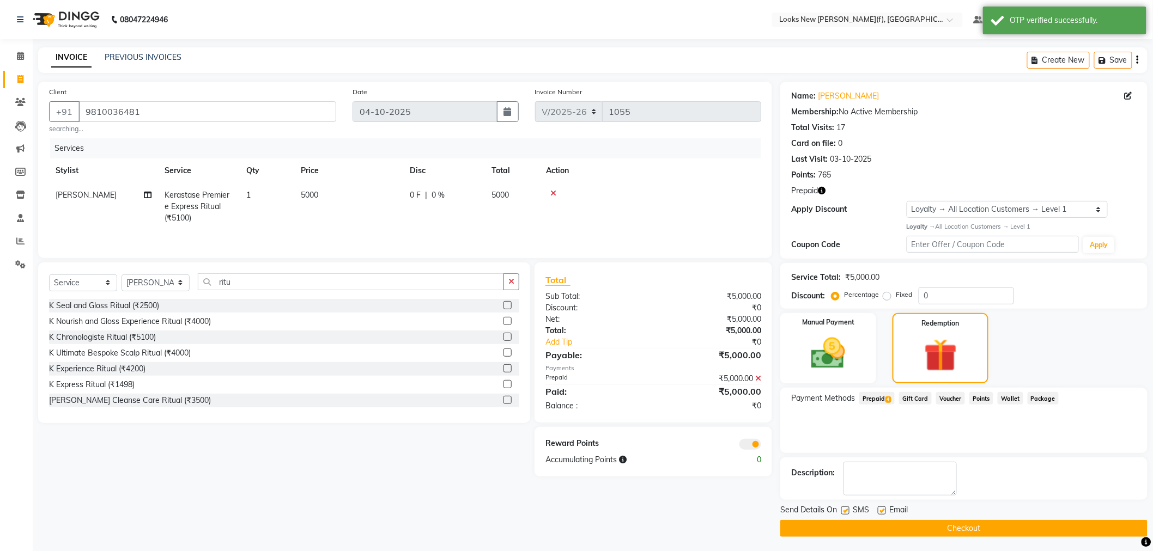
click at [942, 527] on button "Checkout" at bounding box center [963, 528] width 367 height 17
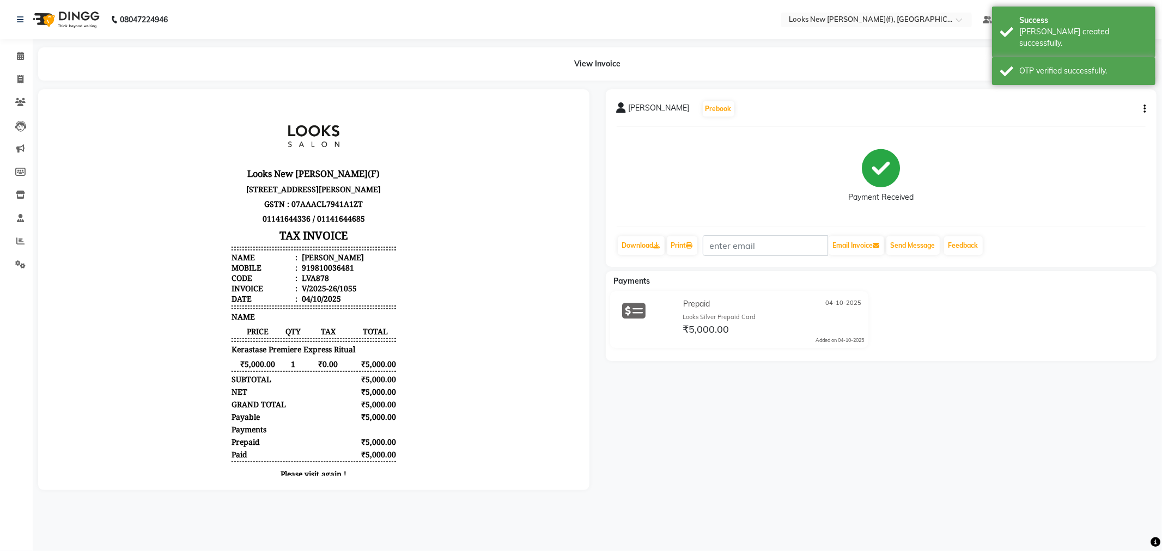
click at [88, 20] on img at bounding box center [65, 19] width 75 height 31
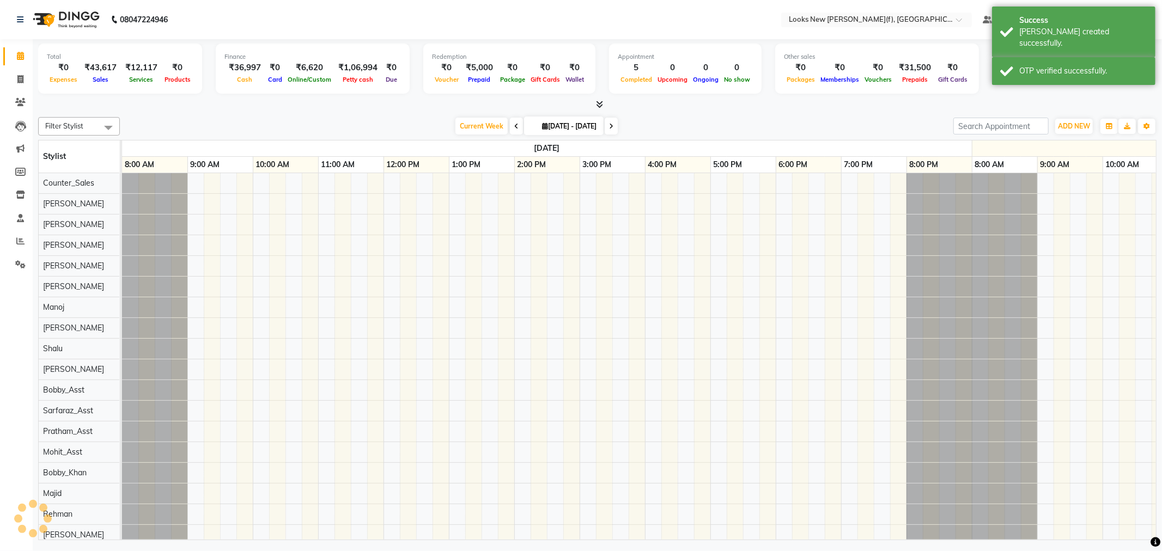
scroll to position [0, 328]
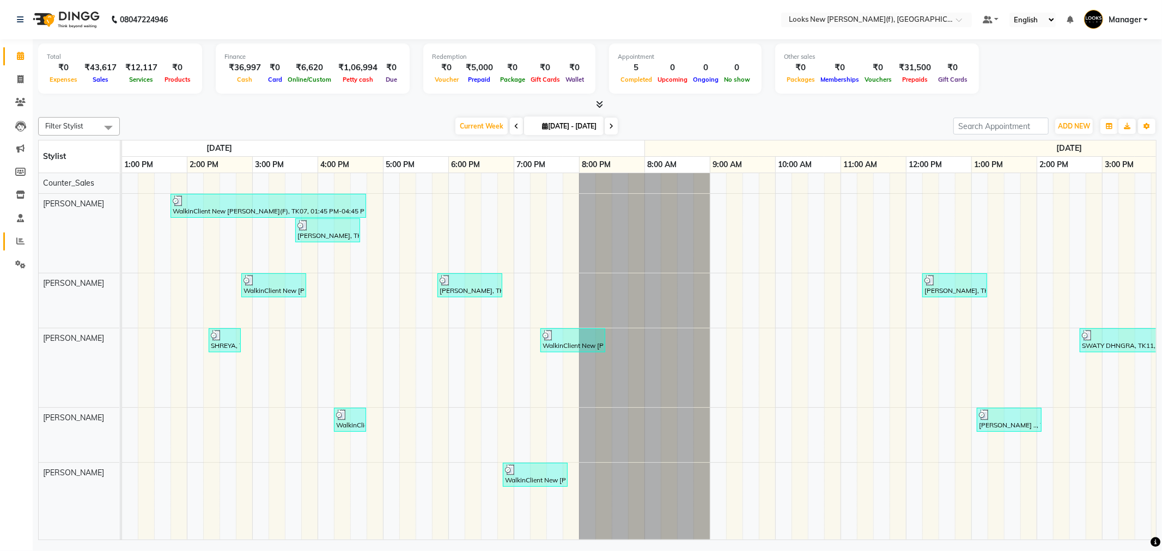
click at [14, 240] on span at bounding box center [20, 241] width 19 height 13
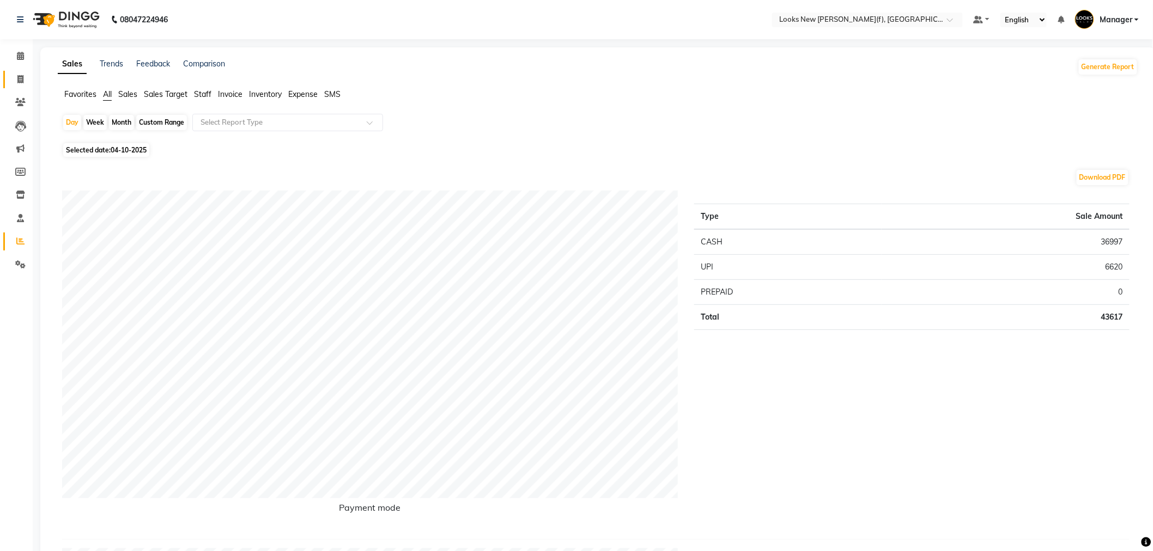
click at [19, 80] on icon at bounding box center [20, 79] width 6 height 8
select select "service"
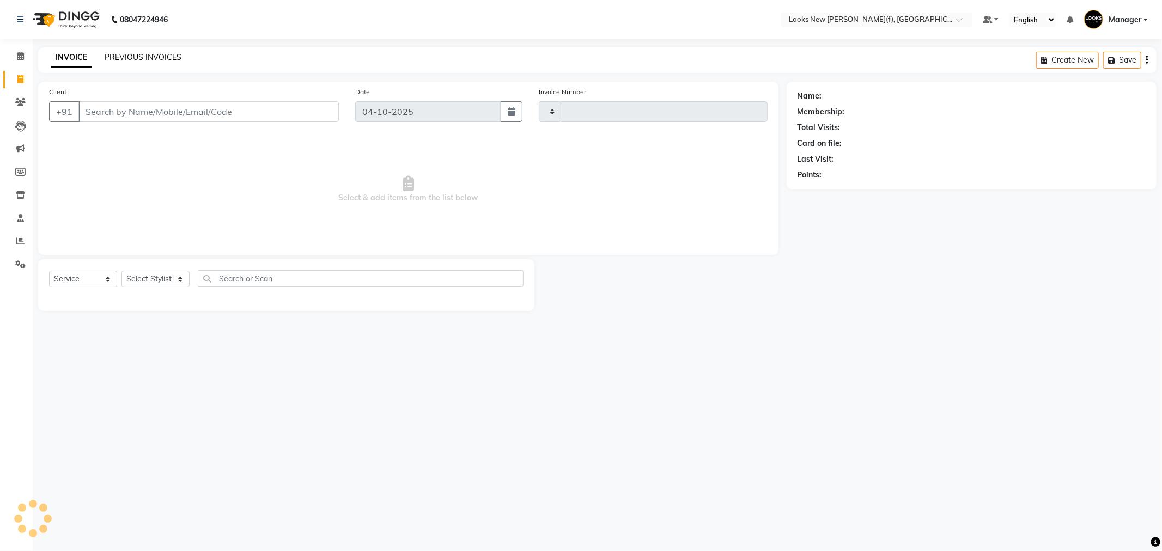
type input "1056"
select select "8659"
click at [137, 51] on div "INVOICE PREVIOUS INVOICES Create New Save" at bounding box center [597, 60] width 1119 height 26
click at [140, 57] on link "PREVIOUS INVOICES" at bounding box center [143, 57] width 77 height 10
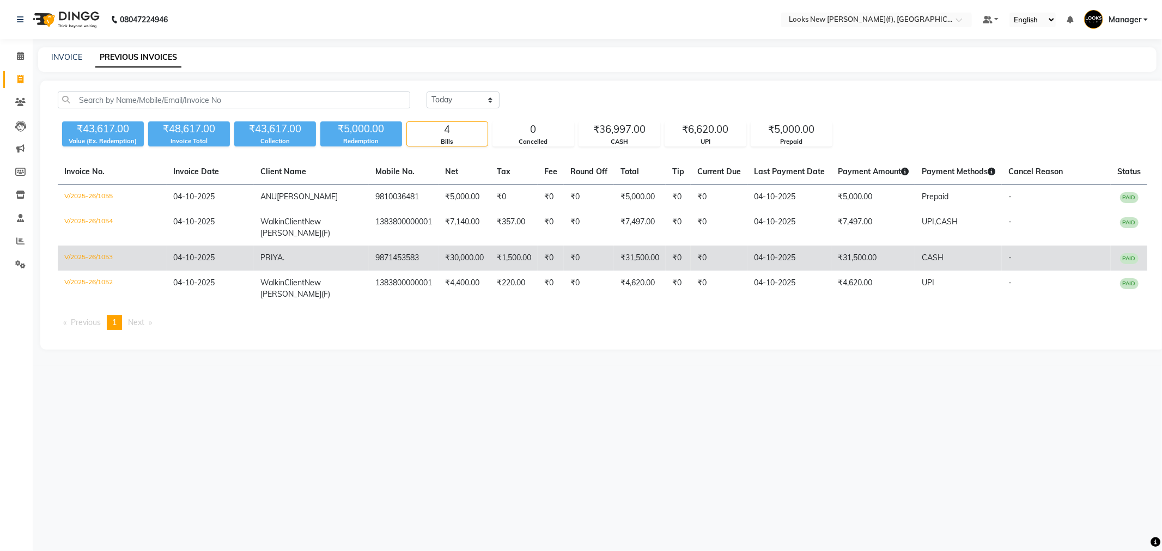
click at [836, 257] on td "₹31,500.00" at bounding box center [874, 258] width 84 height 25
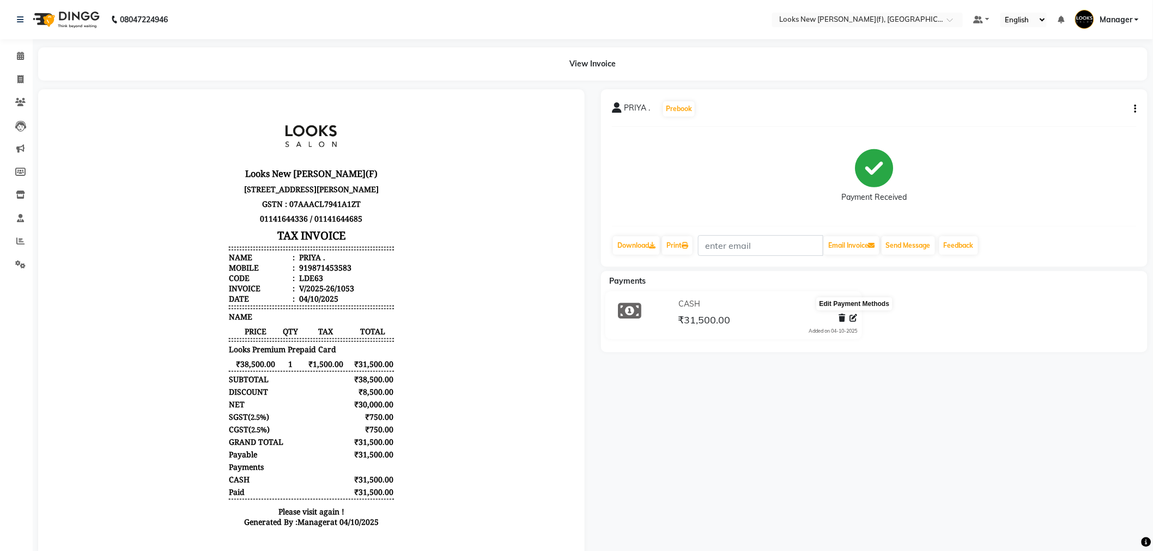
click at [854, 319] on icon at bounding box center [854, 318] width 8 height 8
select select "1"
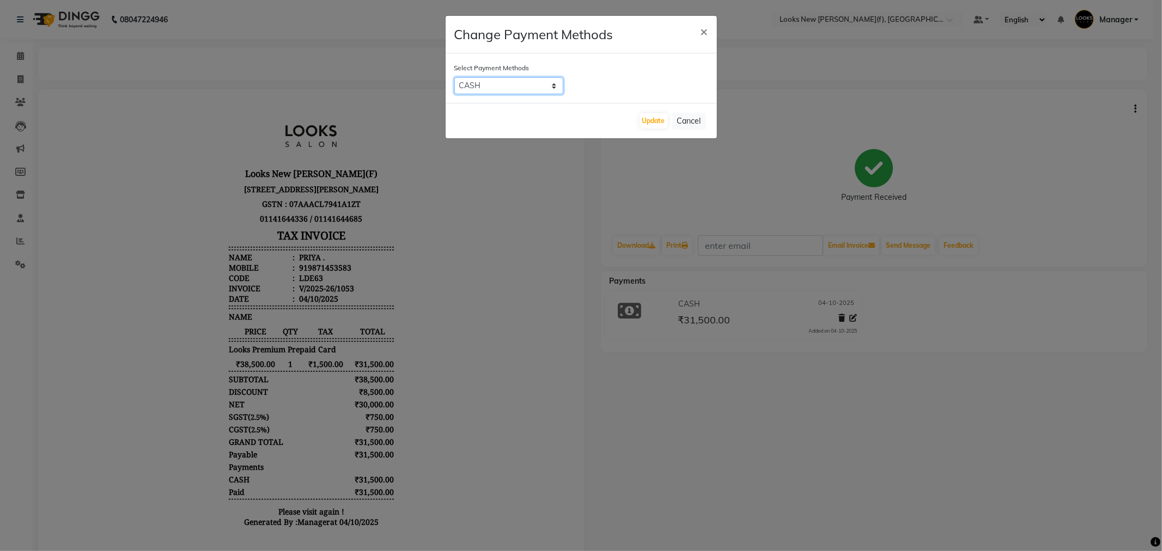
click at [526, 85] on select "UPI CASH CARD" at bounding box center [508, 85] width 109 height 17
click at [454, 77] on select "UPI CASH CARD" at bounding box center [508, 85] width 109 height 17
click at [707, 33] on span "×" at bounding box center [705, 31] width 8 height 16
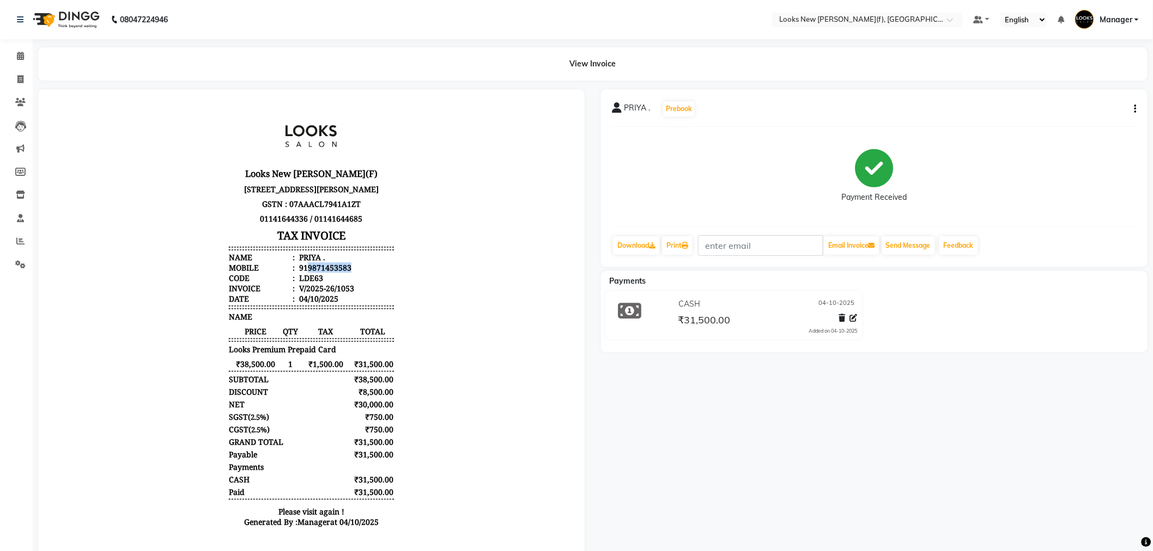
drag, startPoint x: 299, startPoint y: 277, endPoint x: 347, endPoint y: 279, distance: 48.0
click at [347, 272] on li "Mobile : 919871453583" at bounding box center [310, 267] width 165 height 10
click at [22, 76] on icon at bounding box center [20, 79] width 6 height 8
select select "service"
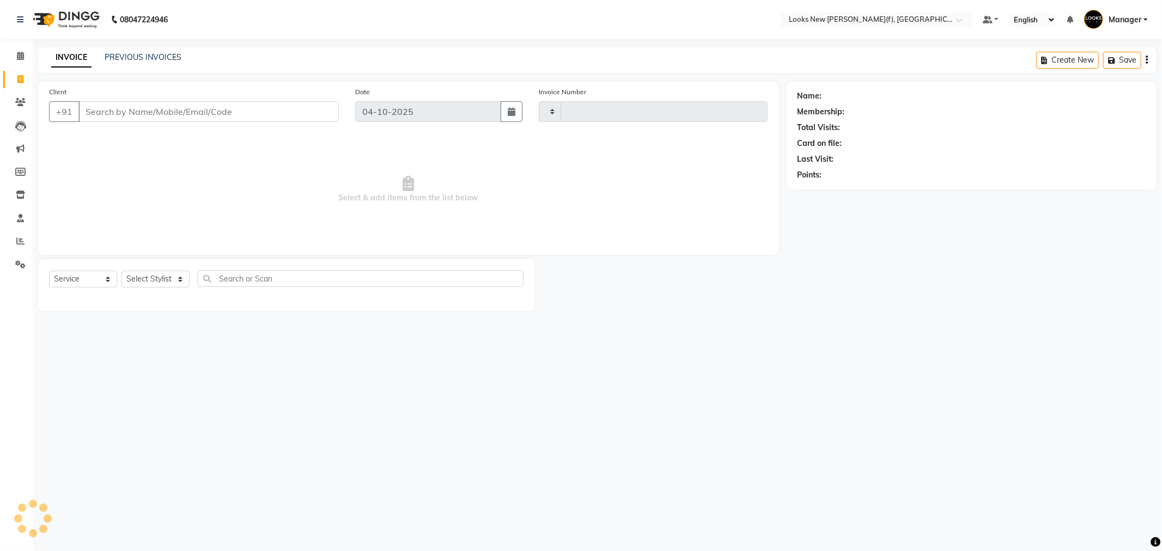
type input "1056"
select select "8659"
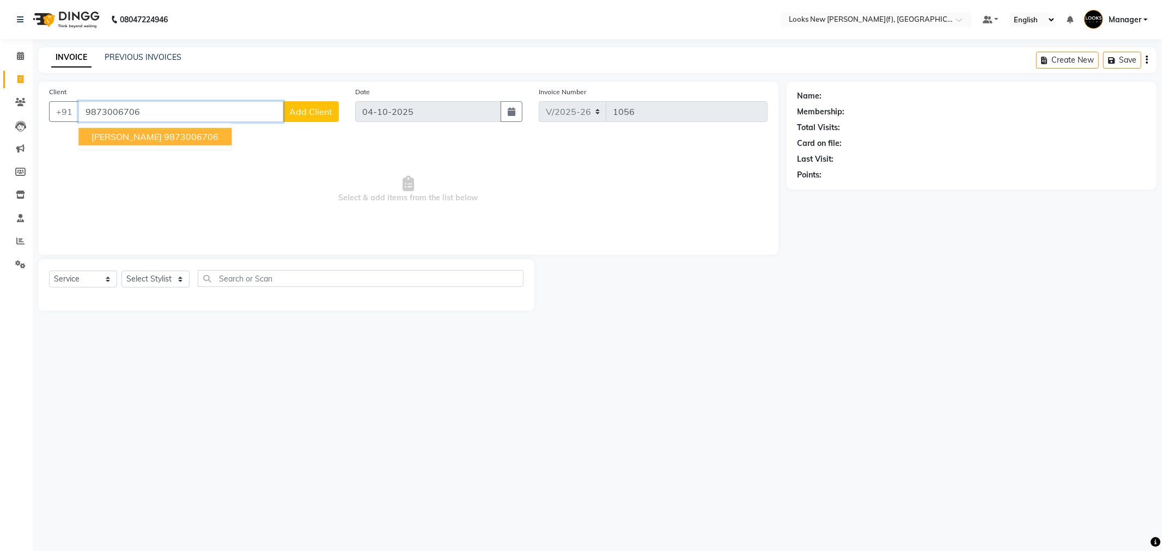
type input "9873006706"
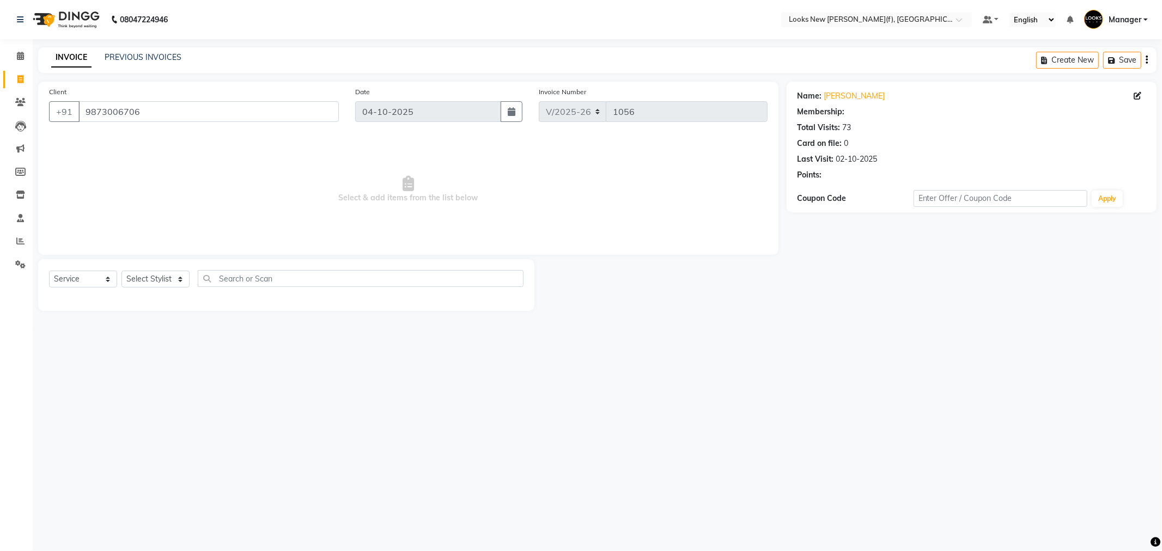
select select "1: Object"
click at [153, 281] on select "Select Stylist Aakash_Pdct [PERSON_NAME] [PERSON_NAME] [PERSON_NAME] Counter_Sa…" at bounding box center [156, 279] width 68 height 17
select select "87321"
click at [122, 271] on select "Select Stylist Aakash_Pdct [PERSON_NAME] [PERSON_NAME] [PERSON_NAME] Counter_Sa…" at bounding box center [156, 279] width 68 height 17
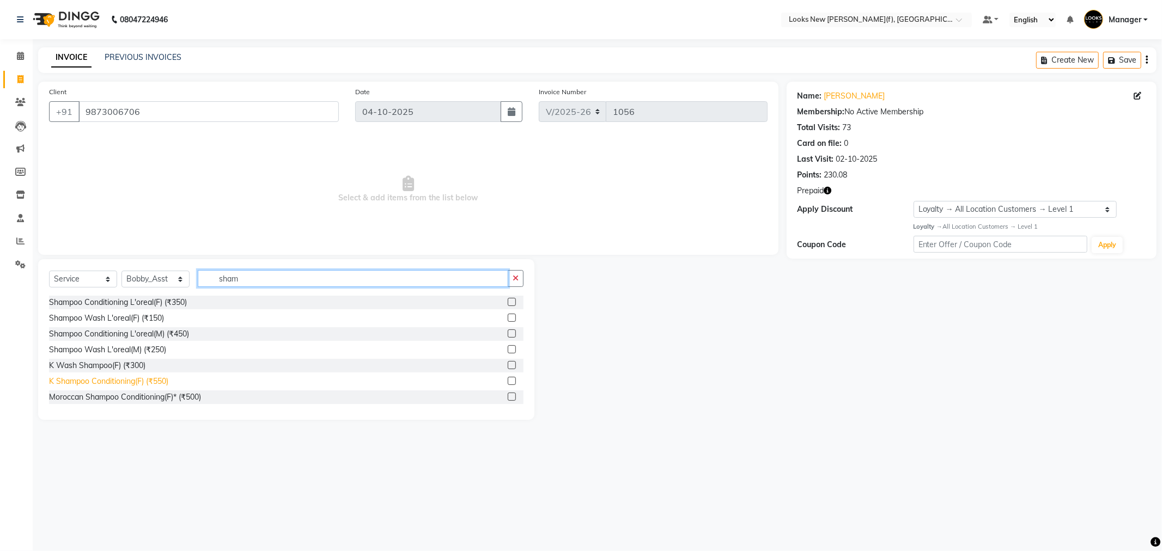
type input "sham"
click at [133, 380] on div "K Shampoo Conditioning(F) (₹550)" at bounding box center [108, 381] width 119 height 11
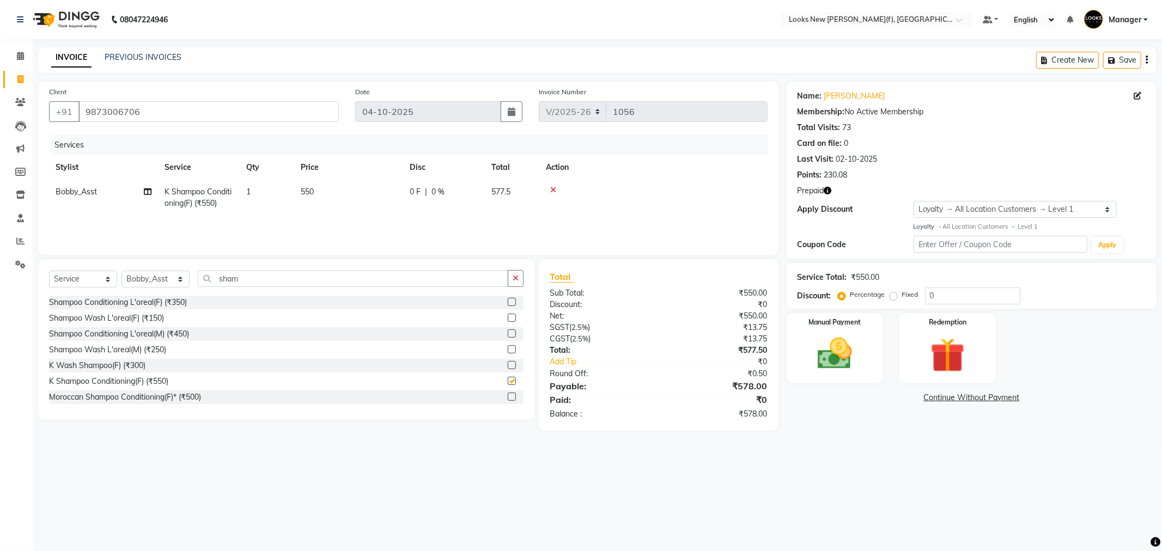
checkbox input "false"
drag, startPoint x: 258, startPoint y: 276, endPoint x: 120, endPoint y: 296, distance: 139.3
click at [131, 296] on div "Select Service Product Membership Package Voucher Prepaid Gift Card Select Styl…" at bounding box center [286, 339] width 496 height 161
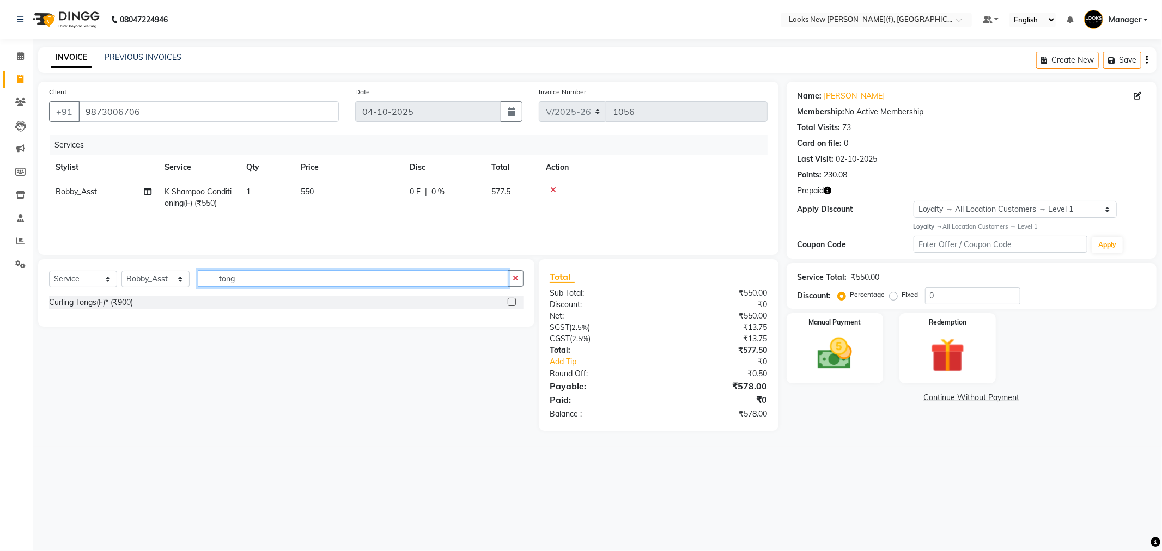
type input "tong"
click at [119, 310] on div "Curling Tongs(F)* (₹900)" at bounding box center [286, 304] width 475 height 16
click at [118, 308] on div "Curling Tongs(F)* (₹900)" at bounding box center [91, 302] width 84 height 11
checkbox input "false"
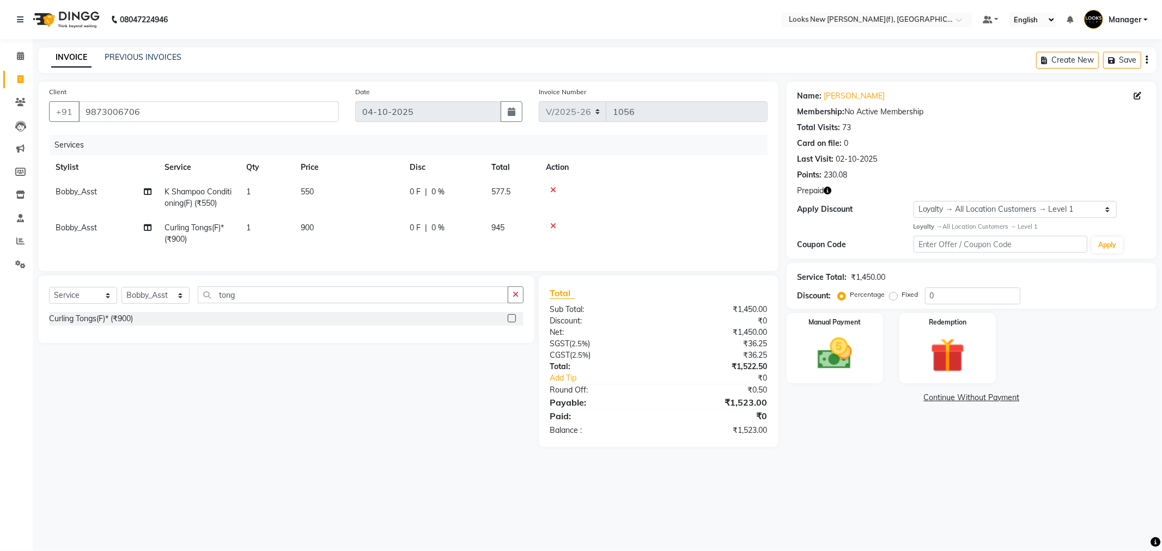
click at [301, 232] on span "900" at bounding box center [307, 228] width 13 height 10
select select "87321"
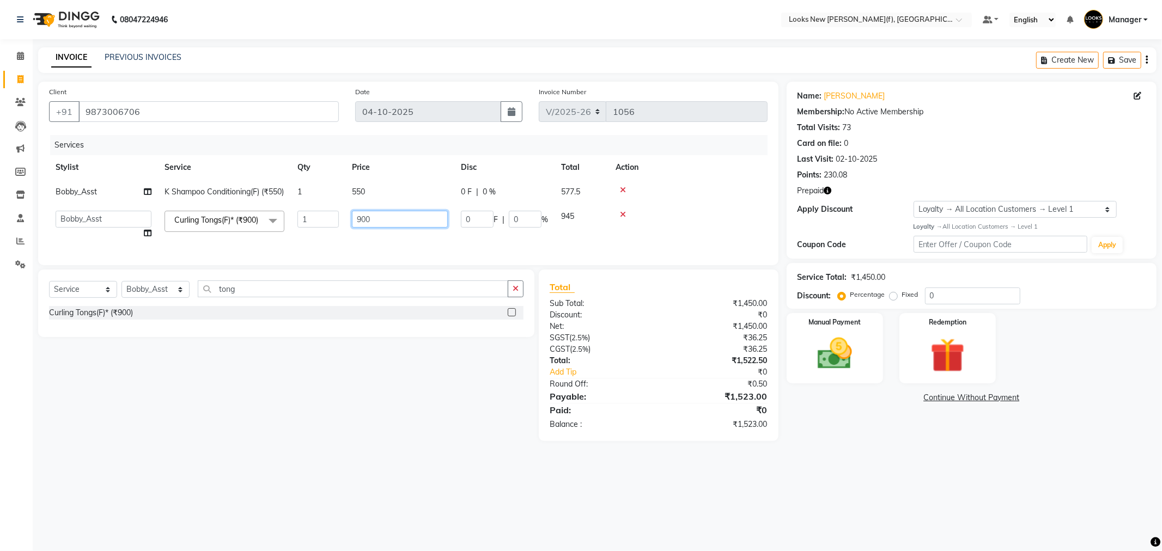
drag, startPoint x: 385, startPoint y: 234, endPoint x: 248, endPoint y: 193, distance: 142.9
click at [270, 231] on tr "Aakash_Pdct Afsar Ahmad Ashmita Ayesha Bobby_Asst Bobby_Khan Counter_Sales Kama…" at bounding box center [408, 224] width 719 height 41
type input "1000"
click at [399, 434] on div "Select Service Product Membership Package Voucher Prepaid Gift Card Select Styl…" at bounding box center [282, 356] width 505 height 172
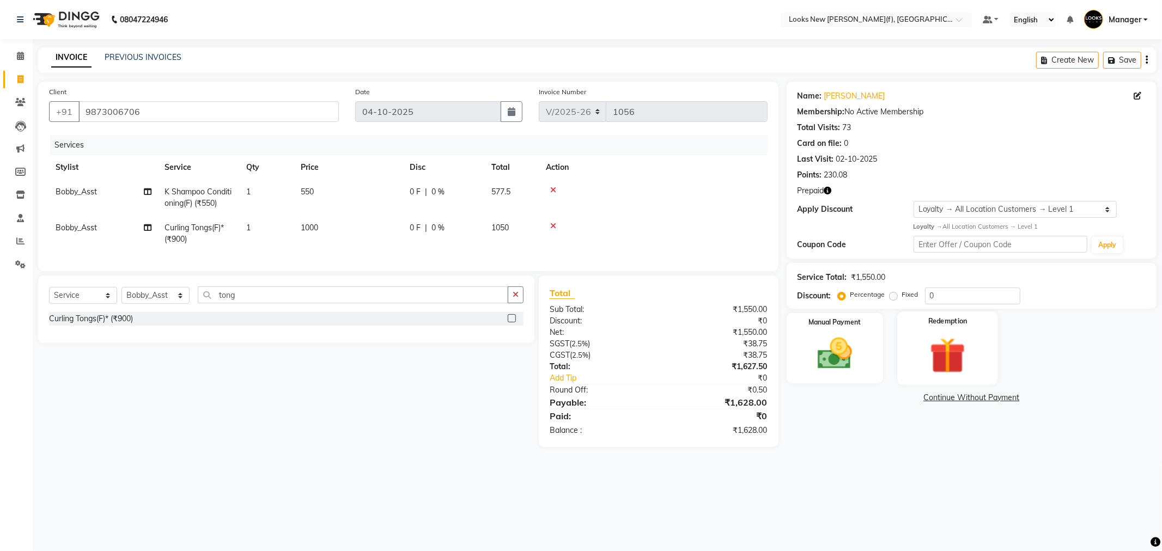
click at [932, 363] on img at bounding box center [948, 355] width 58 height 45
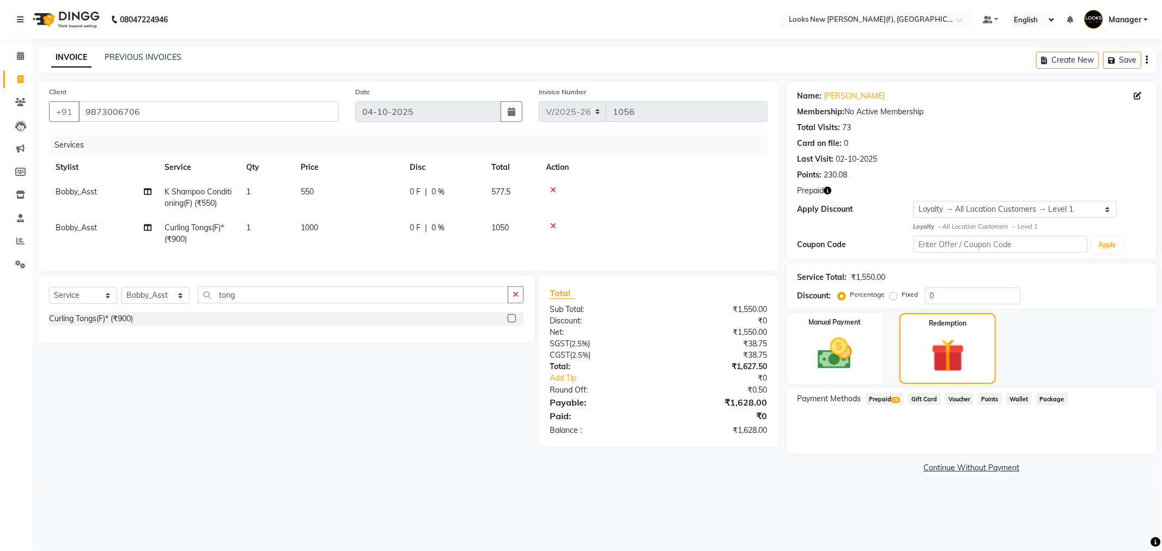
click at [887, 403] on span "Prepaid 19" at bounding box center [885, 399] width 38 height 13
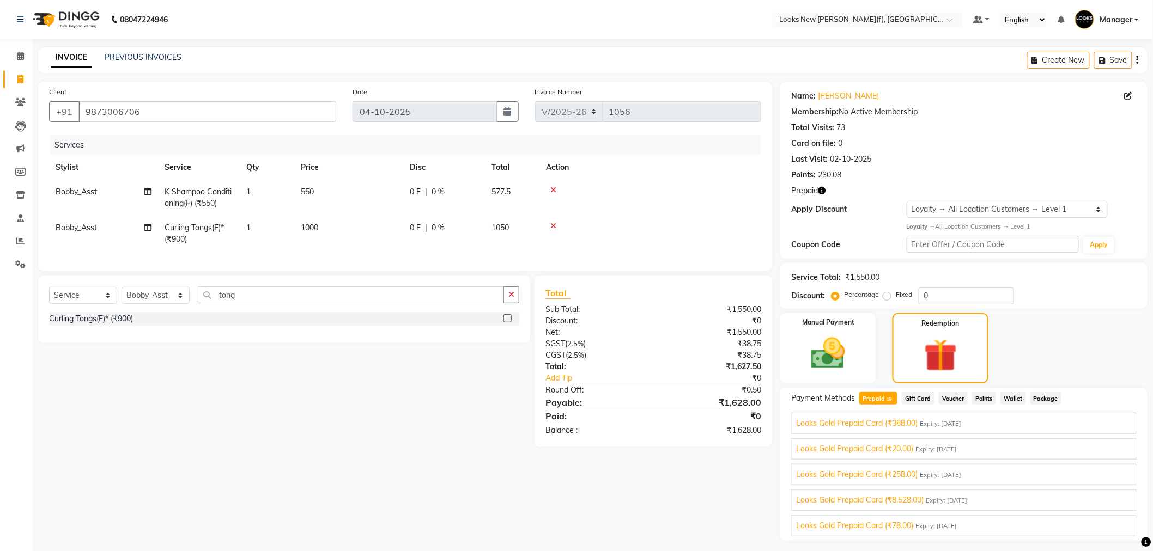
scroll to position [28, 0]
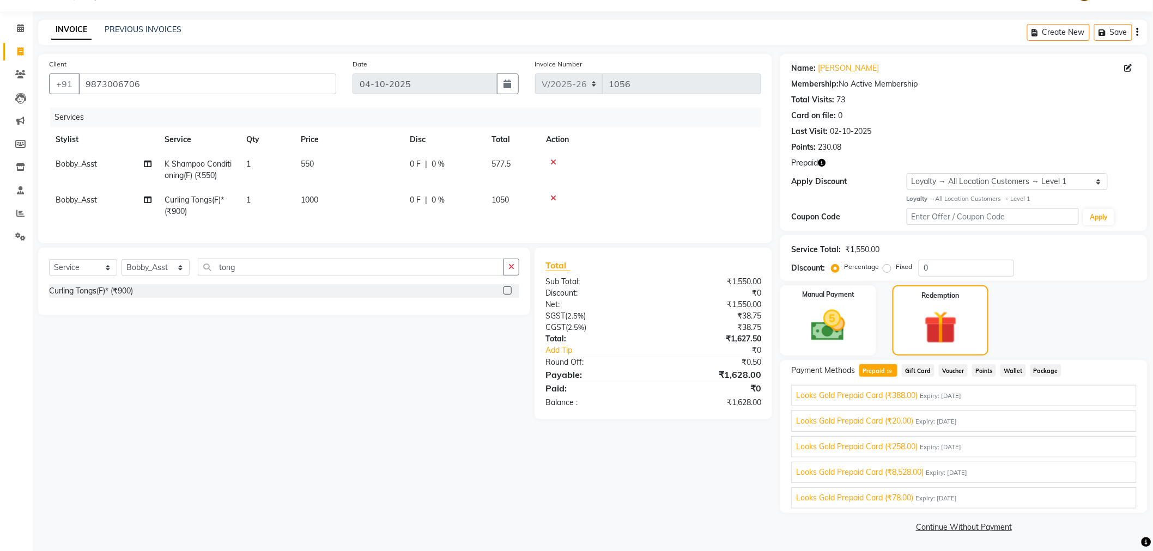
click at [947, 464] on div "Looks Gold Prepaid Card (₹8,528.00) Expiry: 31-12-2028 1628 Add" at bounding box center [963, 472] width 345 height 21
click at [1034, 473] on div "Looks Gold Prepaid Card (₹8,528.00) Expiry: 31-12-2028" at bounding box center [964, 472] width 336 height 11
click at [1112, 469] on button "Add" at bounding box center [1111, 468] width 40 height 19
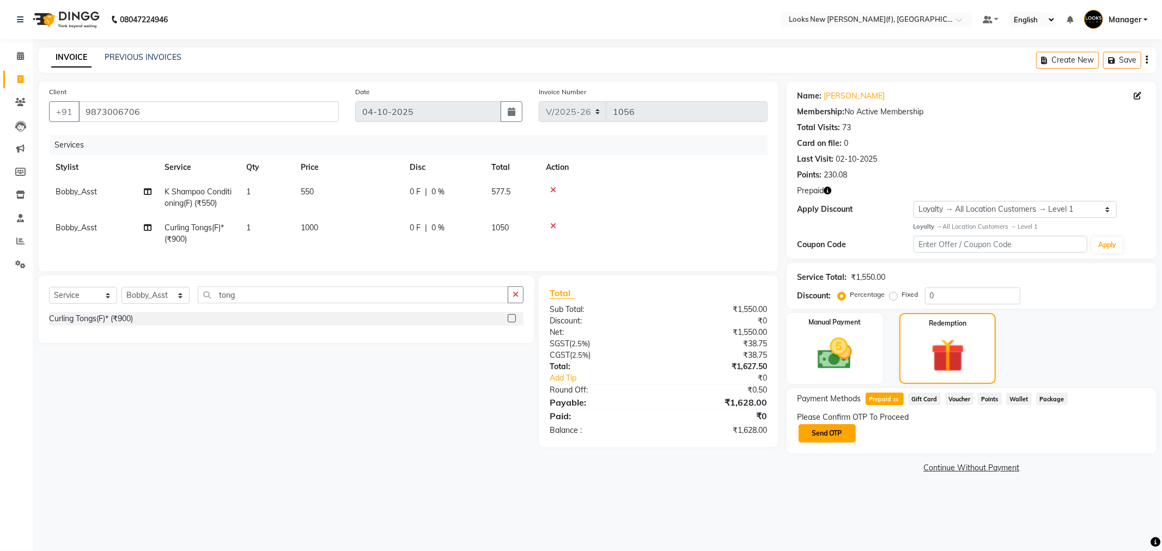
click at [836, 424] on button "Send OTP" at bounding box center [827, 433] width 57 height 19
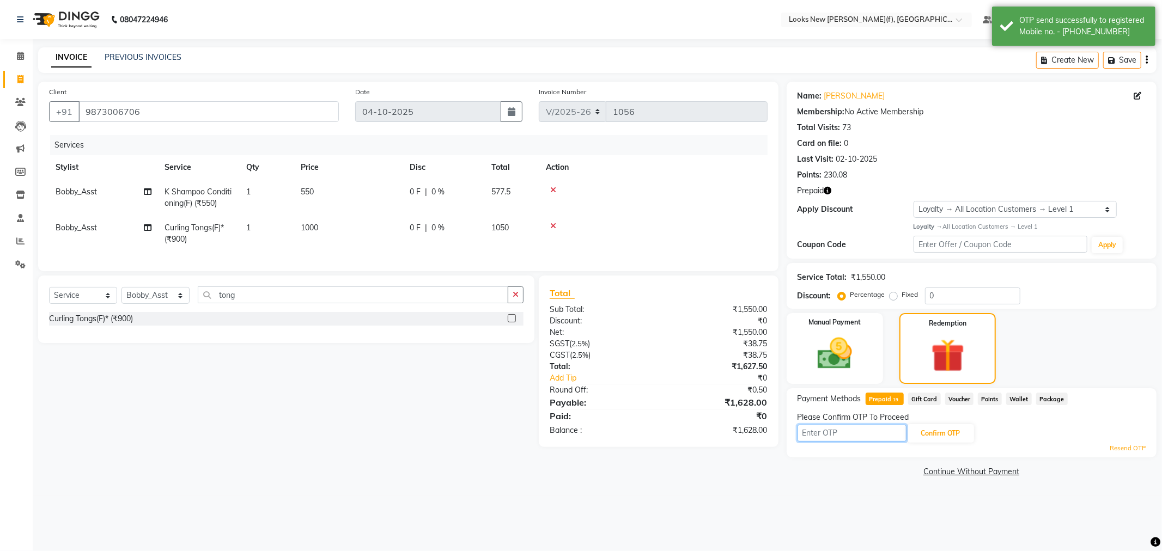
click at [838, 432] on input "text" at bounding box center [852, 433] width 109 height 17
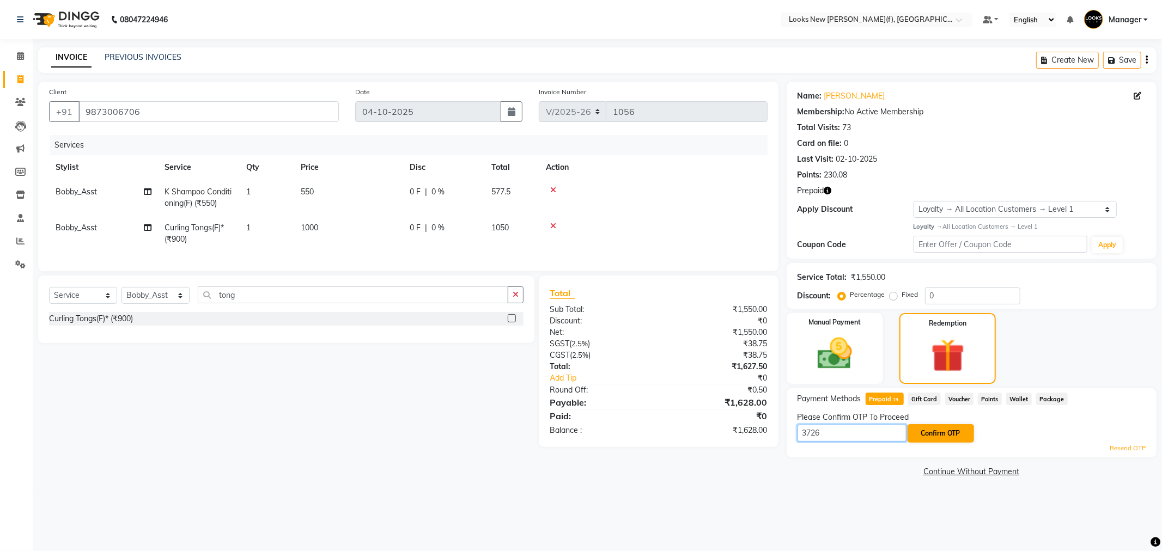
type input "3726"
click at [960, 434] on button "Confirm OTP" at bounding box center [941, 433] width 66 height 19
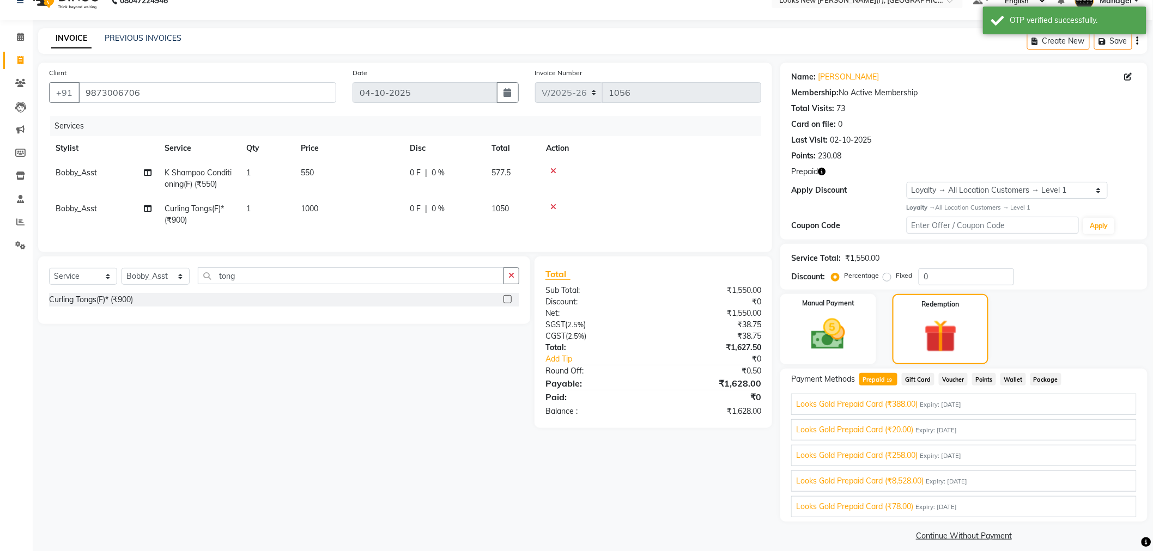
scroll to position [28, 0]
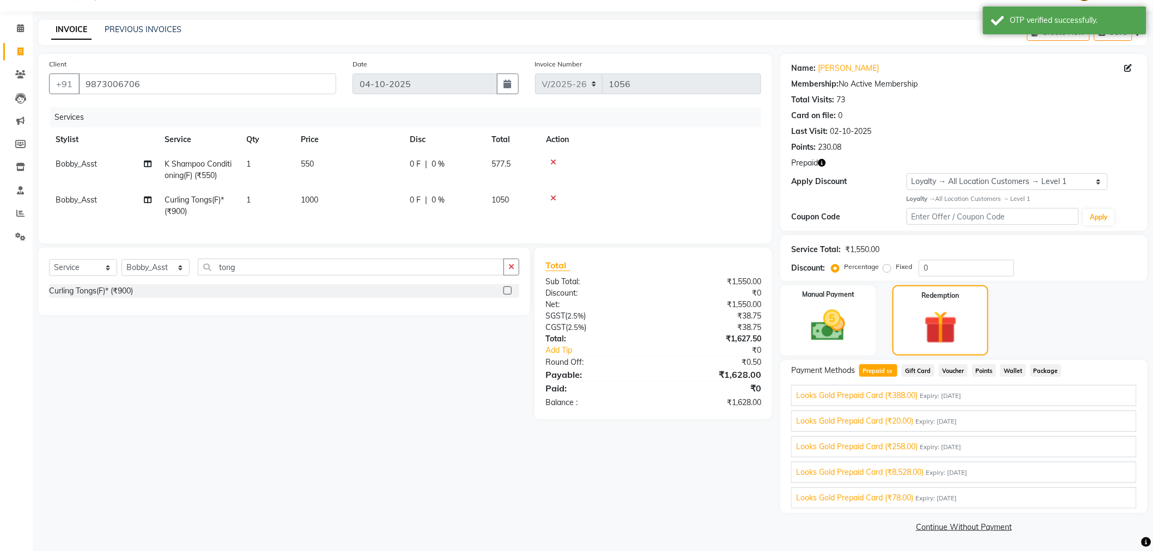
click at [1081, 476] on div "Looks Gold Prepaid Card (₹8,528.00) Expiry: 31-12-2028" at bounding box center [964, 472] width 336 height 11
click at [1102, 488] on button "Add" at bounding box center [1111, 487] width 40 height 19
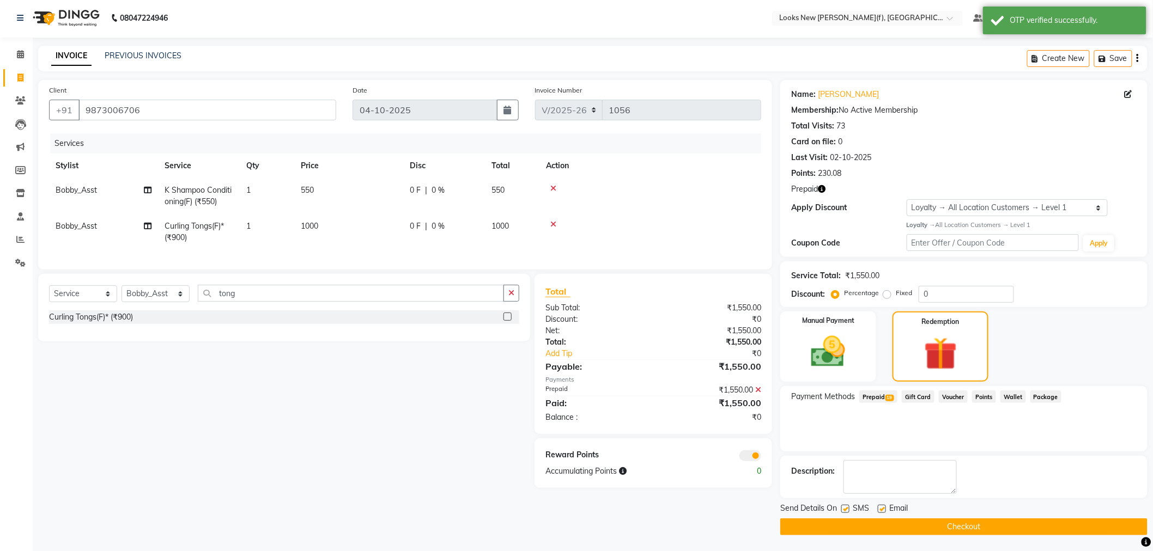
click at [841, 530] on button "Checkout" at bounding box center [963, 527] width 367 height 17
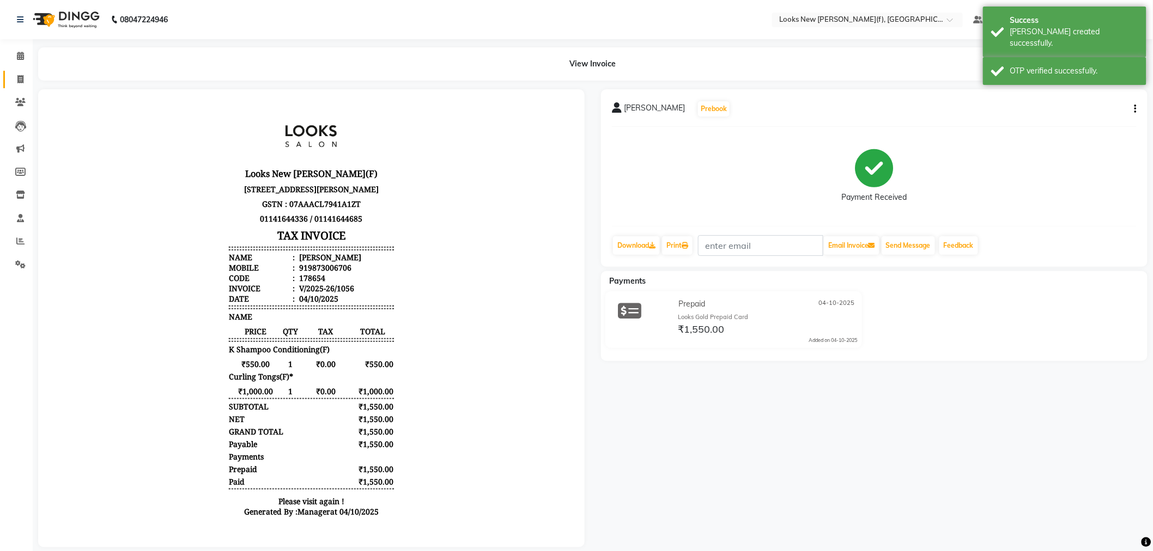
click at [21, 79] on icon at bounding box center [20, 79] width 6 height 8
select select "8659"
select select "service"
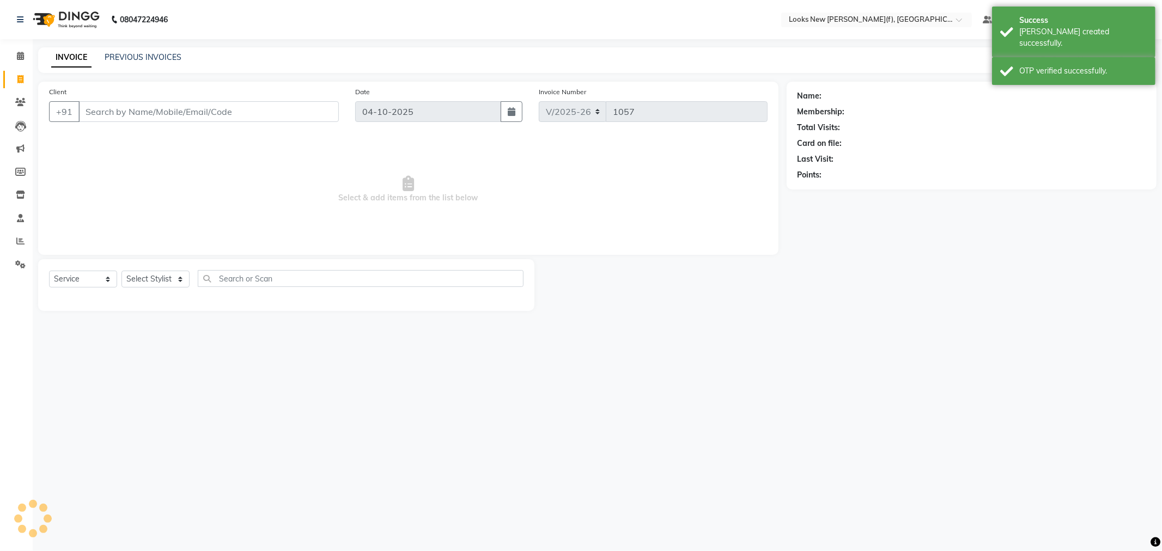
click at [140, 116] on input "Client" at bounding box center [208, 111] width 260 height 21
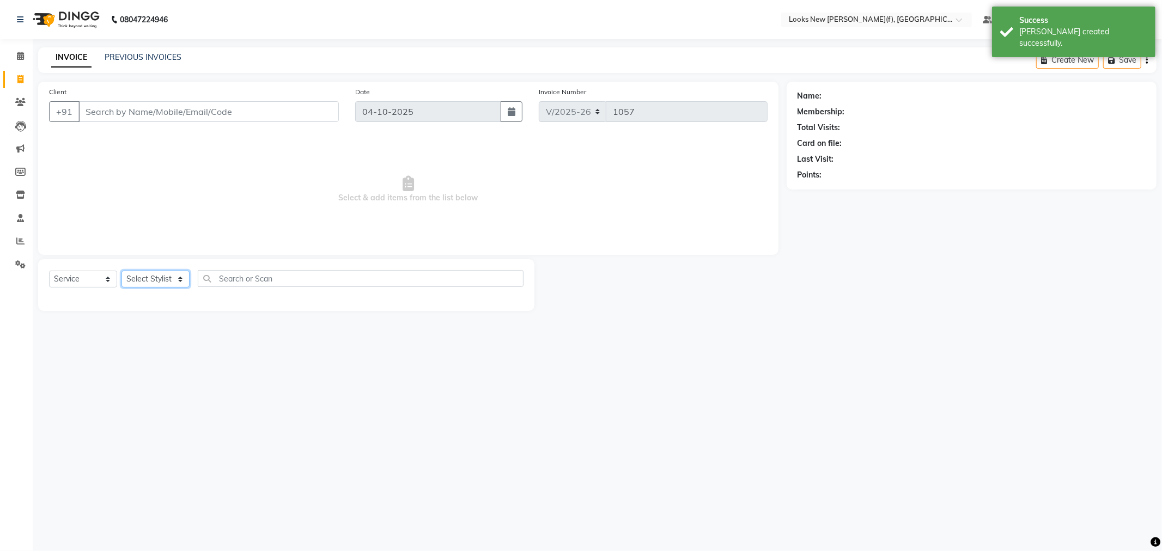
drag, startPoint x: 145, startPoint y: 274, endPoint x: 150, endPoint y: 278, distance: 6.2
click at [145, 274] on select "Select Stylist" at bounding box center [156, 279] width 68 height 17
click at [193, 110] on input "Client" at bounding box center [208, 111] width 260 height 21
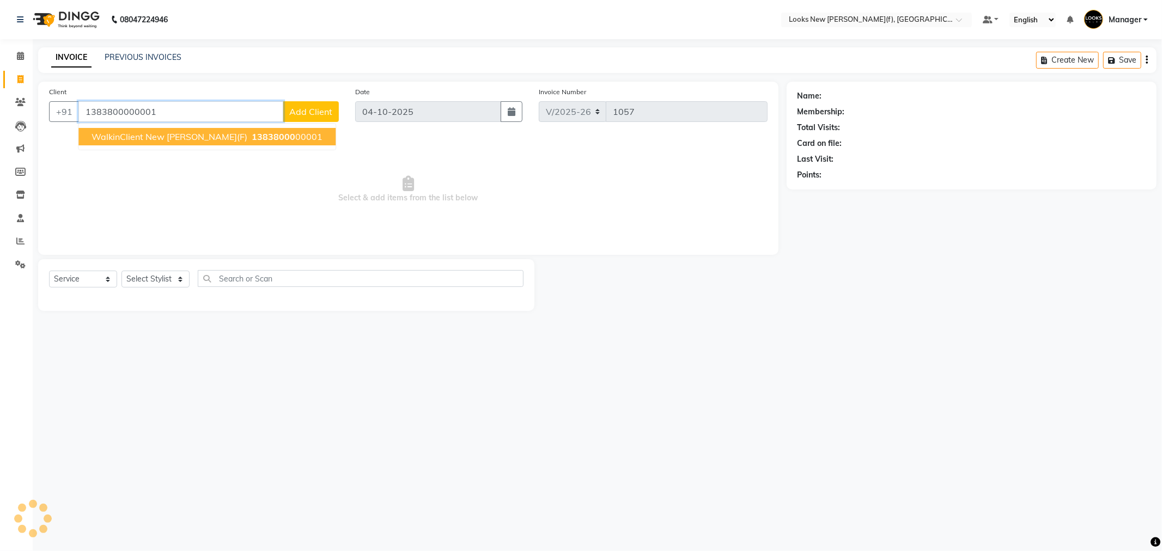
type input "1383800000001"
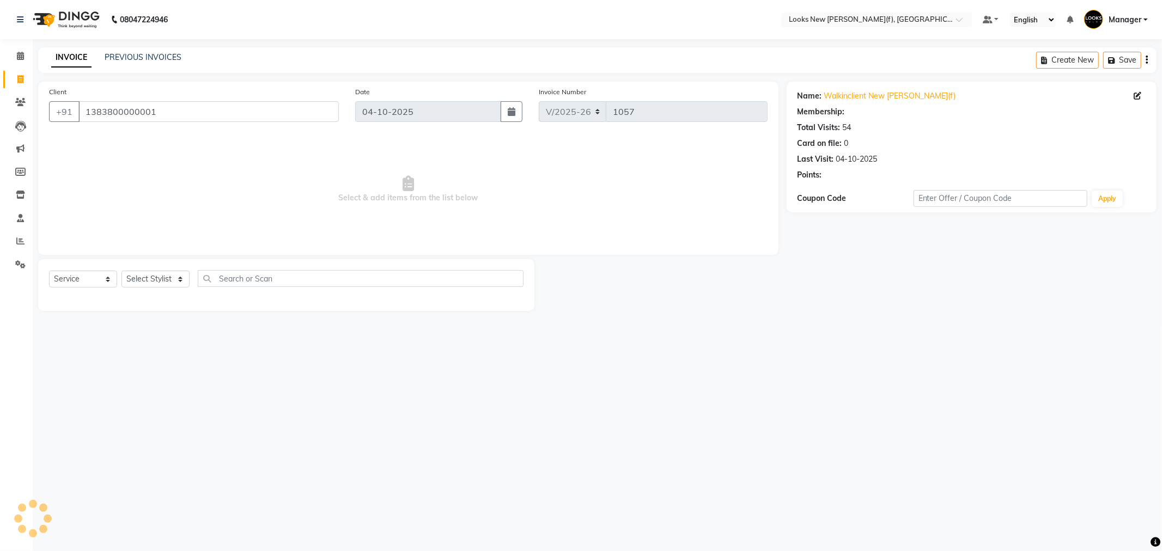
select select "1: Object"
click at [160, 275] on select "Select Stylist" at bounding box center [156, 279] width 68 height 17
click at [138, 357] on div "08047224946 Select Location × Looks New Rajinder Nagar(f), Delhi Default Panel …" at bounding box center [581, 275] width 1162 height 551
click at [144, 287] on div "Select Service Product Membership Package Voucher Prepaid Gift Card Select Styl…" at bounding box center [286, 283] width 475 height 26
click at [151, 283] on select "Select Stylist" at bounding box center [156, 279] width 68 height 17
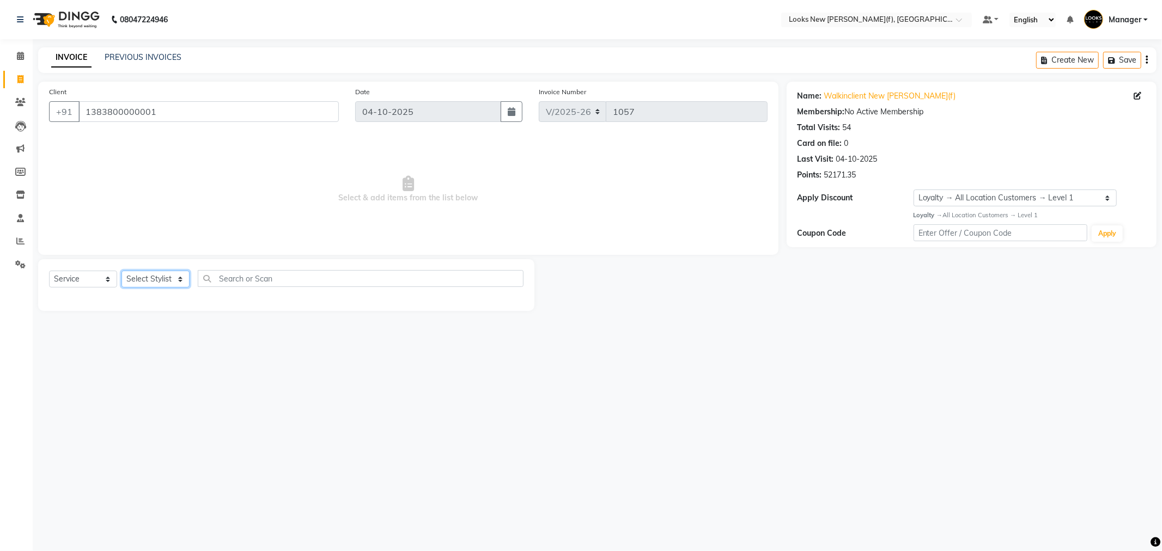
click at [168, 287] on select "Select Stylist" at bounding box center [156, 279] width 68 height 17
click at [172, 281] on select "Select Stylist" at bounding box center [156, 279] width 68 height 17
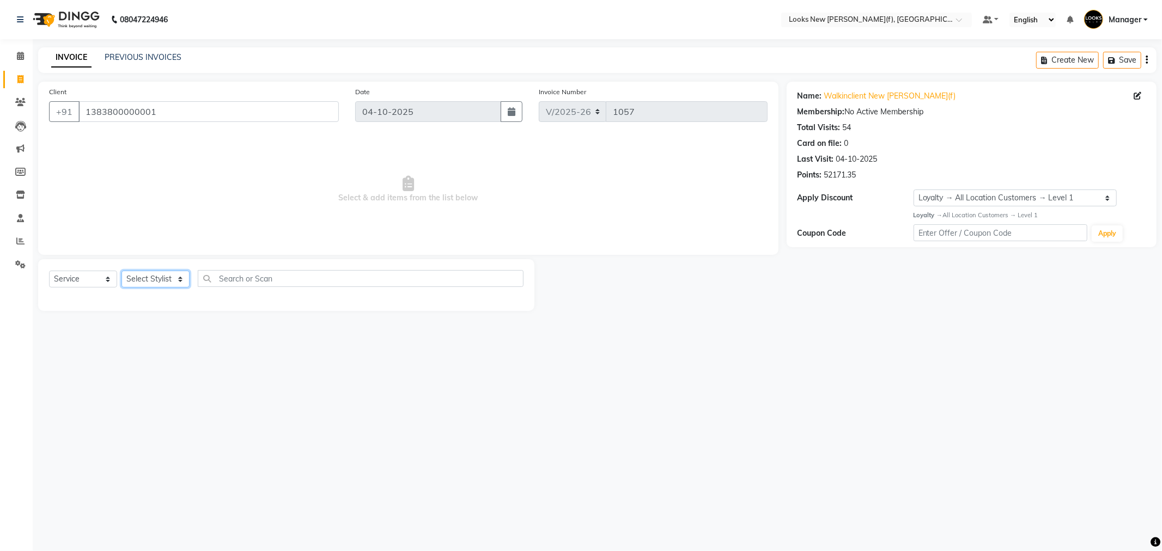
click at [172, 281] on select "Select Stylist" at bounding box center [156, 279] width 68 height 17
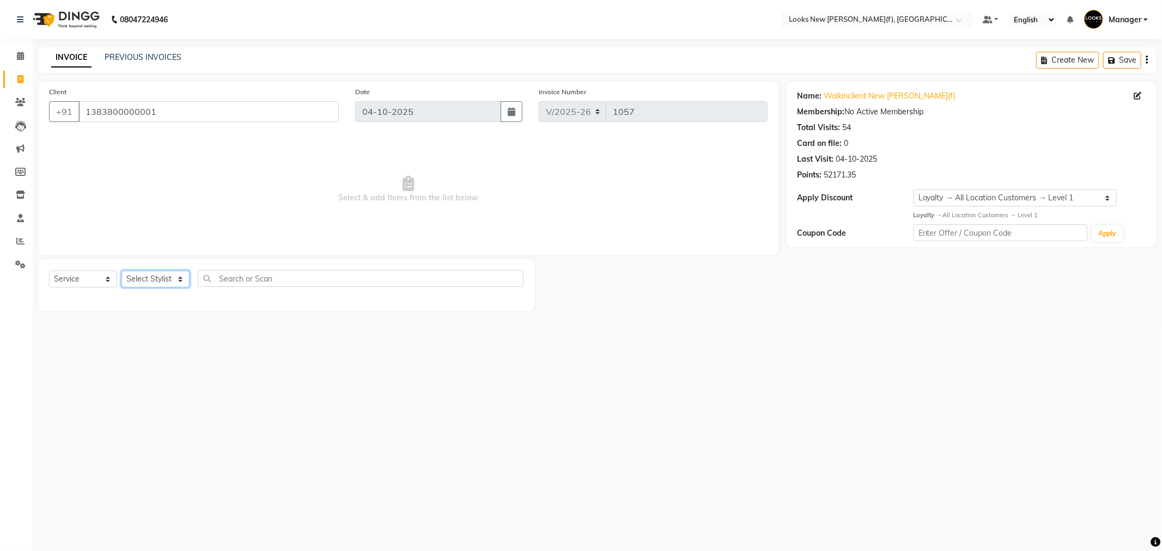
click at [172, 281] on select "Select Stylist" at bounding box center [156, 279] width 68 height 17
click at [178, 333] on div "08047224946 Select Location × Looks New Rajinder Nagar(f), Delhi Default Panel …" at bounding box center [581, 275] width 1162 height 551
click at [167, 271] on select "Select Stylist" at bounding box center [156, 279] width 68 height 17
drag, startPoint x: 167, startPoint y: 356, endPoint x: 163, endPoint y: 325, distance: 31.2
click at [167, 356] on div "08047224946 Select Location × Looks New Rajinder Nagar(f), Delhi Default Panel …" at bounding box center [581, 275] width 1162 height 551
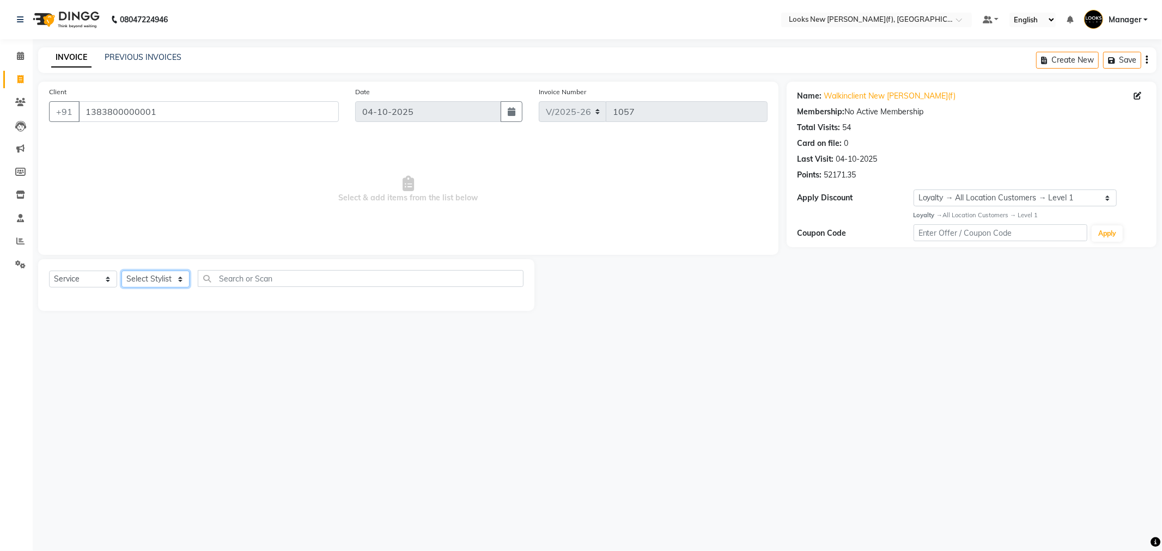
click at [161, 281] on select "Select Stylist" at bounding box center [156, 279] width 68 height 17
drag, startPoint x: 329, startPoint y: 228, endPoint x: 318, endPoint y: 220, distance: 13.3
click at [319, 225] on span "Select & add items from the list below" at bounding box center [408, 189] width 719 height 109
click at [156, 291] on div "Select Service Product Membership Package Voucher Prepaid Gift Card Select Styl…" at bounding box center [286, 283] width 475 height 26
click at [159, 281] on select "Select Stylist" at bounding box center [156, 279] width 68 height 17
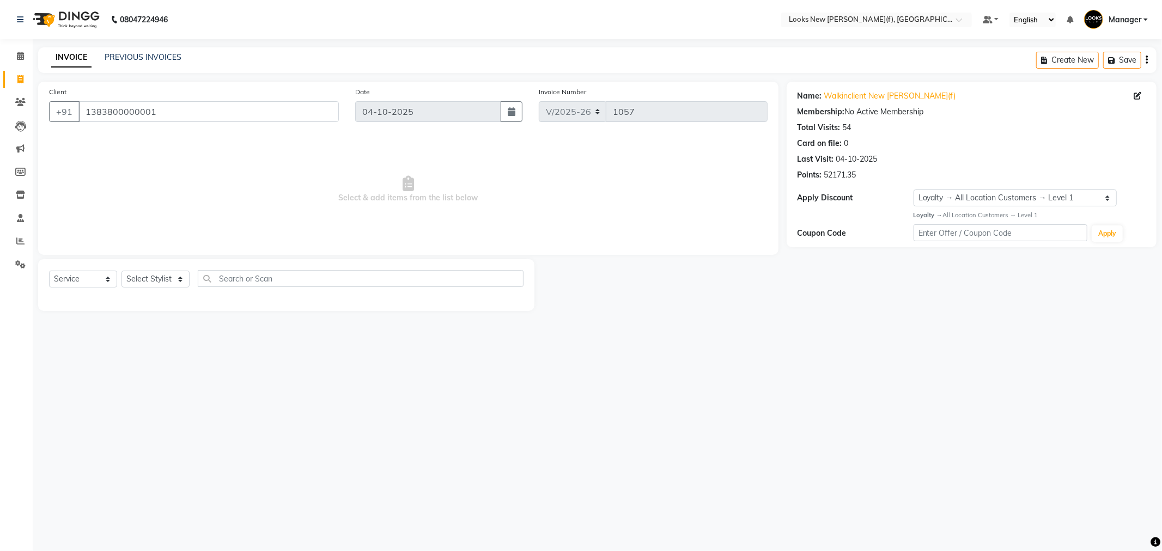
click at [214, 195] on span "Select & add items from the list below" at bounding box center [408, 189] width 719 height 109
click at [81, 19] on img at bounding box center [65, 19] width 75 height 31
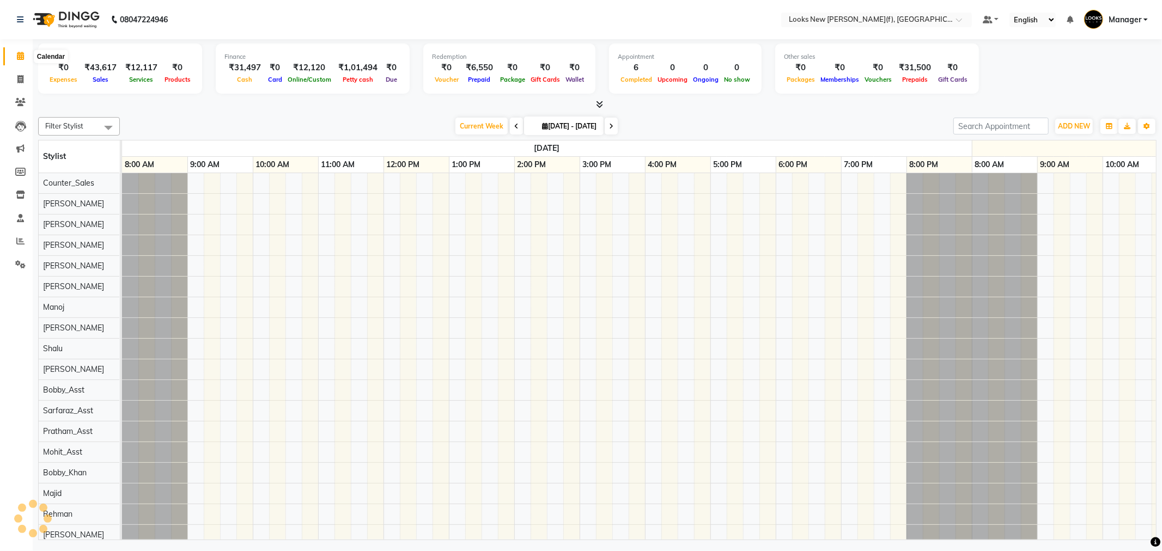
click at [7, 52] on link "Calendar" at bounding box center [16, 56] width 26 height 18
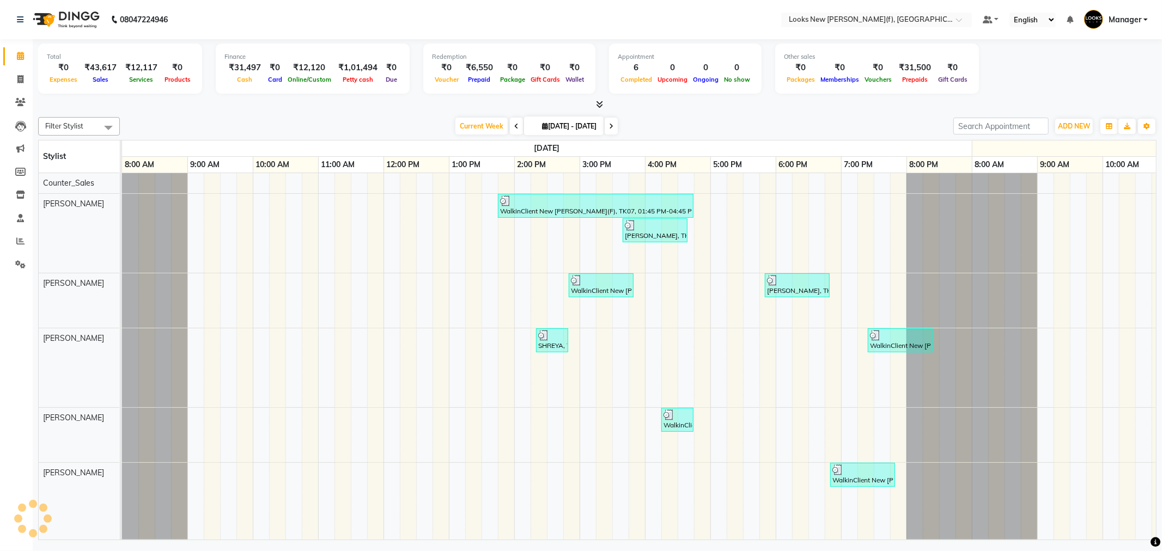
click at [14, 88] on li "Invoice" at bounding box center [16, 79] width 33 height 23
click at [19, 72] on link "Invoice" at bounding box center [16, 80] width 26 height 18
select select "service"
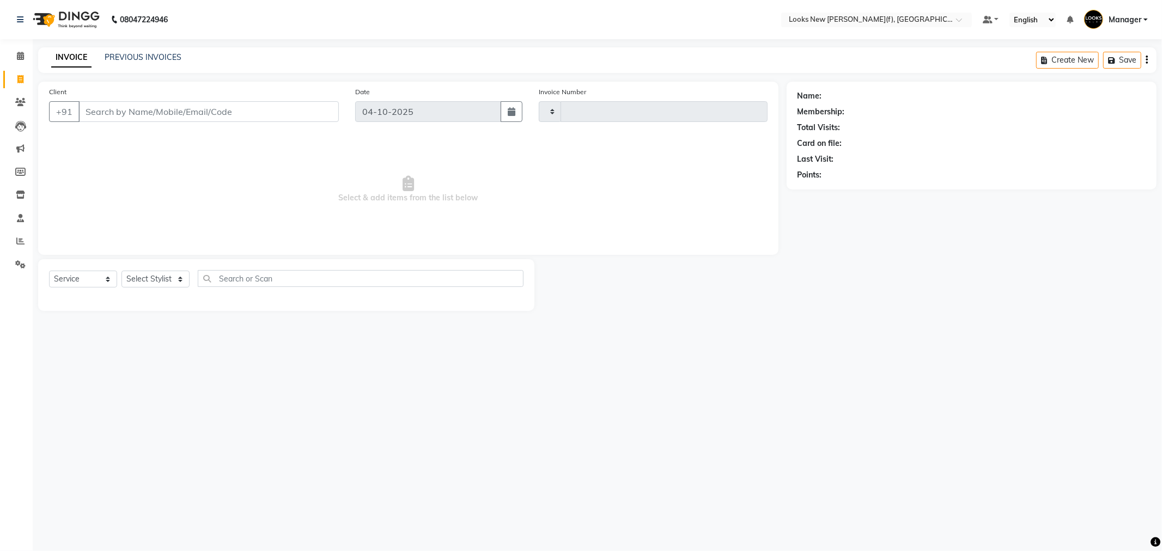
type input "1057"
select select "8659"
click at [131, 107] on input "Client" at bounding box center [208, 111] width 260 height 21
click at [155, 118] on input "Client" at bounding box center [208, 111] width 260 height 21
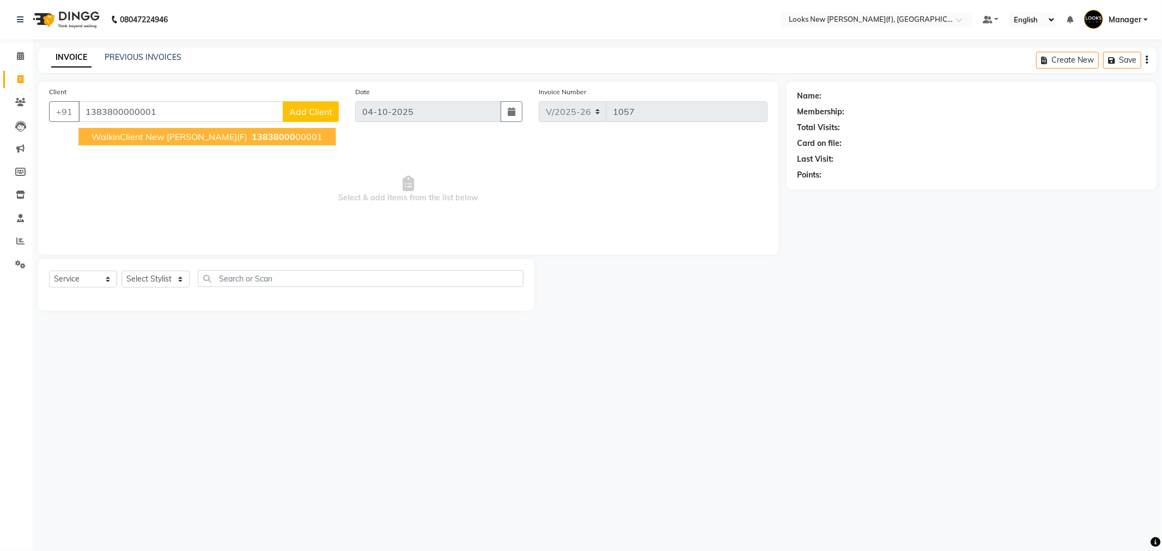
type input "1383800000001"
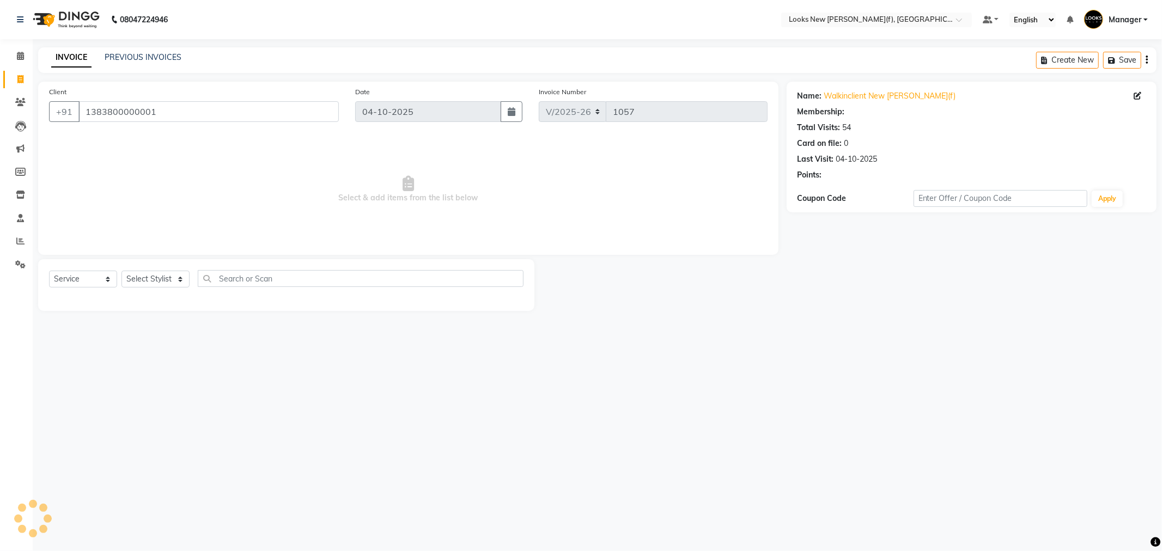
select select "1: Object"
click at [161, 286] on select "Select Stylist Aakash_Pdct Afsar Ahmad Ashmita Ayesha Bobby_Asst Bobby_Khan Cou…" at bounding box center [156, 279] width 68 height 17
select select "87318"
click at [122, 271] on select "Select Stylist Aakash_Pdct Afsar Ahmad Ashmita Ayesha Bobby_Asst Bobby_Khan Cou…" at bounding box center [156, 279] width 68 height 17
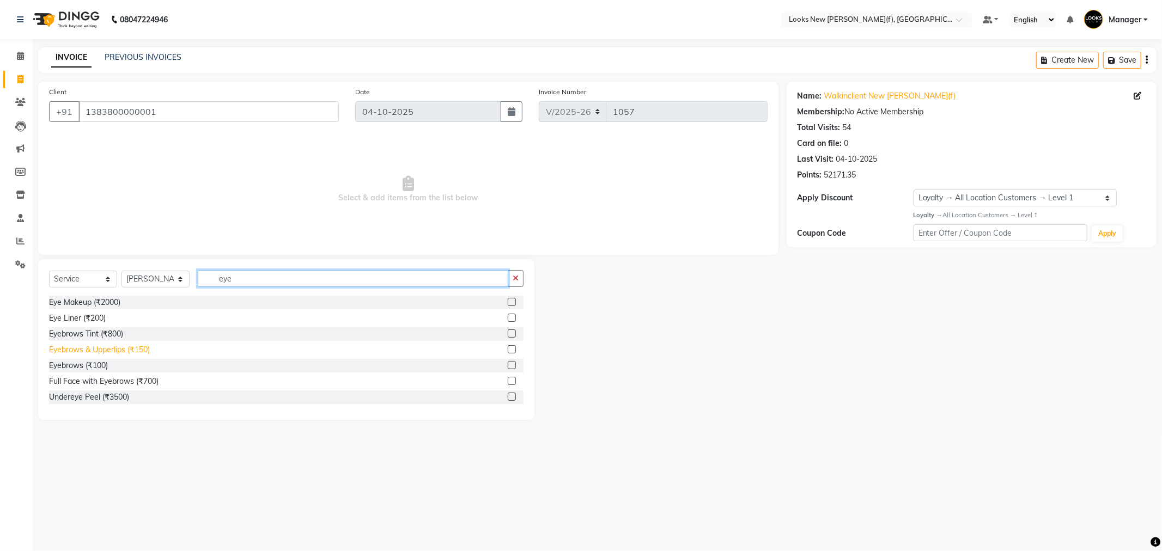
type input "eye"
click at [118, 350] on div "Eyebrows & Upperlips (₹150)" at bounding box center [99, 349] width 101 height 11
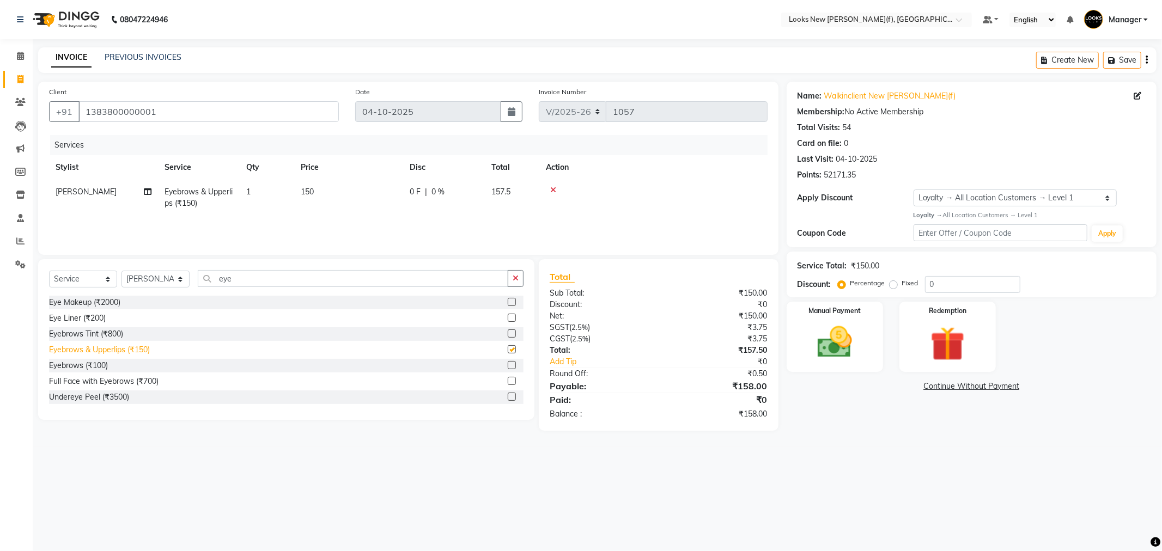
checkbox input "false"
click at [811, 357] on img at bounding box center [835, 342] width 58 height 41
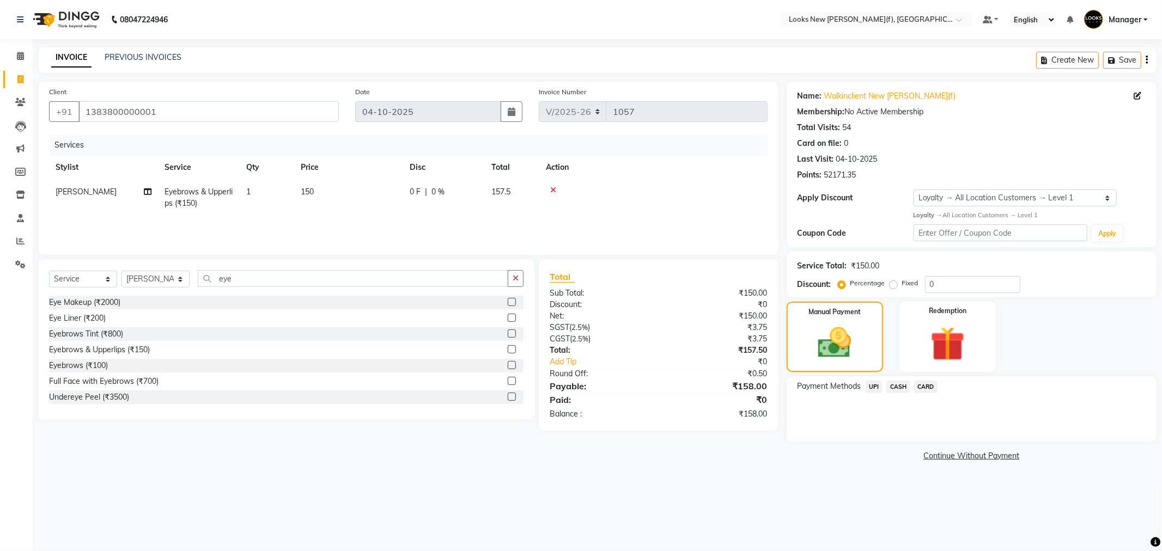
click at [899, 390] on span "CASH" at bounding box center [898, 387] width 23 height 13
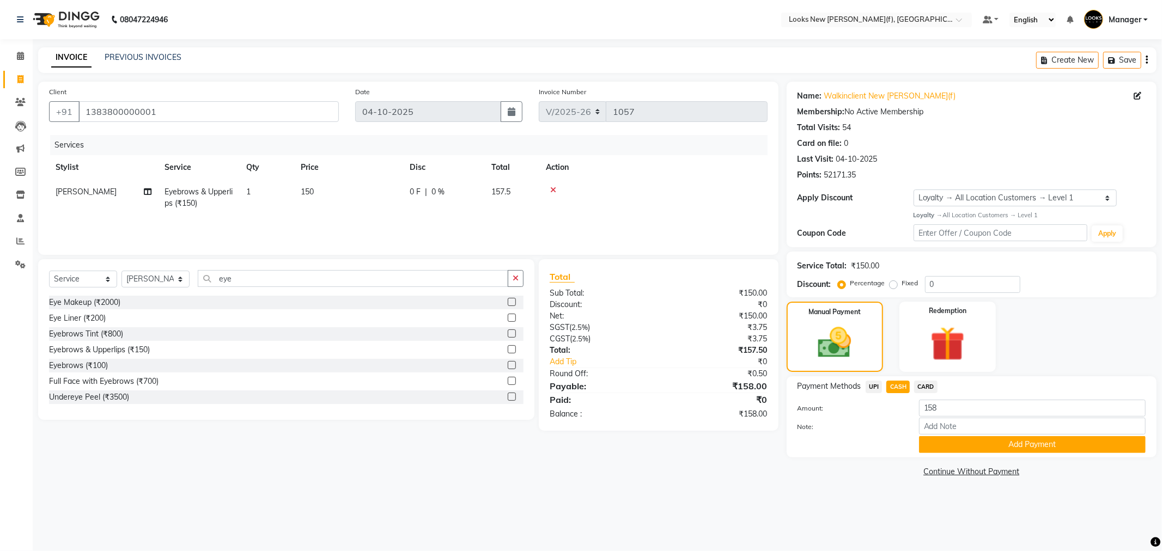
click at [968, 454] on div "Payment Methods UPI CASH CARD Amount: 158 Note: Add Payment" at bounding box center [972, 417] width 370 height 81
click at [962, 447] on button "Add Payment" at bounding box center [1032, 444] width 227 height 17
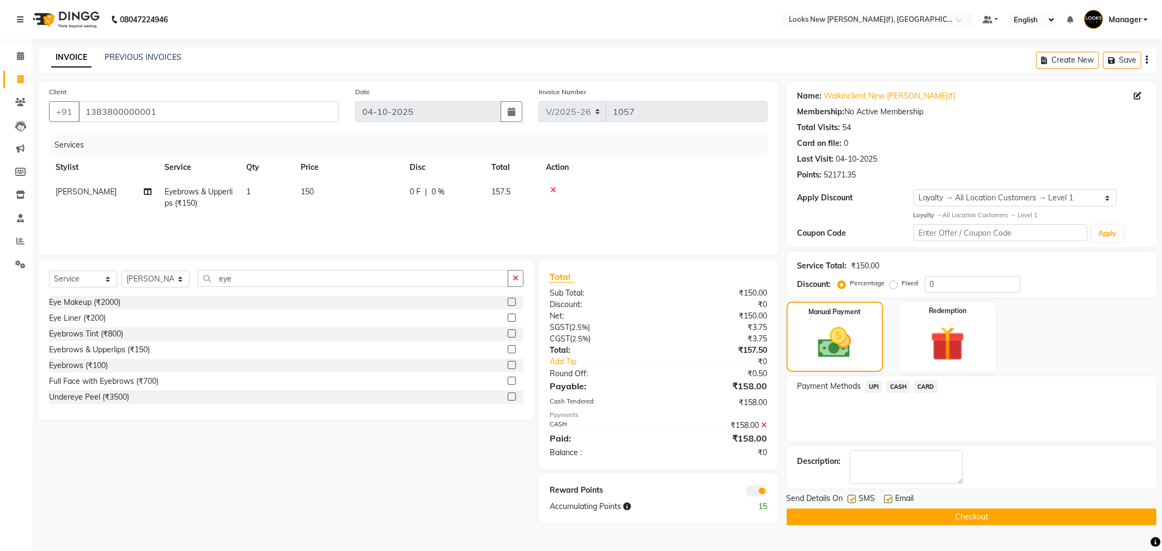
click at [889, 520] on button "Checkout" at bounding box center [972, 517] width 370 height 17
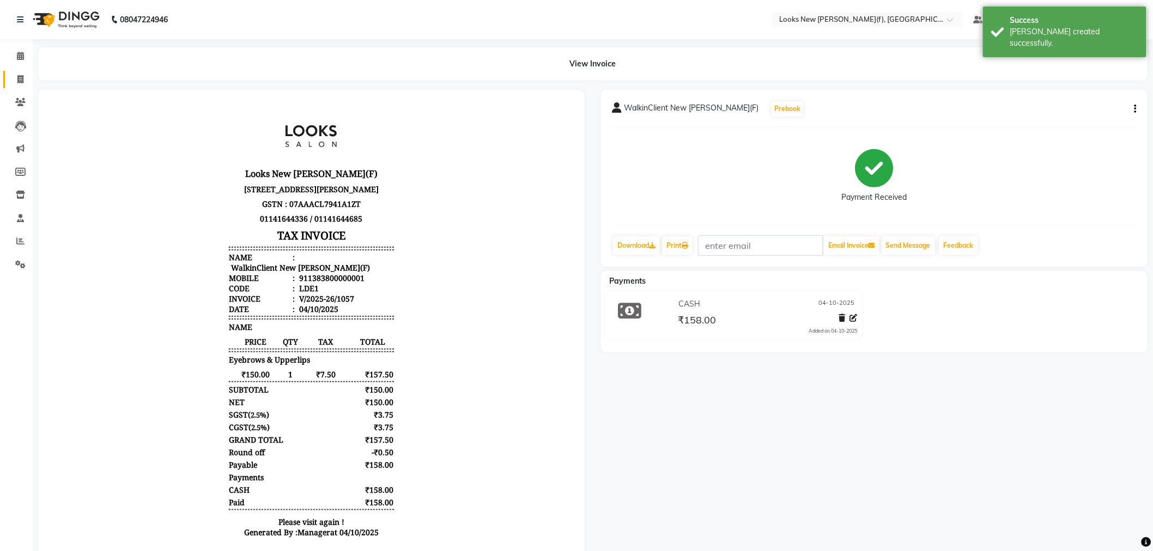
click at [18, 81] on icon at bounding box center [20, 79] width 6 height 8
select select "service"
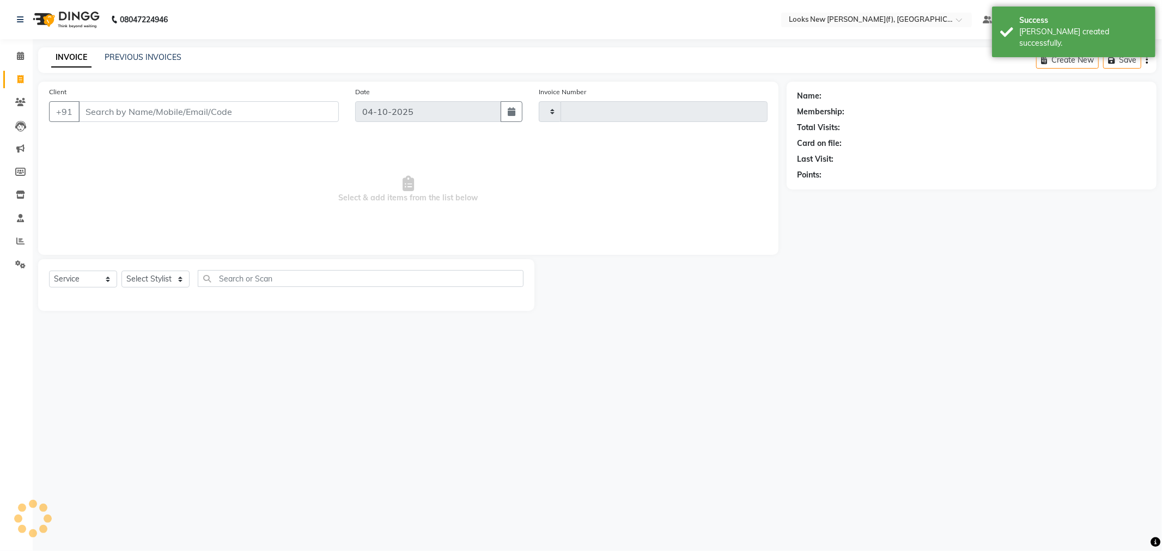
type input "1058"
select select "8659"
click at [151, 275] on select "Select Stylist Aakash_Pdct Afsar Ahmad Ashmita Ayesha Bobby_Asst Bobby_Khan Cou…" at bounding box center [156, 279] width 68 height 17
select select "87324"
click at [122, 271] on select "Select Stylist Aakash_Pdct Afsar Ahmad Ashmita Ayesha Bobby_Asst Bobby_Khan Cou…" at bounding box center [156, 279] width 68 height 17
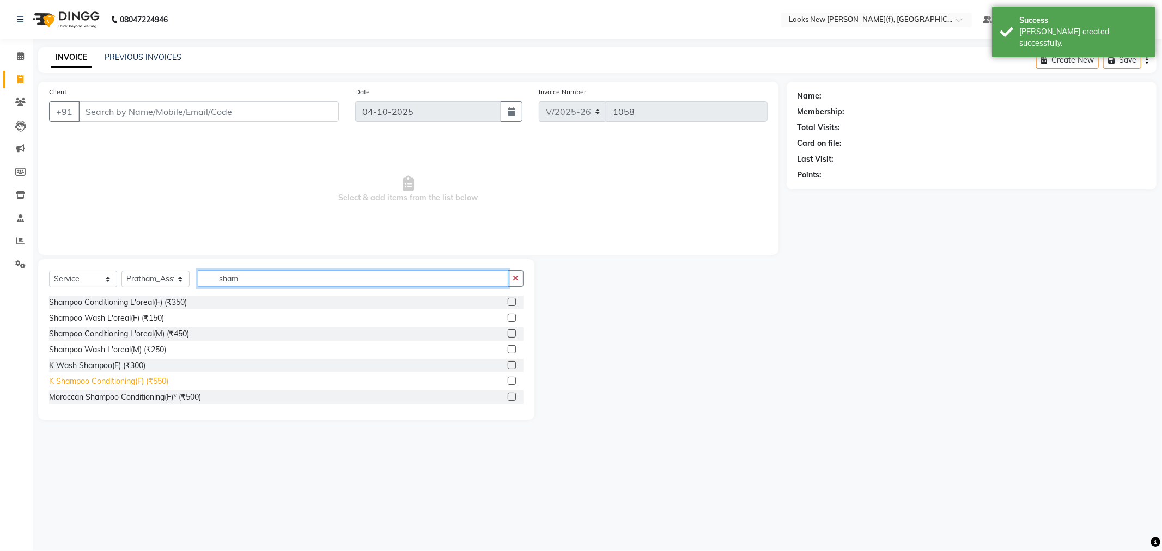
type input "sham"
click at [156, 380] on div "K Shampoo Conditioning(F) (₹550)" at bounding box center [108, 381] width 119 height 11
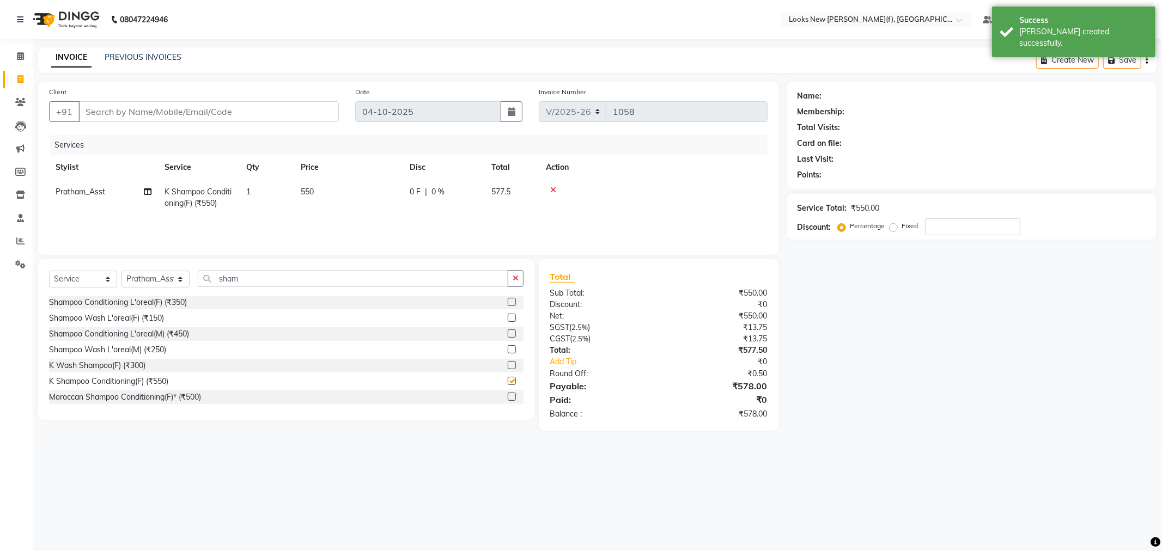
checkbox input "false"
click at [165, 284] on select "Select Stylist Aakash_Pdct Afsar Ahmad Ashmita Ayesha Bobby_Asst Bobby_Khan Cou…" at bounding box center [156, 279] width 68 height 17
select select "87316"
click at [122, 271] on select "Select Stylist Aakash_Pdct Afsar Ahmad Ashmita Ayesha Bobby_Asst Bobby_Khan Cou…" at bounding box center [156, 279] width 68 height 17
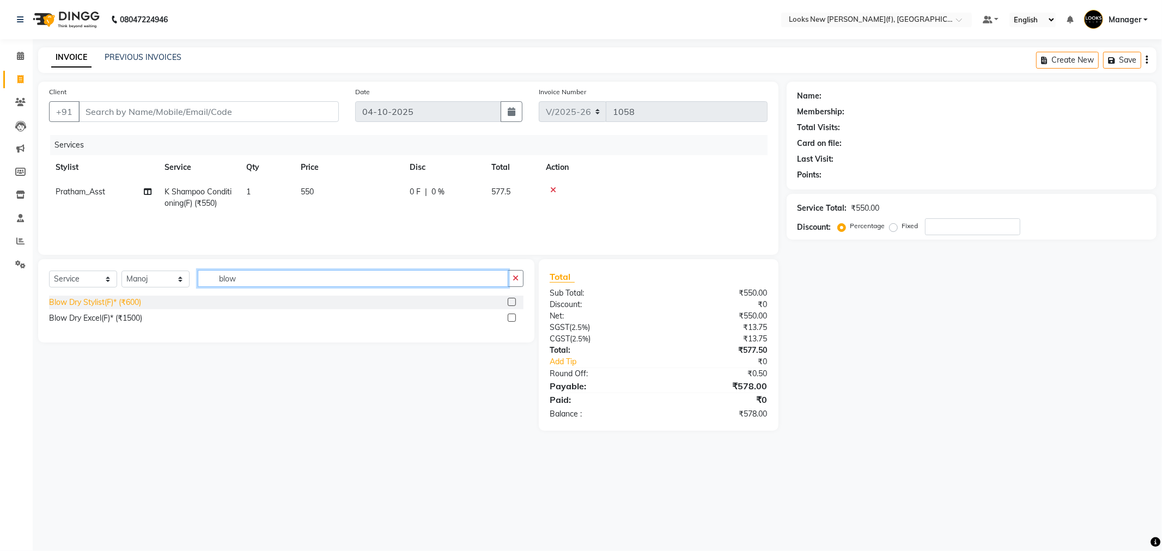
type input "blow"
click at [131, 298] on div "Blow Dry Stylist(F)* (₹600)" at bounding box center [95, 302] width 92 height 11
checkbox input "false"
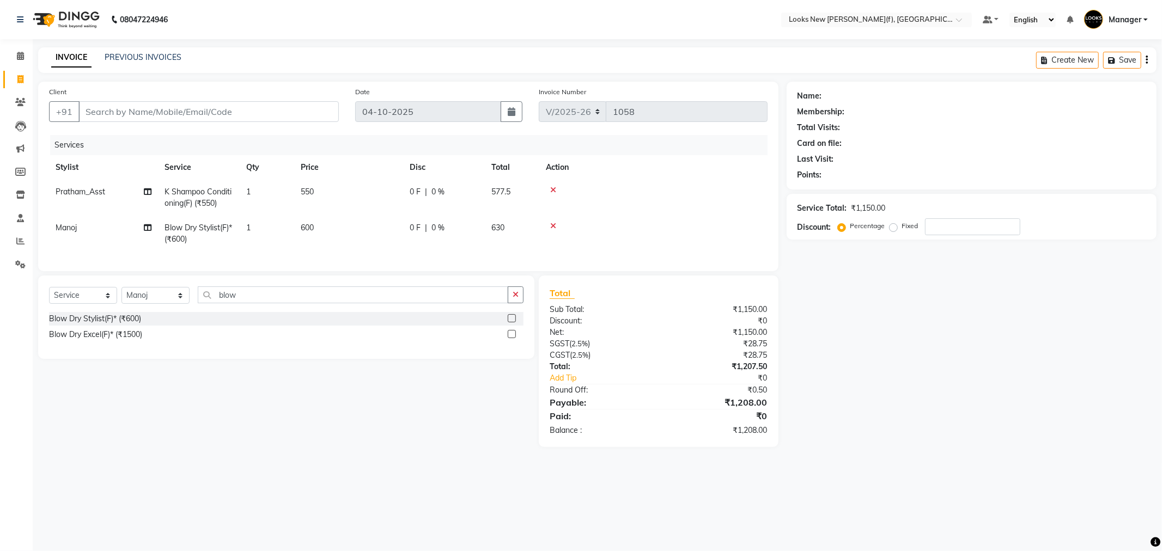
click at [155, 287] on div "Select Service Product Membership Package Voucher Prepaid Gift Card Select Styl…" at bounding box center [286, 317] width 496 height 83
click at [151, 302] on select "Select Stylist Aakash_Pdct Afsar Ahmad Ashmita Ayesha Bobby_Asst Bobby_Khan Cou…" at bounding box center [156, 295] width 68 height 17
select select "87335"
click at [122, 296] on select "Select Stylist Aakash_Pdct Afsar Ahmad Ashmita Ayesha Bobby_Asst Bobby_Khan Cou…" at bounding box center [156, 295] width 68 height 17
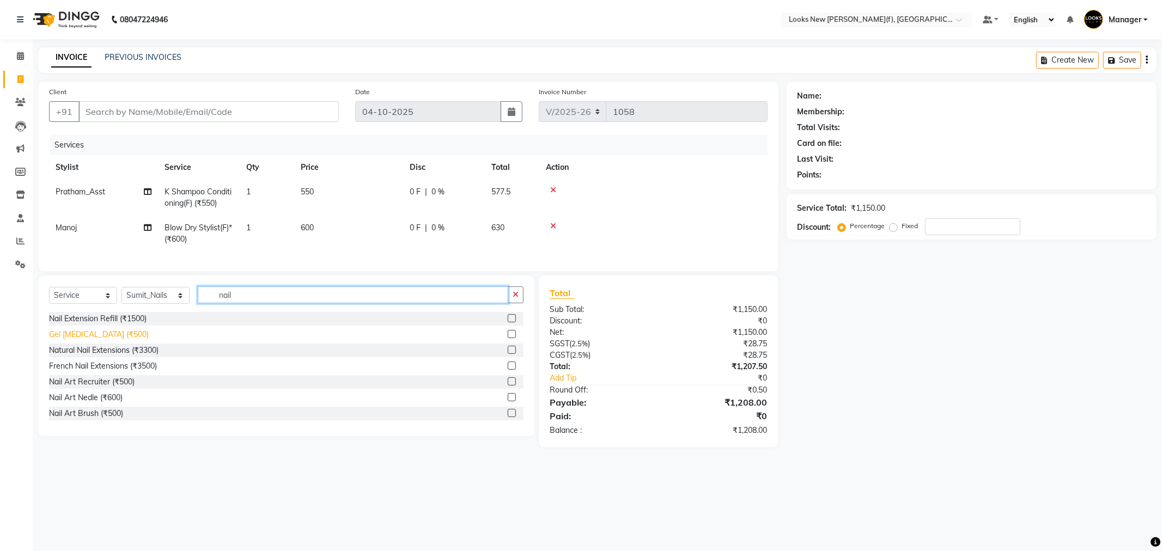
type input "nail"
click at [123, 341] on div "Gel Nail Removal (₹500)" at bounding box center [99, 334] width 100 height 11
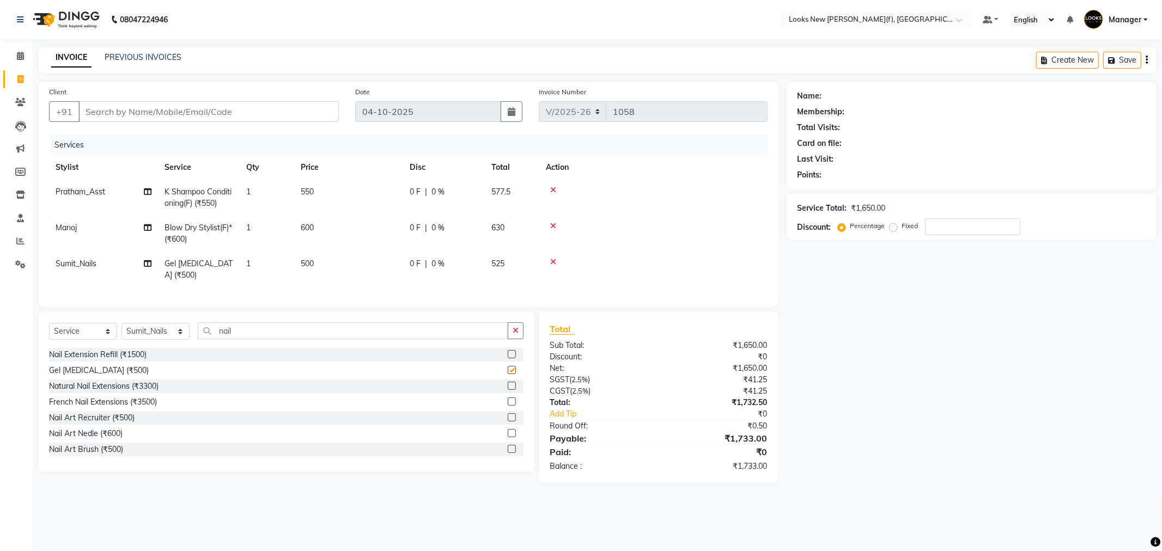
checkbox input "false"
click at [551, 260] on icon at bounding box center [553, 262] width 6 height 8
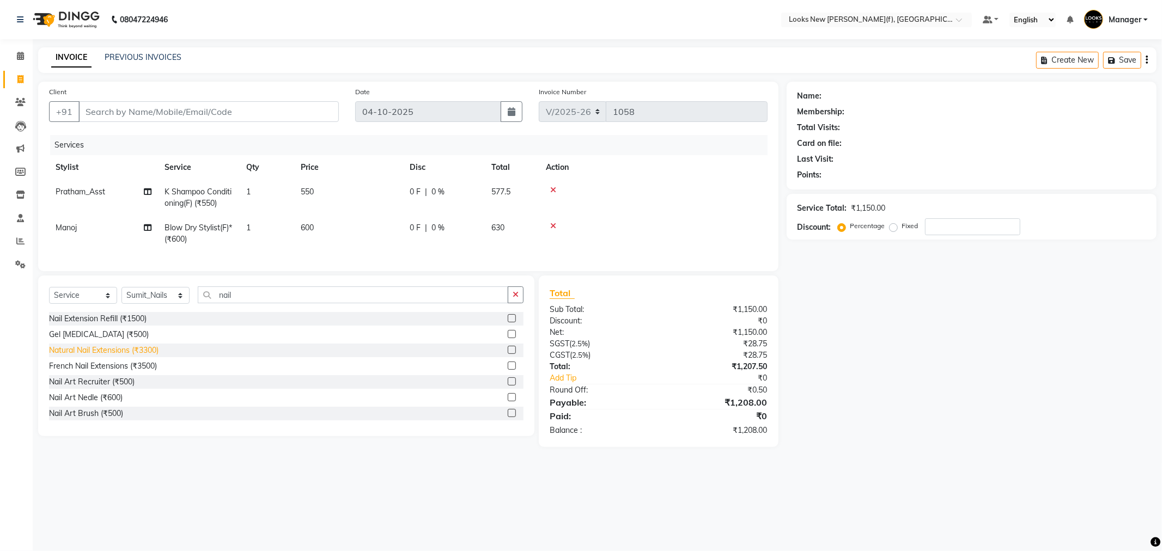
click at [139, 356] on div "Natural Nail Extensions (₹3300)" at bounding box center [104, 350] width 110 height 11
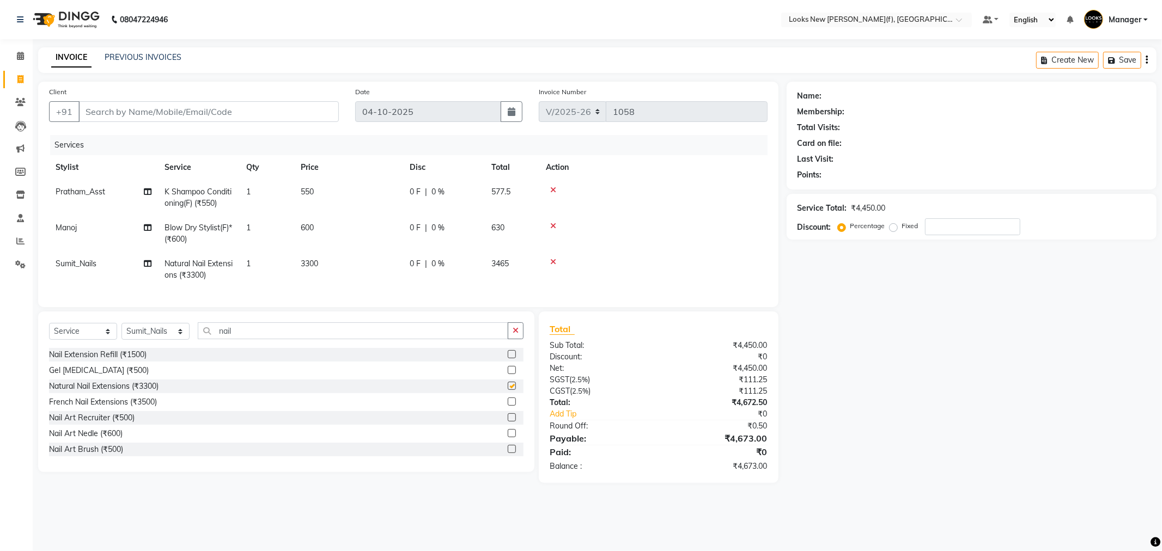
checkbox input "false"
click at [330, 262] on td "3300" at bounding box center [348, 270] width 109 height 36
select select "87335"
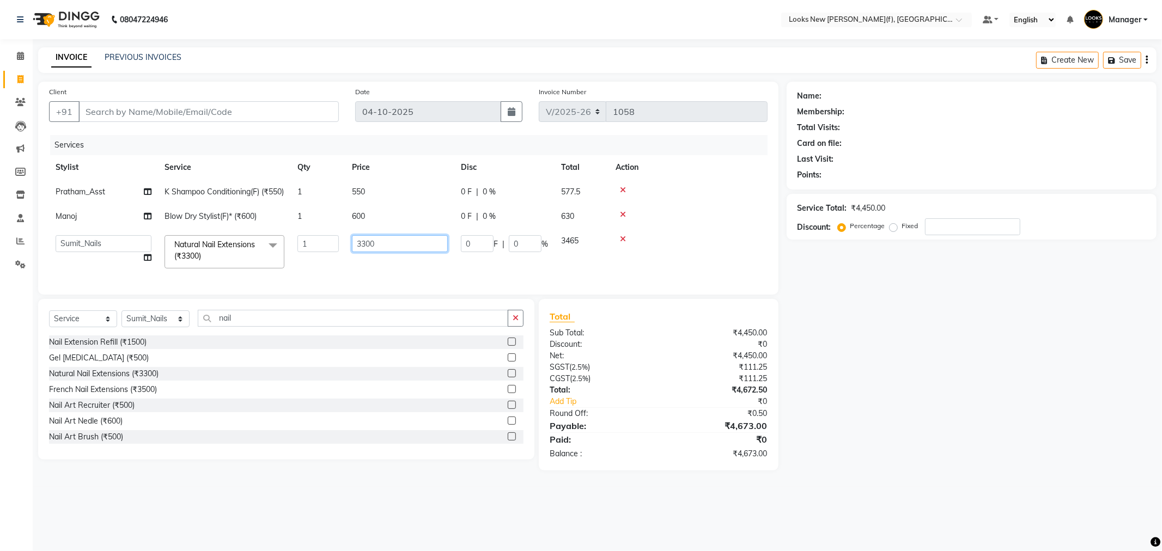
click at [301, 265] on tr "Aakash_Pdct Afsar Ahmad Ashmita Ayesha Bobby_Asst Bobby_Khan Counter_Sales Kama…" at bounding box center [408, 252] width 719 height 46
type input "800"
click at [880, 371] on div "Name: Membership: Total Visits: Card on file: Last Visit: Points: Service Total…" at bounding box center [976, 276] width 378 height 389
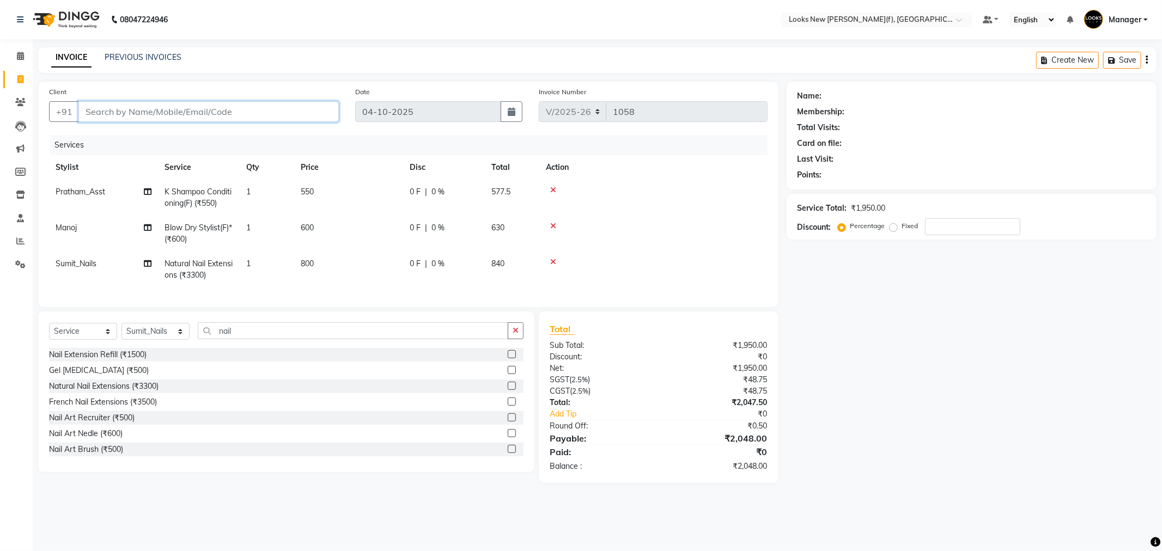
click at [235, 115] on input "Client" at bounding box center [208, 111] width 260 height 21
type input "9"
type input "0"
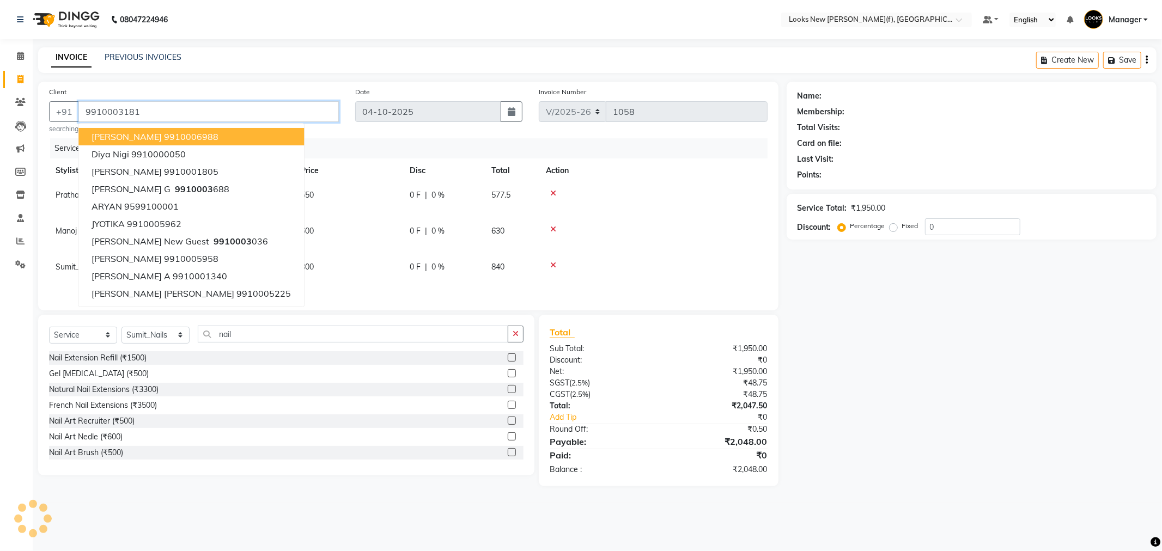
type input "9910003181"
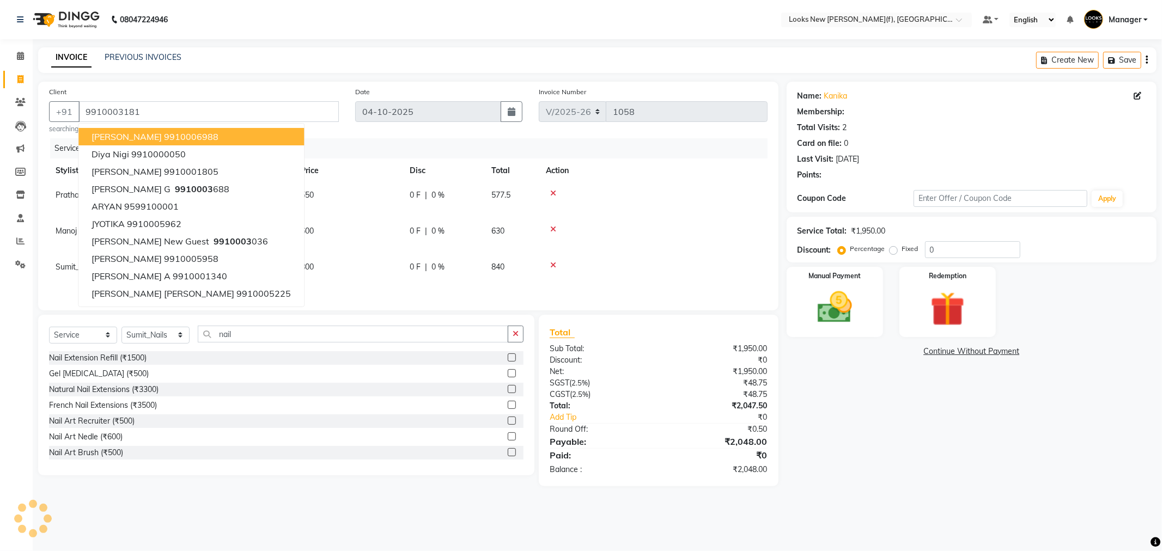
select select "1: Object"
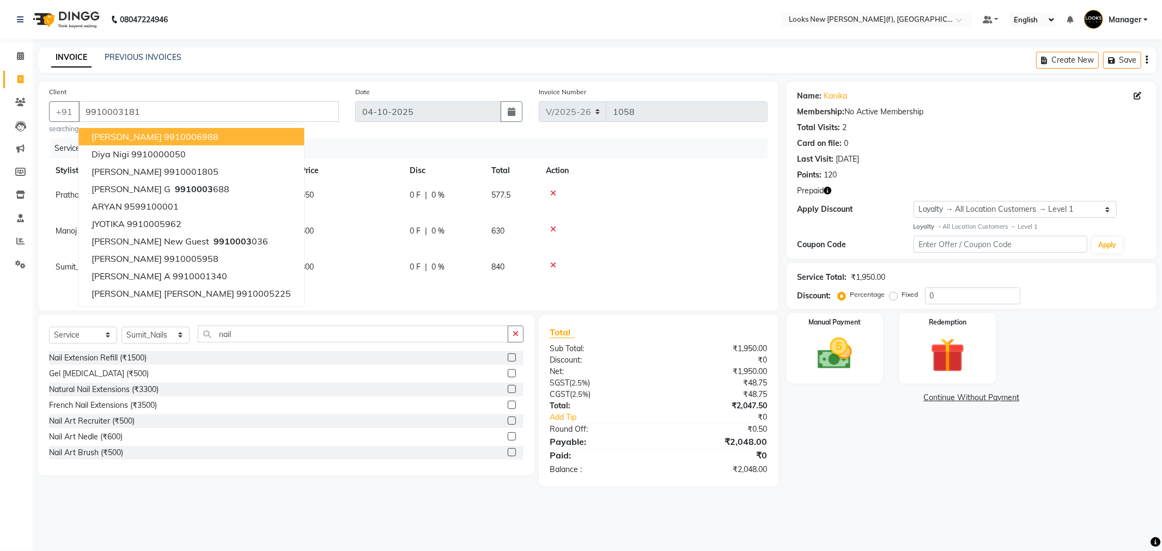
click at [912, 401] on link "Continue Without Payment" at bounding box center [972, 397] width 366 height 11
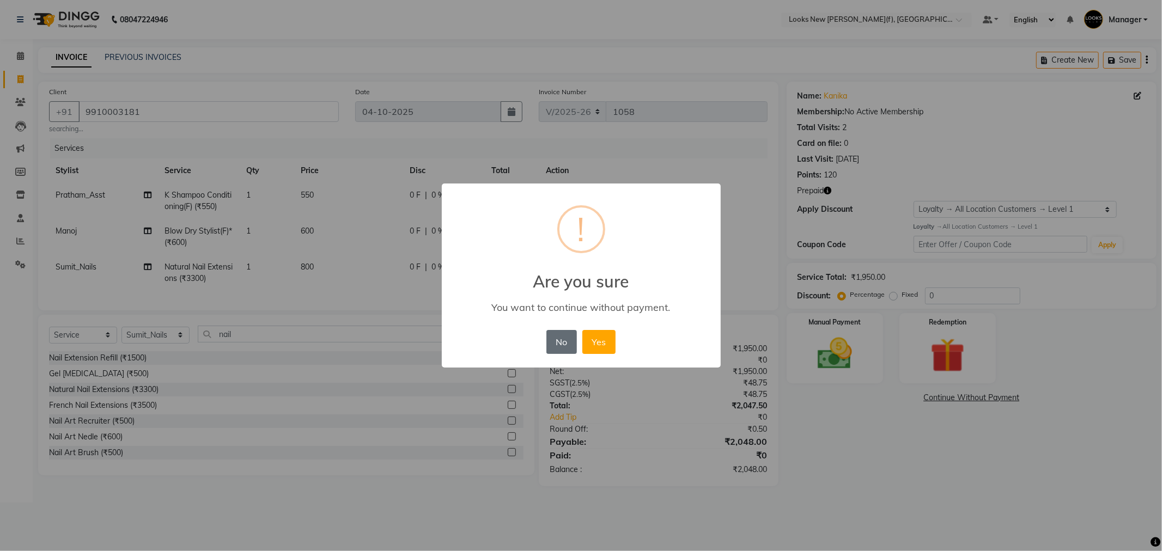
click at [560, 339] on button "No" at bounding box center [562, 342] width 31 height 24
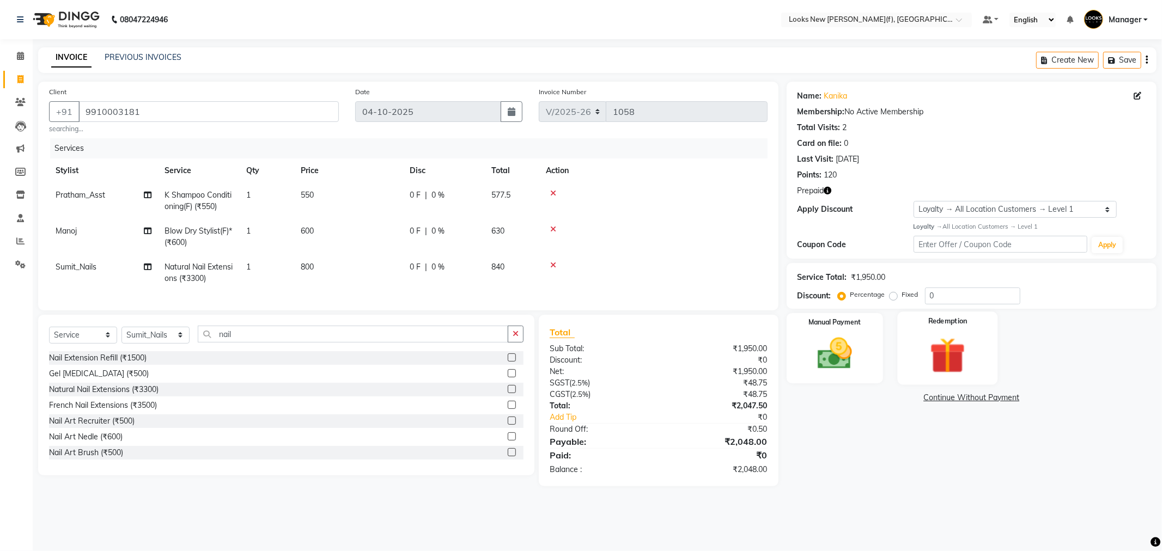
click at [914, 335] on div "Redemption" at bounding box center [947, 348] width 100 height 73
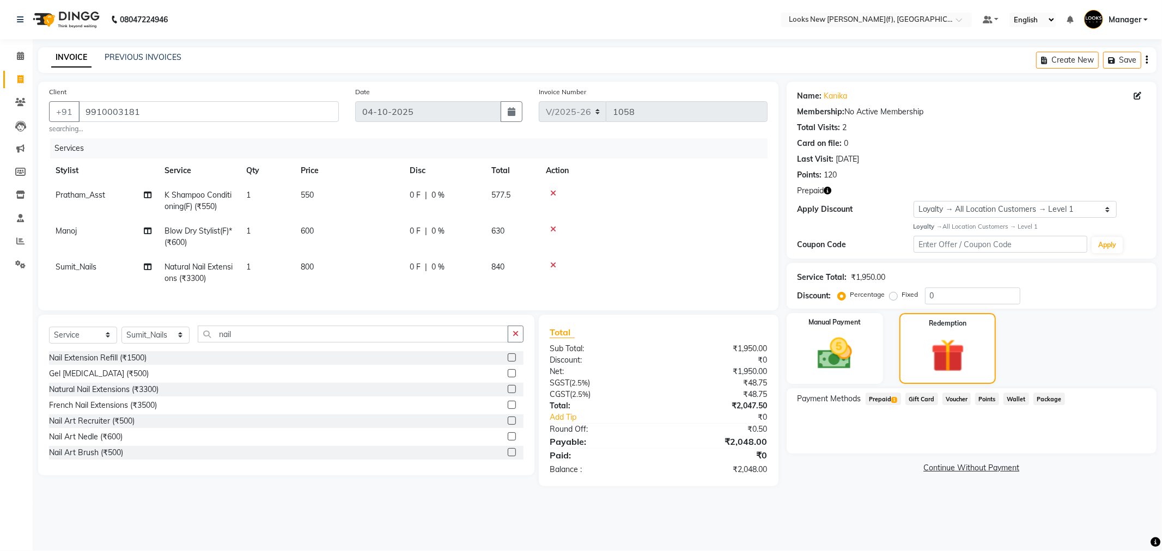
click at [881, 399] on span "Prepaid 1" at bounding box center [883, 399] width 35 height 13
click at [1128, 441] on button "Add" at bounding box center [1120, 443] width 40 height 19
drag, startPoint x: 781, startPoint y: 427, endPoint x: 801, endPoint y: 433, distance: 21.0
click at [792, 430] on div "Client +91 9910003181 searching... Date 04-10-2025 Invoice Number V/2025 V/2025…" at bounding box center [597, 284] width 1135 height 405
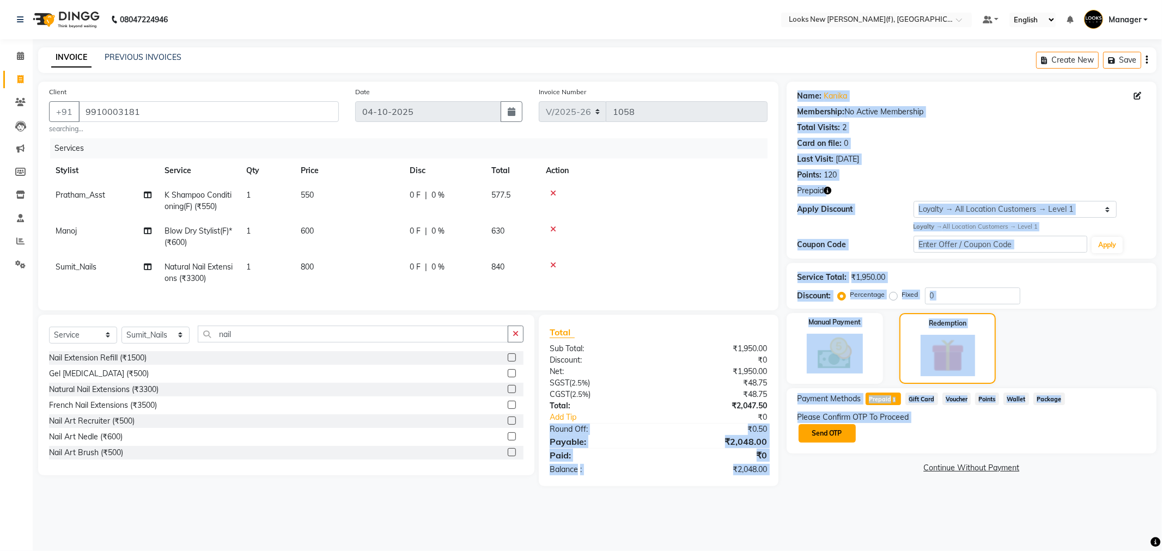
click at [821, 435] on button "Send OTP" at bounding box center [827, 433] width 57 height 19
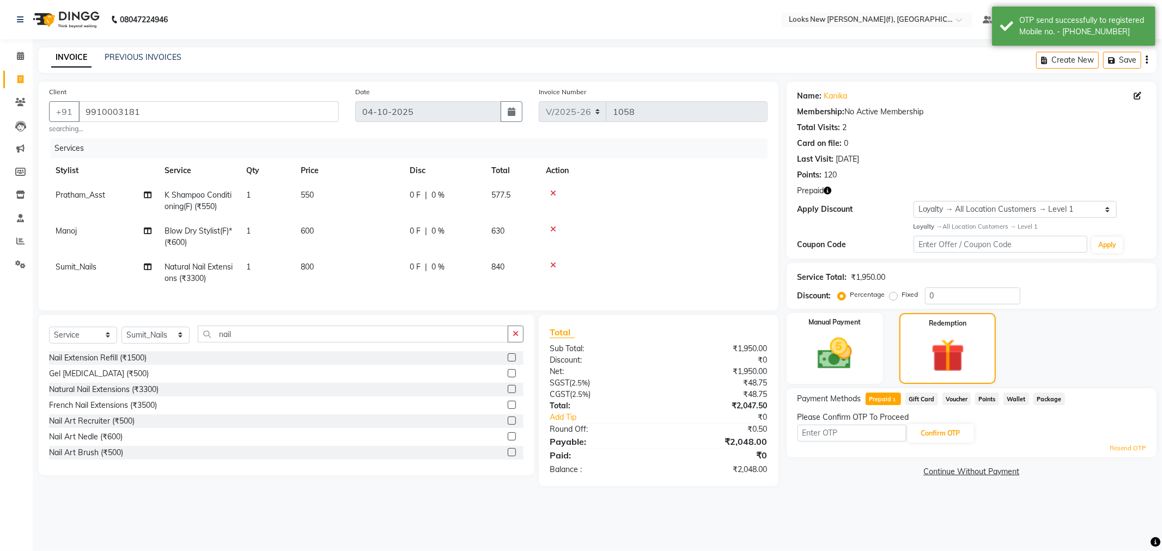
click at [818, 480] on div "Name: Kanika Membership: No Active Membership Total Visits: 2 Card on file: 0 L…" at bounding box center [976, 284] width 378 height 405
click at [838, 440] on input "text" at bounding box center [852, 433] width 109 height 17
type input "5872"
click at [940, 436] on button "Confirm OTP" at bounding box center [941, 433] width 66 height 19
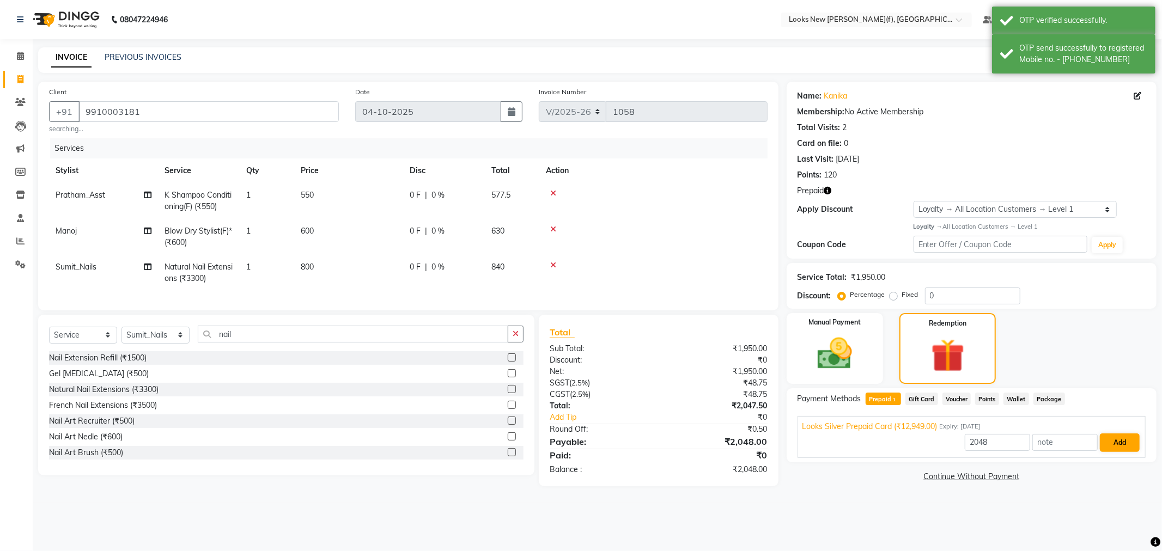
drag, startPoint x: 1141, startPoint y: 445, endPoint x: 1131, endPoint y: 447, distance: 9.9
click at [1132, 447] on div "Looks Silver Prepaid Card (₹12,949.00) Expiry: 16-02-2026 2048 Add" at bounding box center [972, 437] width 348 height 42
click at [1131, 445] on button "Add" at bounding box center [1120, 443] width 40 height 19
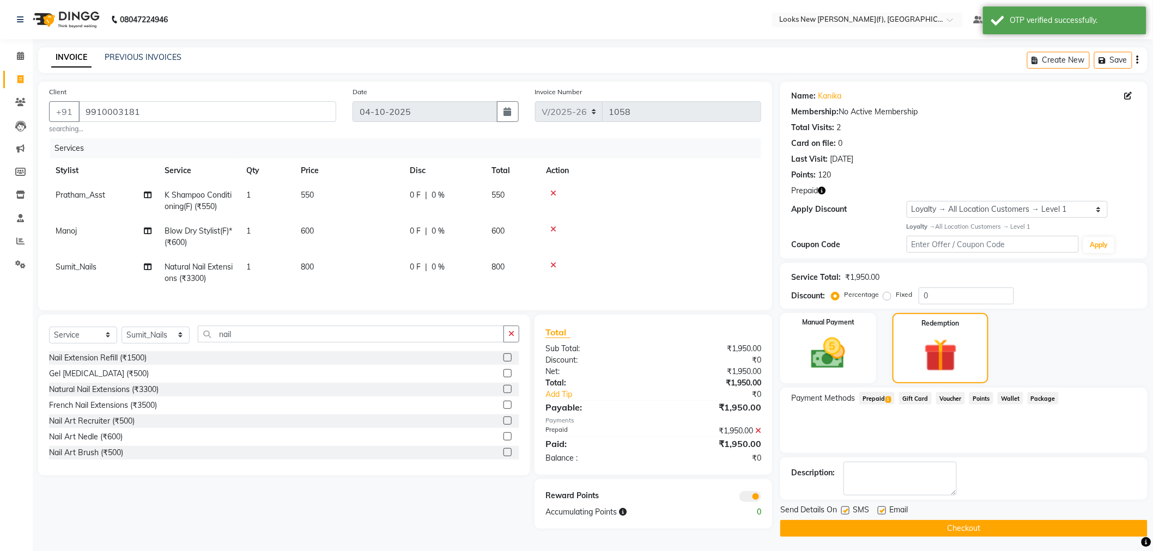
click at [897, 525] on button "Checkout" at bounding box center [963, 528] width 367 height 17
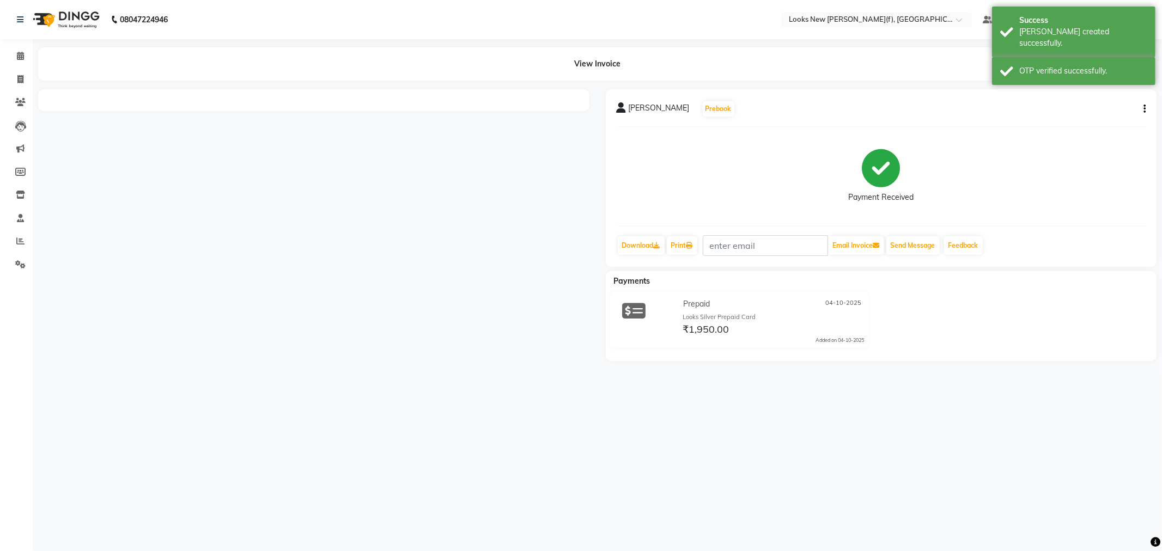
click at [69, 23] on img at bounding box center [65, 19] width 75 height 31
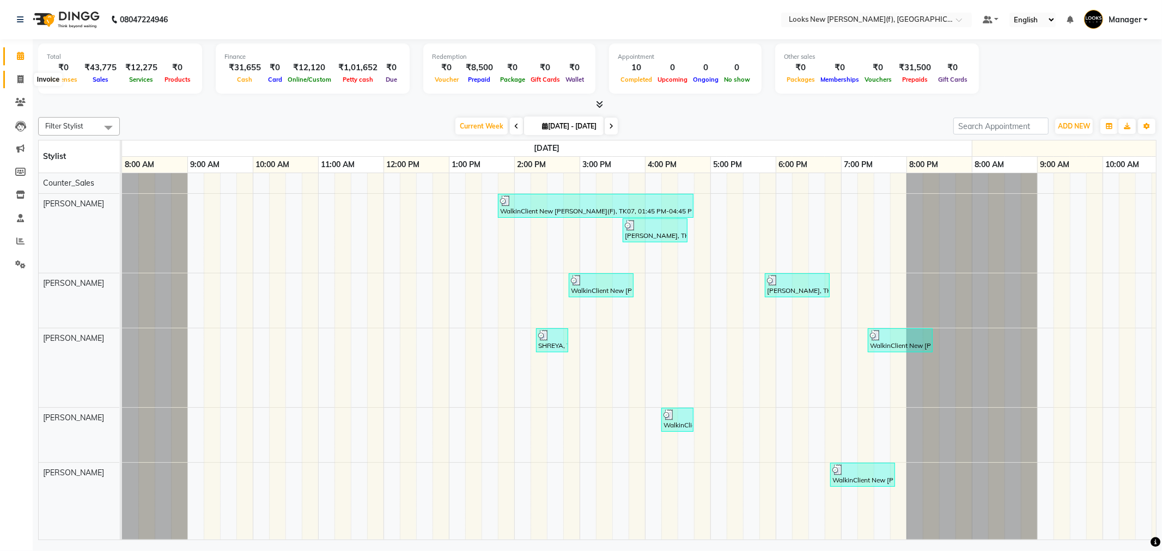
click at [16, 85] on span at bounding box center [20, 80] width 19 height 13
select select "service"
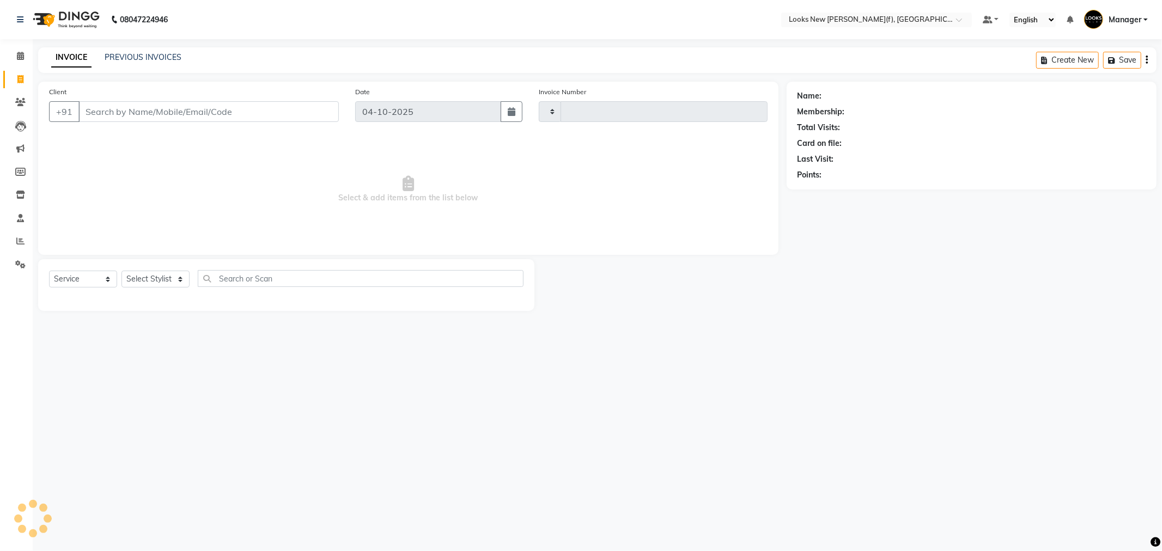
type input "1059"
select select "8659"
click at [159, 282] on select "Select Stylist Aakash_Pdct Afsar Ahmad Ashmita Ayesha Bobby_Asst Bobby_Khan Cou…" at bounding box center [156, 279] width 68 height 17
select select "87318"
click at [122, 271] on select "Select Stylist Aakash_Pdct Afsar Ahmad Ashmita Ayesha Bobby_Asst Bobby_Khan Cou…" at bounding box center [156, 279] width 68 height 17
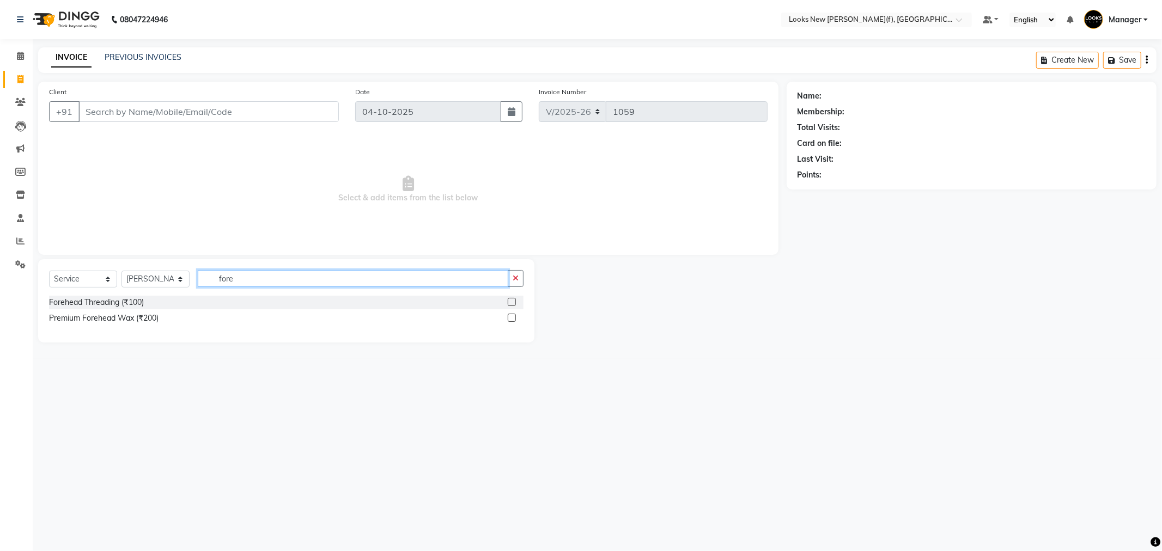
type input "fore"
click at [130, 311] on div "Forehead Threading (₹100) Premium Forehead Wax (₹200)" at bounding box center [286, 312] width 475 height 32
click at [128, 302] on div "Forehead Threading (₹100)" at bounding box center [96, 302] width 95 height 11
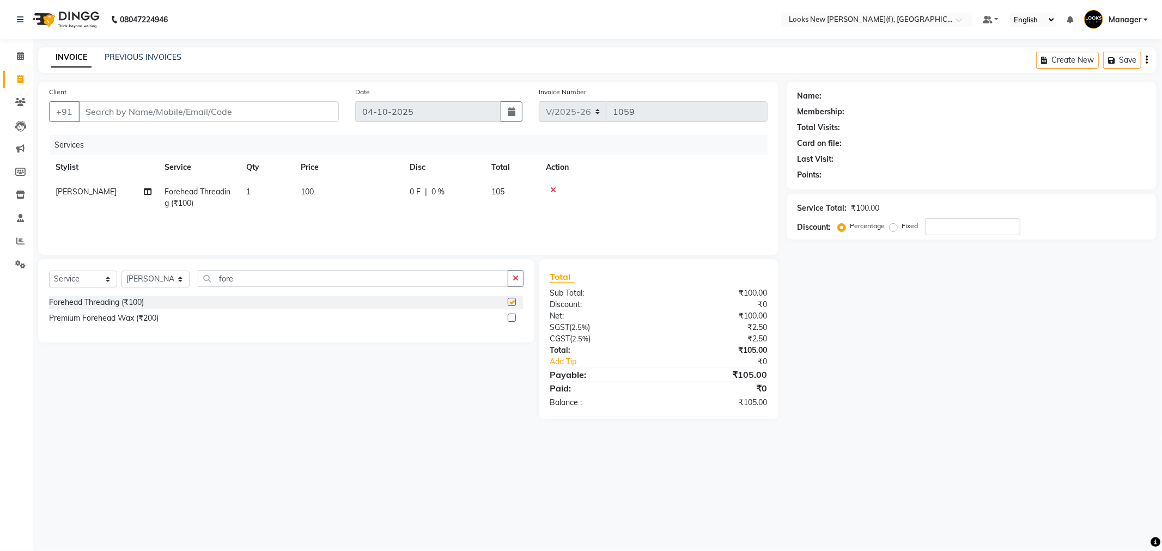
checkbox input "false"
drag, startPoint x: 225, startPoint y: 282, endPoint x: 160, endPoint y: 271, distance: 66.4
click at [175, 278] on div "Select Service Product Membership Package Voucher Prepaid Gift Card Select Styl…" at bounding box center [286, 283] width 475 height 26
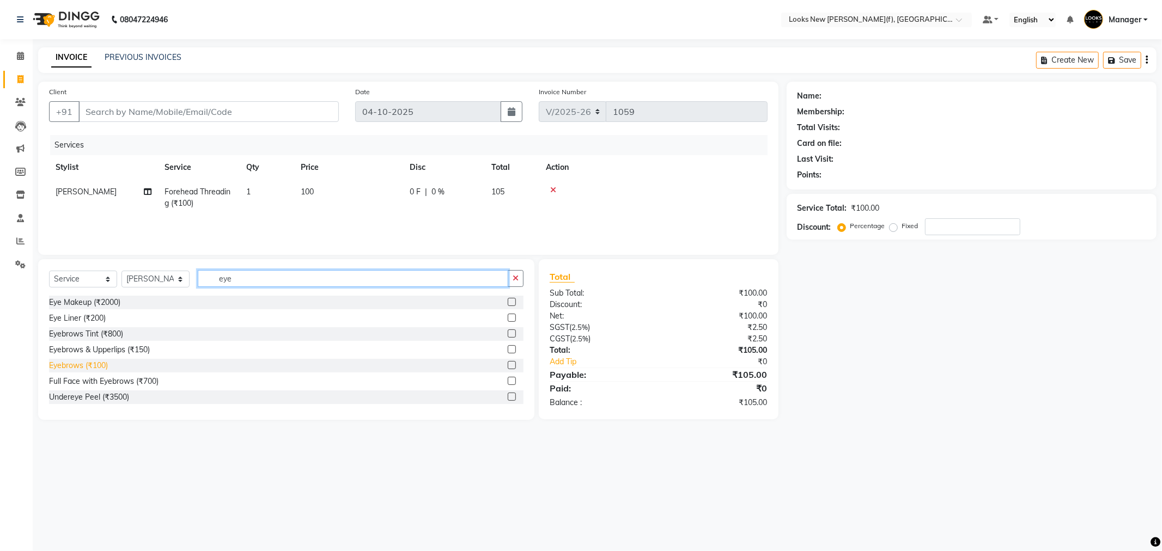
type input "eye"
click at [95, 368] on div "Eyebrows (₹100)" at bounding box center [78, 365] width 59 height 11
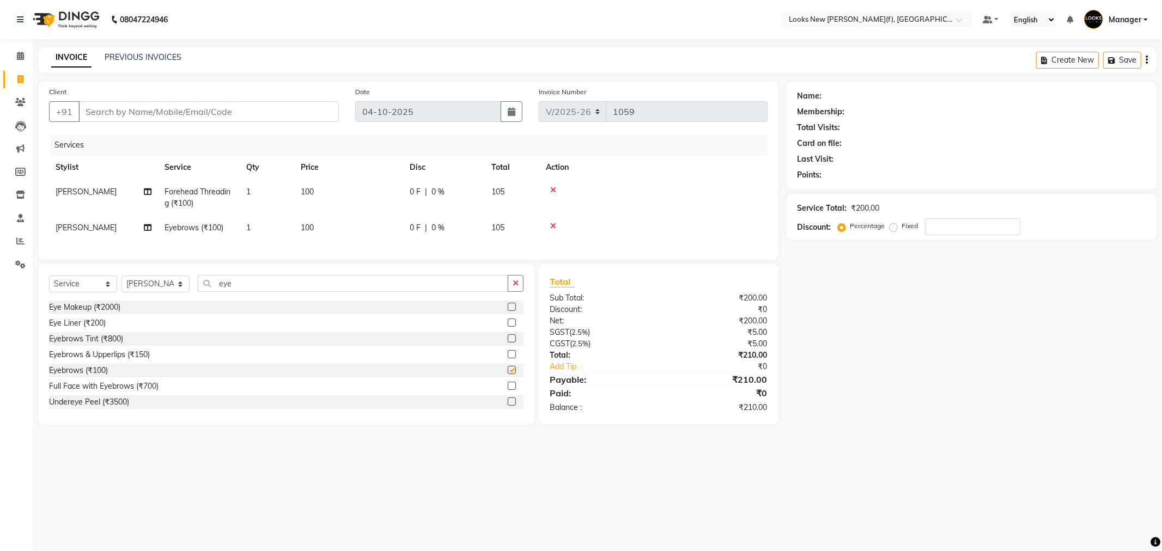
checkbox input "false"
drag, startPoint x: 236, startPoint y: 292, endPoint x: 124, endPoint y: 294, distance: 112.3
click at [158, 294] on div "Select Service Product Membership Package Voucher Prepaid Gift Card Select Styl…" at bounding box center [286, 288] width 475 height 26
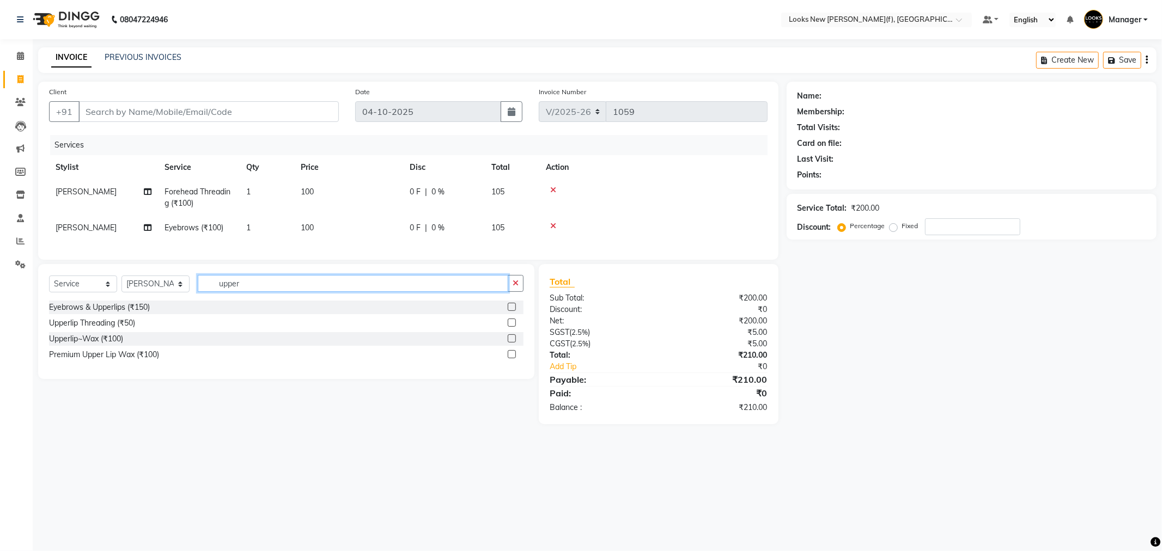
type input "upper"
click at [107, 357] on div "Premium Upper Lip Wax (₹100)" at bounding box center [286, 355] width 475 height 14
click at [106, 345] on div "Upperlip~Wax (₹100)" at bounding box center [86, 338] width 74 height 11
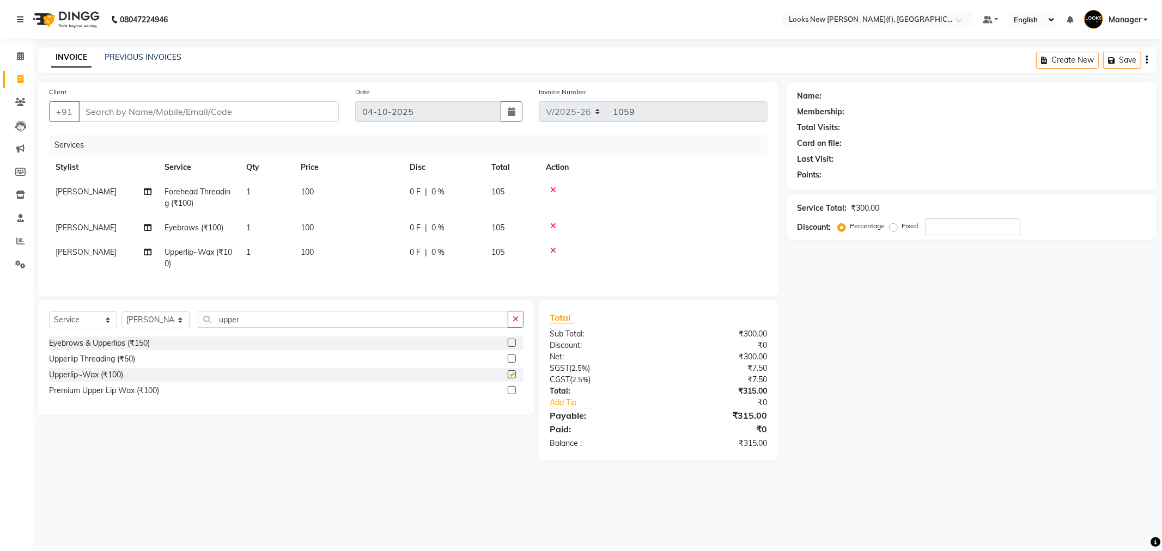
checkbox input "false"
drag, startPoint x: 253, startPoint y: 324, endPoint x: 144, endPoint y: 327, distance: 108.5
click at [149, 327] on div "Select Service Product Membership Package Voucher Prepaid Gift Card Select Styl…" at bounding box center [286, 324] width 475 height 26
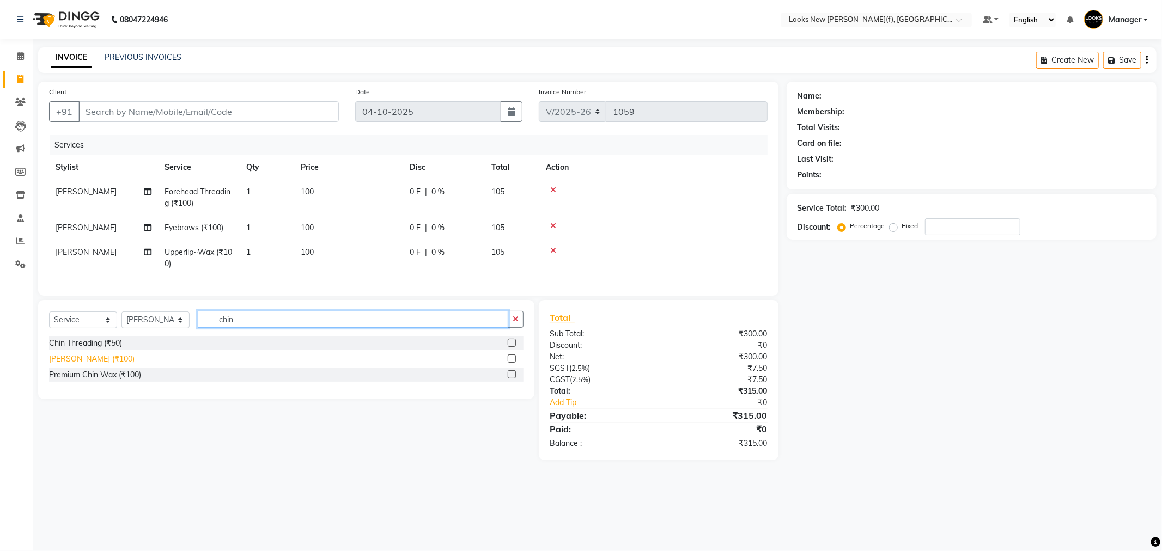
type input "chin"
click at [89, 365] on div "Chin Waxing (₹100)" at bounding box center [92, 359] width 86 height 11
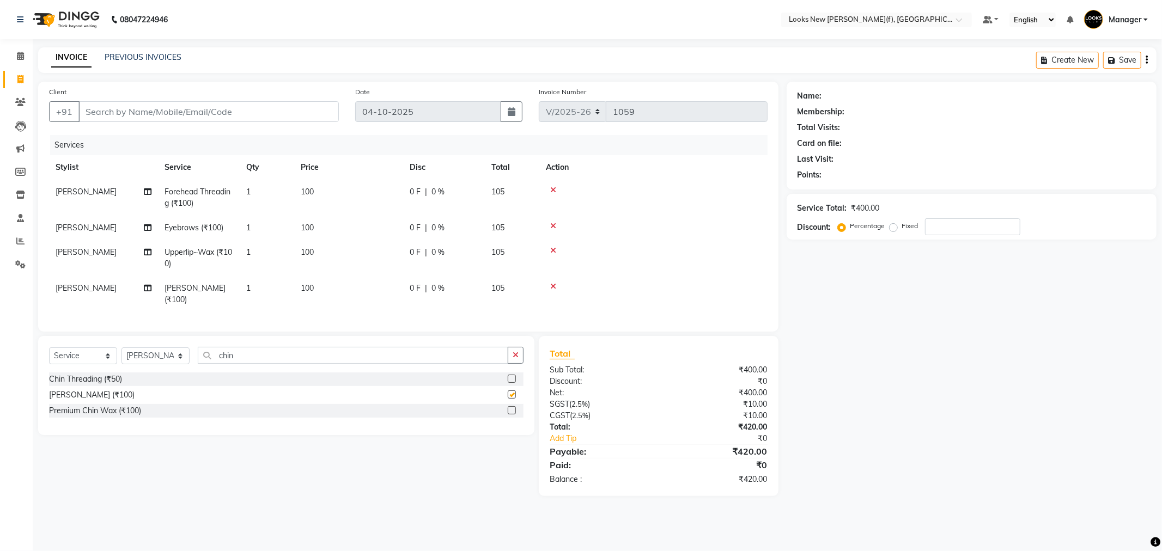
checkbox input "false"
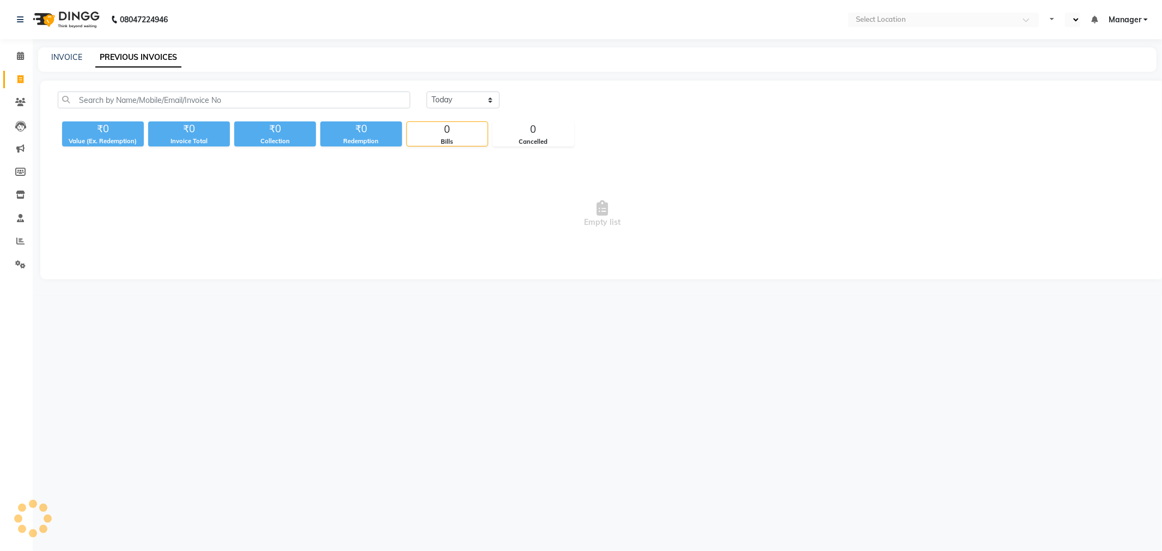
select select "en"
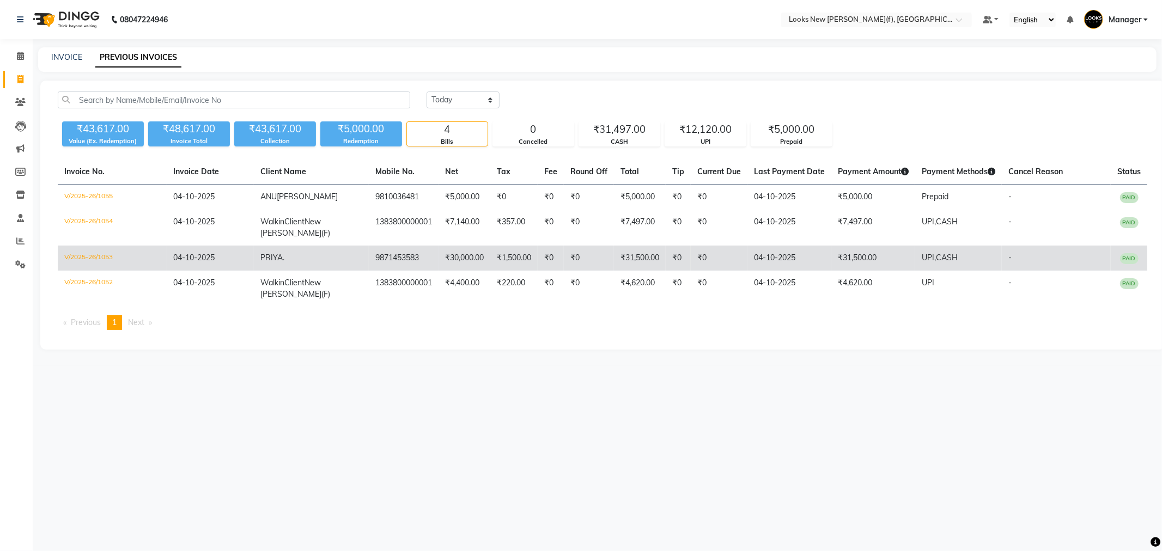
click at [851, 251] on td "₹31,500.00" at bounding box center [874, 258] width 84 height 25
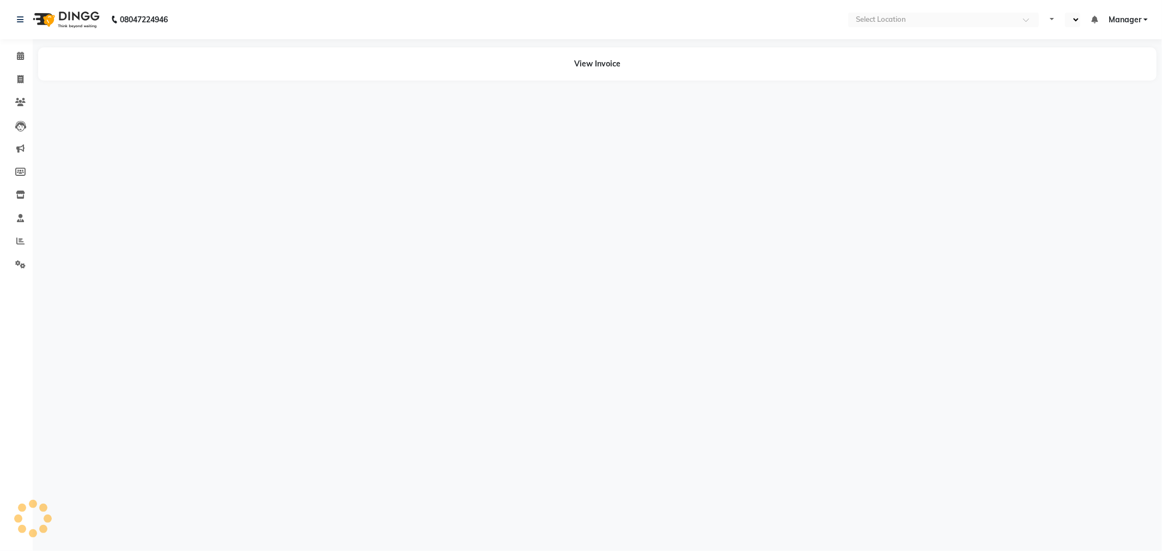
select select "en"
select select "service"
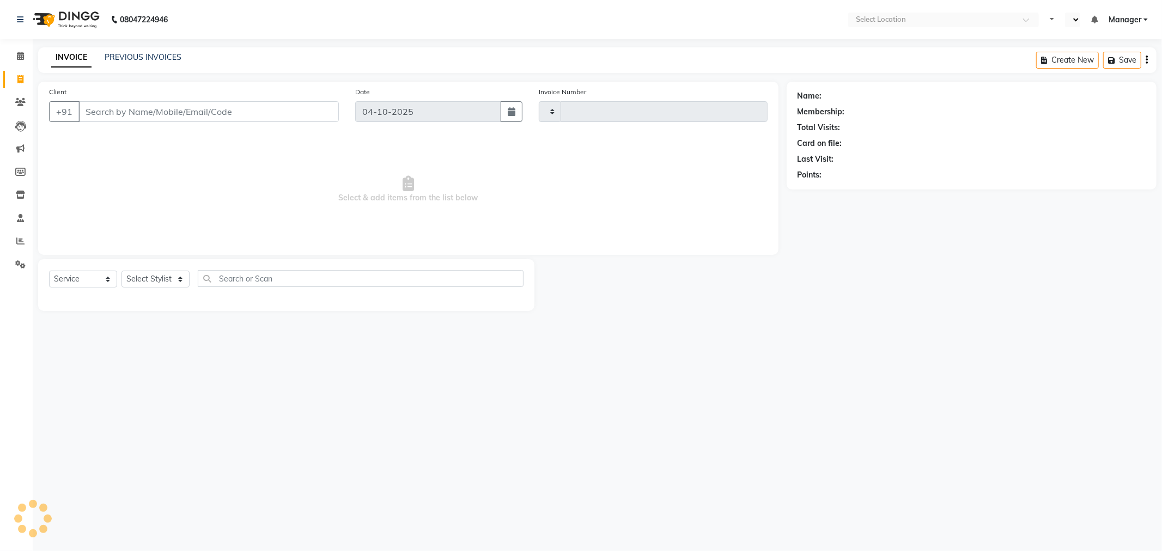
select select "en"
select select "8659"
type input "1059"
